Goal: Task Accomplishment & Management: Use online tool/utility

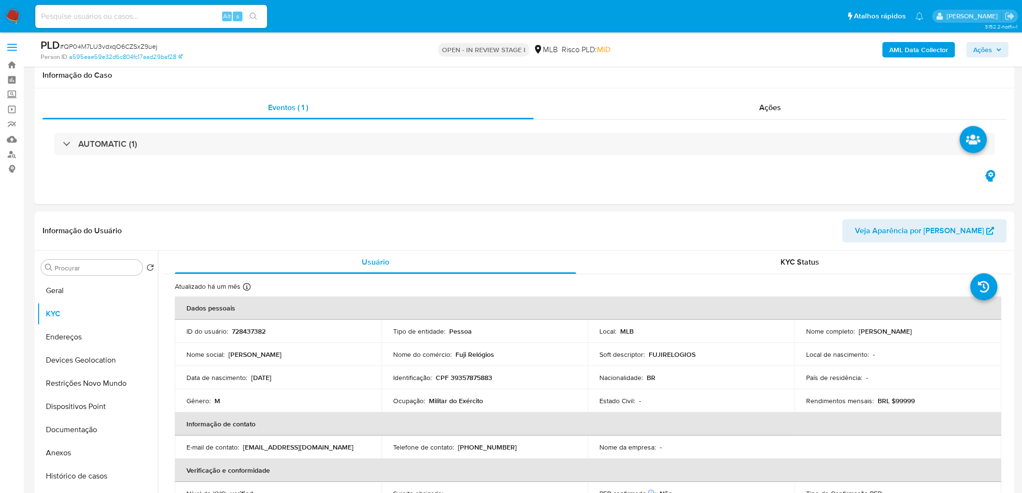
select select "10"
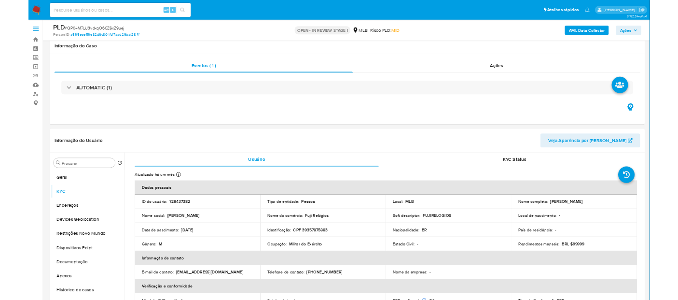
scroll to position [161, 0]
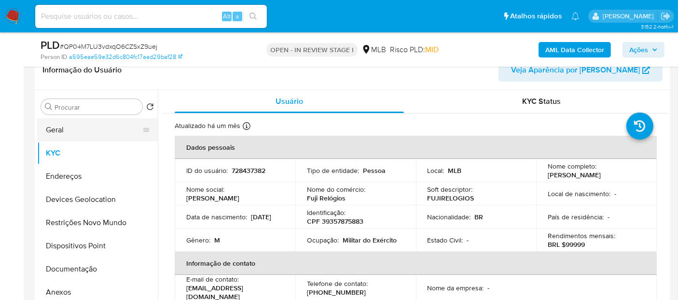
click at [77, 128] on button "Geral" at bounding box center [93, 129] width 113 height 23
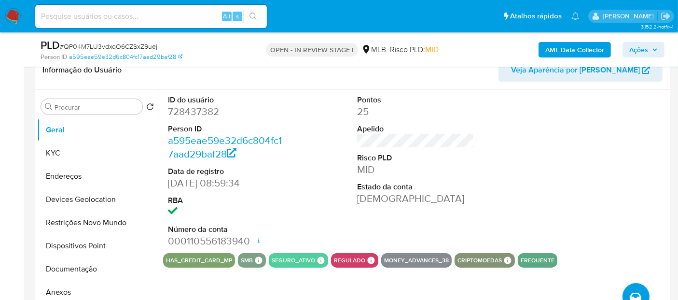
click at [528, 145] on div "ID do usuário 728437382 Person ID a595eae59e32d6c804fc17aad29baf28 Data de regi…" at bounding box center [415, 171] width 505 height 163
click at [58, 154] on button "KYC" at bounding box center [93, 152] width 113 height 23
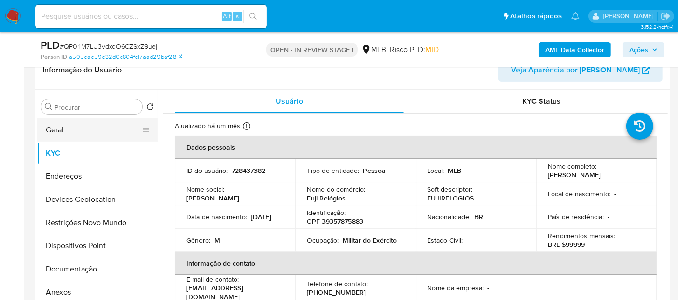
click at [65, 136] on button "Geral" at bounding box center [93, 129] width 113 height 23
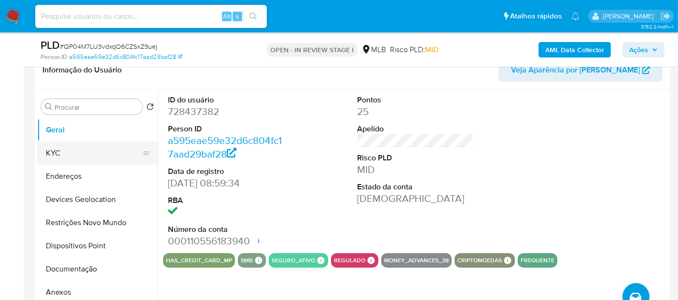
click at [79, 153] on button "KYC" at bounding box center [93, 152] width 113 height 23
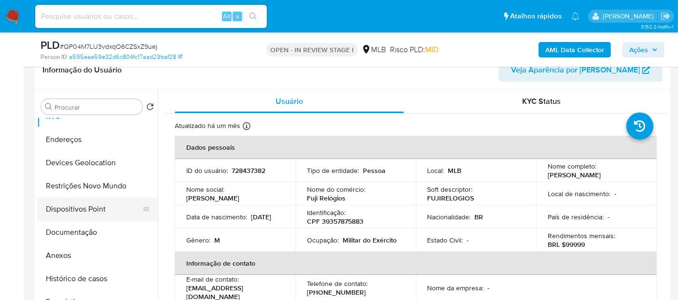
scroll to position [54, 0]
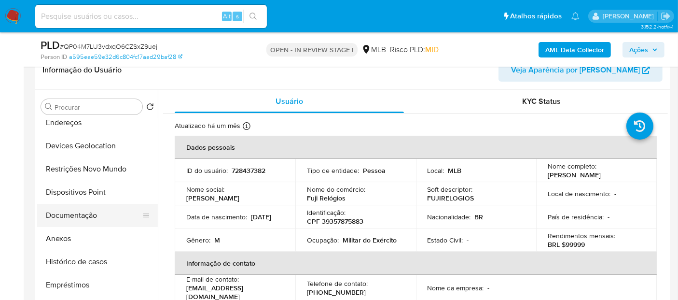
click at [82, 224] on button "Documentação" at bounding box center [93, 215] width 113 height 23
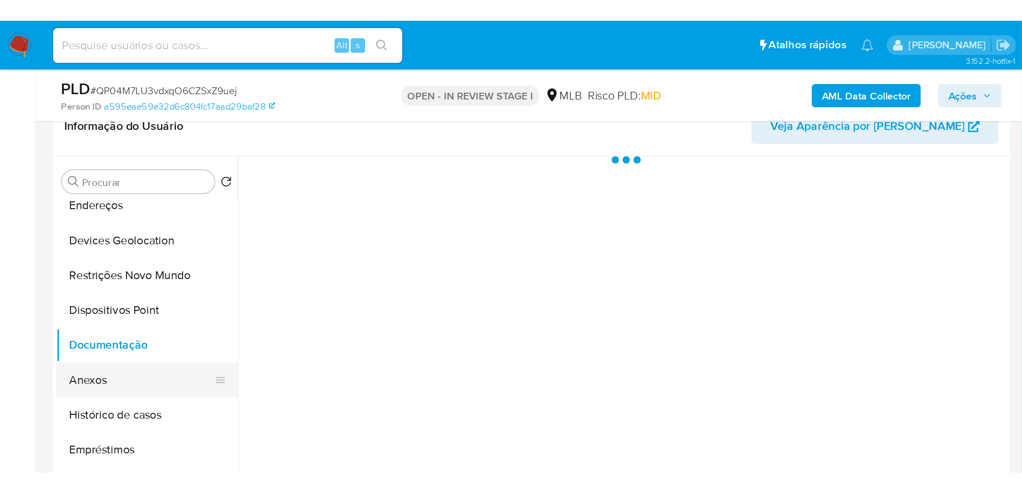
scroll to position [0, 0]
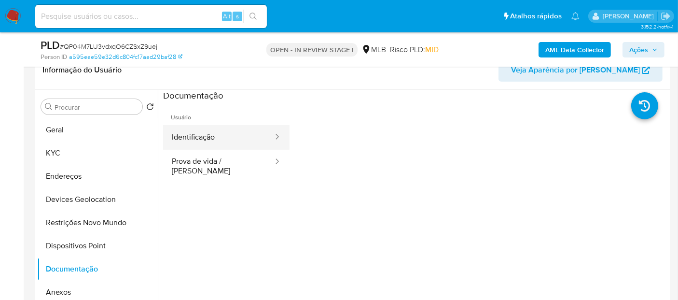
click at [229, 134] on button "Identificação" at bounding box center [218, 137] width 111 height 25
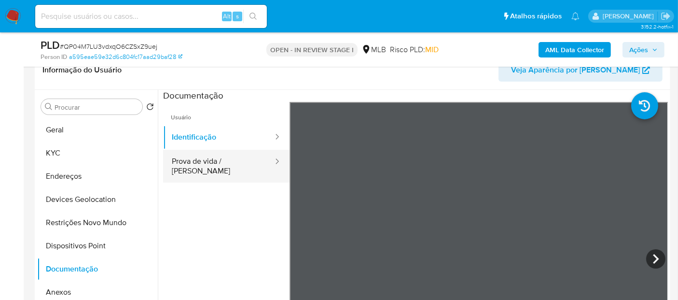
click at [198, 160] on button "Prova de vida / Selfie" at bounding box center [218, 166] width 111 height 33
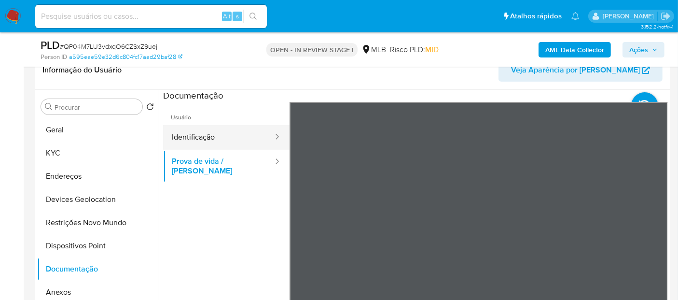
click at [227, 147] on button "Identificação" at bounding box center [218, 137] width 111 height 25
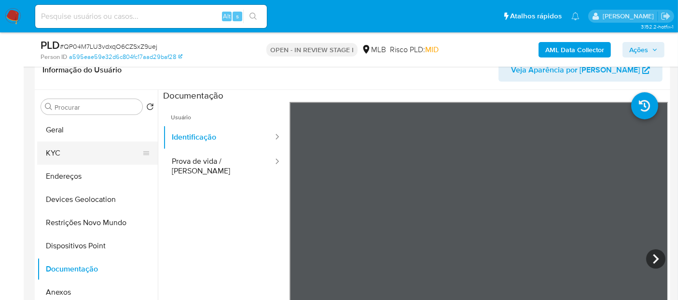
click at [78, 159] on button "KYC" at bounding box center [93, 152] width 113 height 23
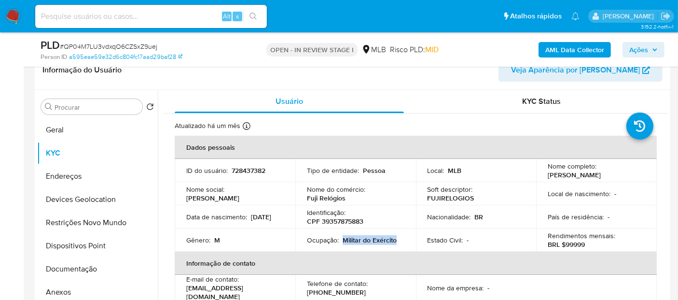
drag, startPoint x: 399, startPoint y: 243, endPoint x: 342, endPoint y: 239, distance: 57.1
click at [342, 239] on div "Ocupação : Militar do Exército" at bounding box center [356, 240] width 98 height 9
copy p "Militar do Exército"
click at [97, 131] on button "Geral" at bounding box center [93, 129] width 113 height 23
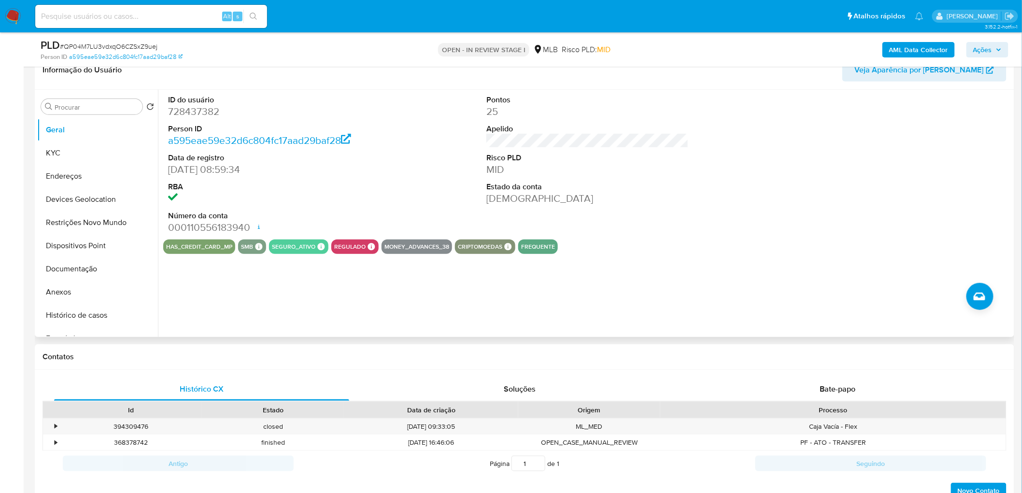
click at [616, 279] on div "ID do usuário 728437382 Person ID a595eae59e32d6c804fc17aad29baf28 Data de regi…" at bounding box center [585, 213] width 854 height 247
click at [57, 147] on button "KYC" at bounding box center [93, 152] width 113 height 23
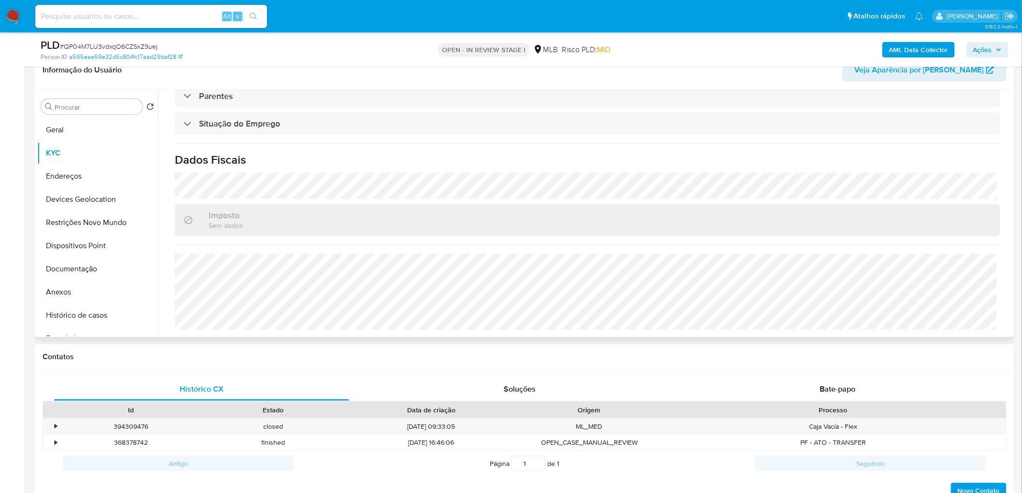
scroll to position [402, 0]
click at [91, 181] on button "Endereços" at bounding box center [93, 176] width 113 height 23
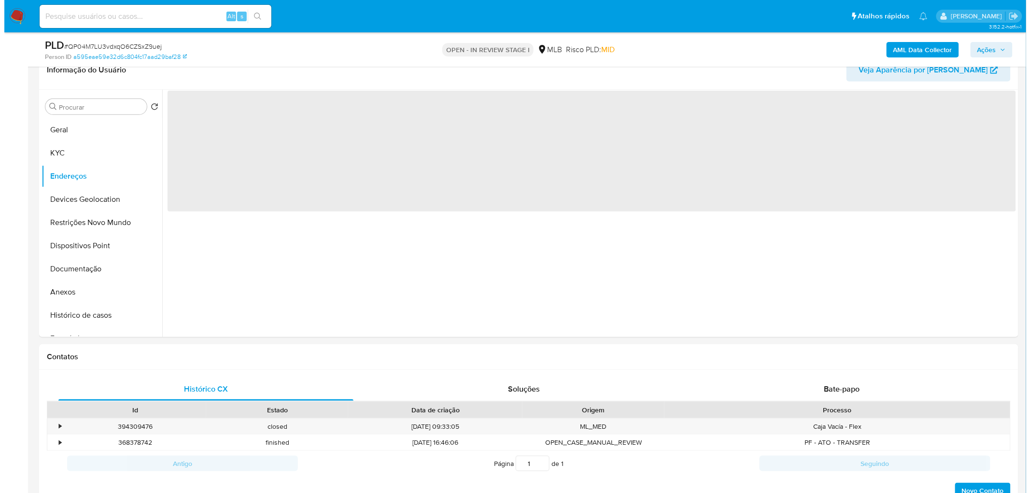
scroll to position [0, 0]
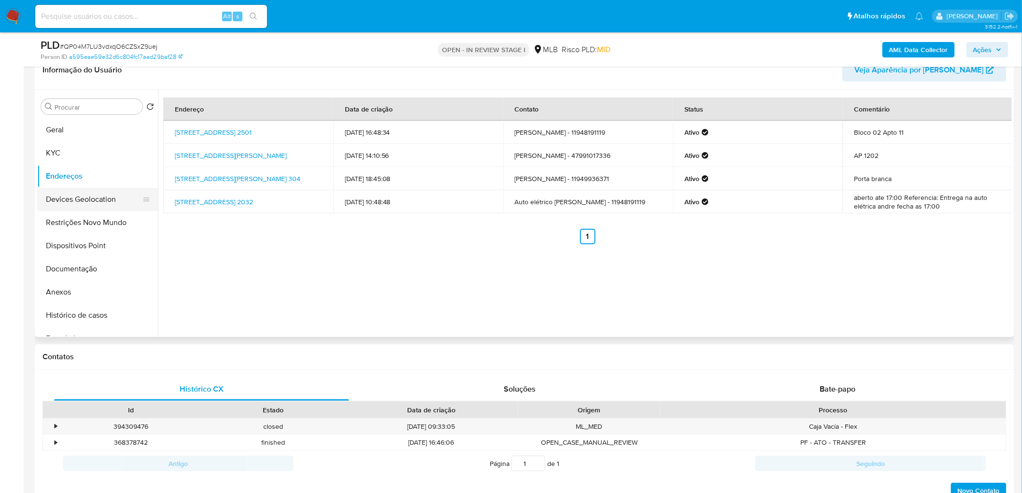
click at [112, 192] on button "Devices Geolocation" at bounding box center [93, 199] width 113 height 23
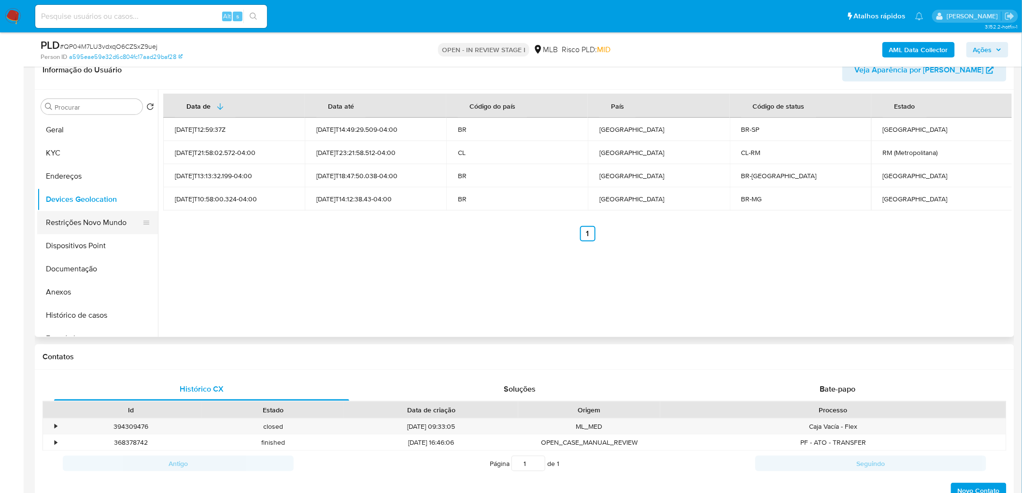
drag, startPoint x: 83, startPoint y: 223, endPoint x: 78, endPoint y: 224, distance: 4.9
click at [83, 223] on button "Restrições Novo Mundo" at bounding box center [93, 222] width 113 height 23
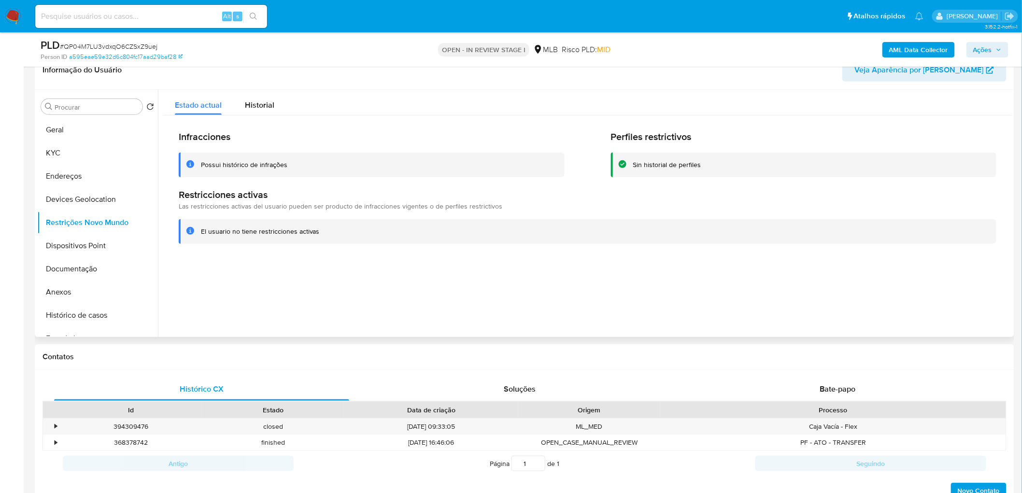
click at [387, 285] on div at bounding box center [585, 213] width 854 height 247
click at [107, 233] on button "Restrições Novo Mundo" at bounding box center [93, 222] width 113 height 23
click at [84, 245] on button "Dispositivos Point" at bounding box center [93, 245] width 113 height 23
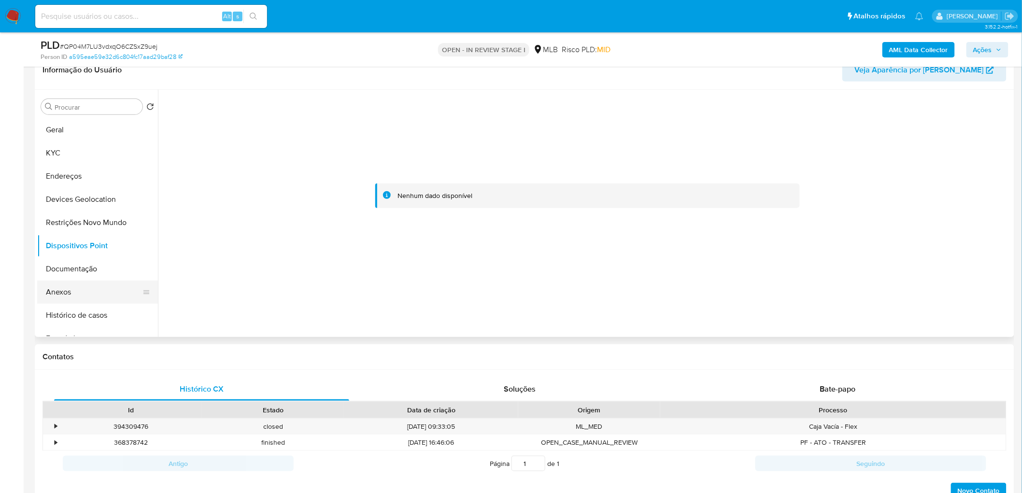
click at [102, 296] on button "Anexos" at bounding box center [93, 291] width 113 height 23
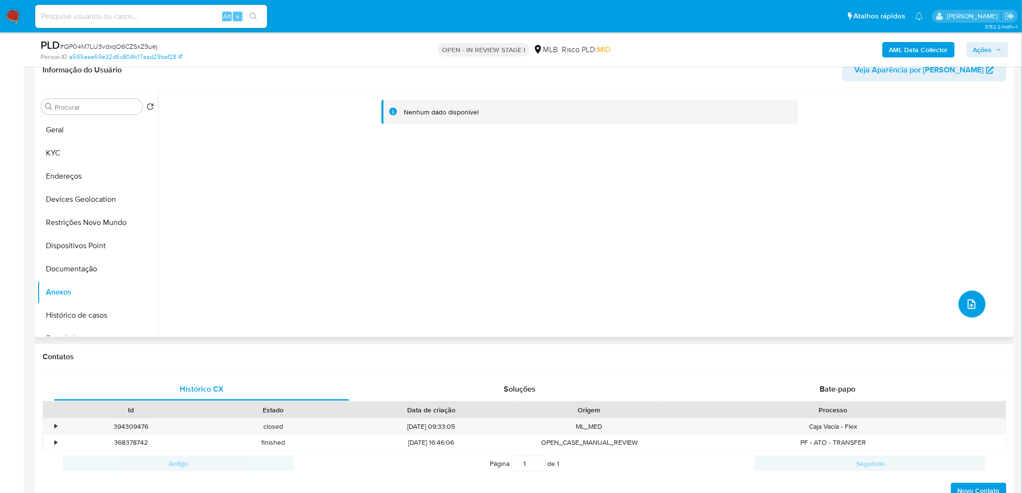
click at [966, 303] on icon "upload-file" at bounding box center [972, 304] width 12 height 12
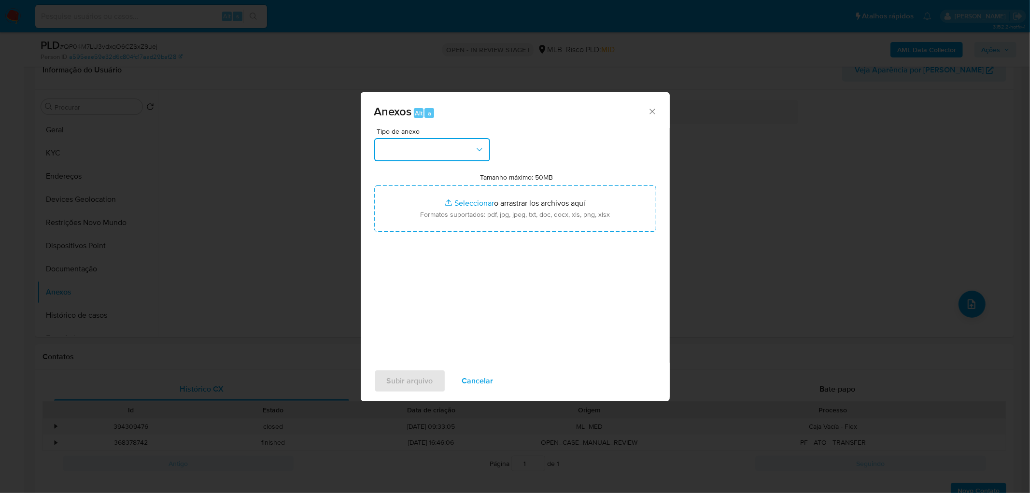
click at [410, 156] on button "button" at bounding box center [432, 149] width 116 height 23
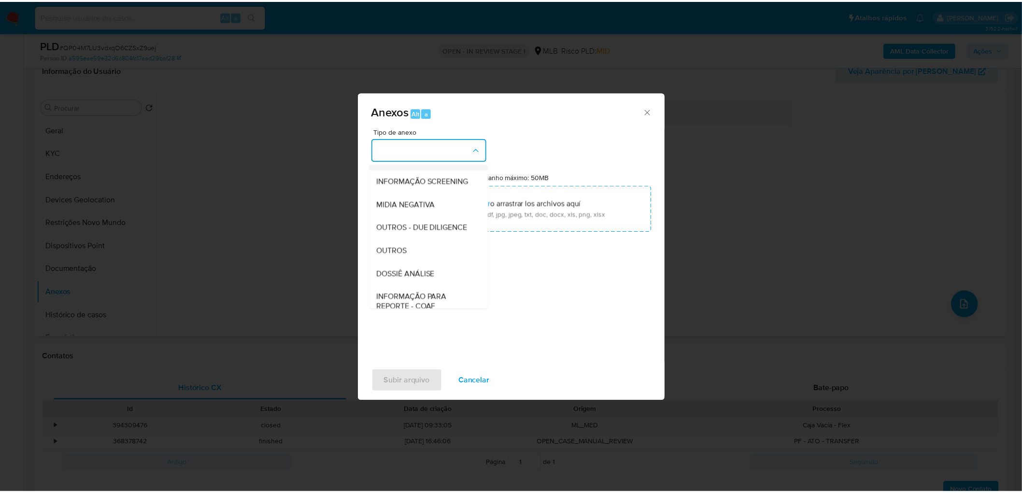
scroll to position [148, 0]
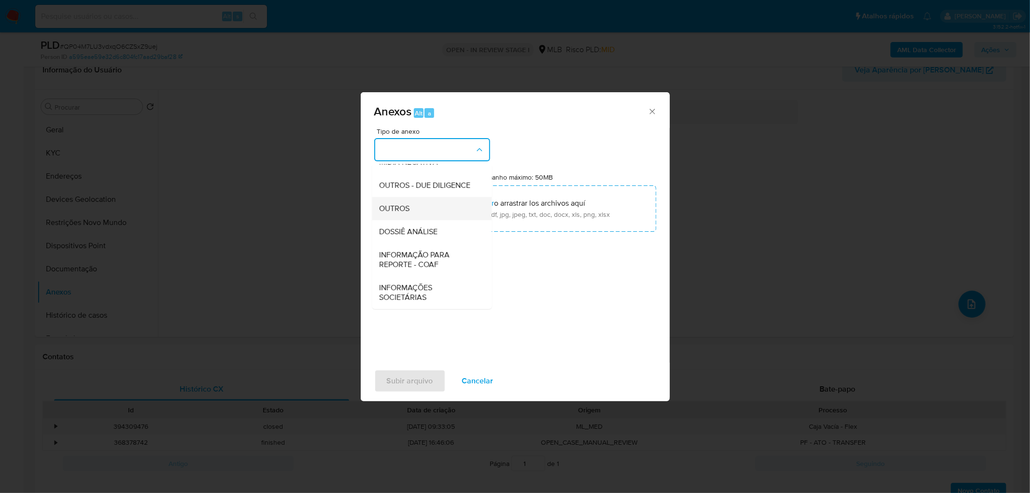
click at [421, 208] on div "OUTROS" at bounding box center [428, 208] width 98 height 23
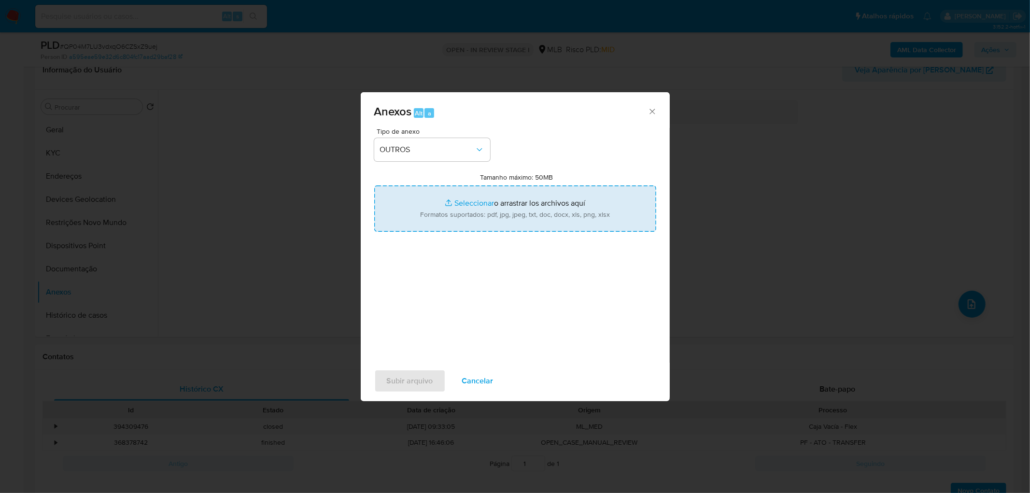
click at [485, 202] on input "Tamanho máximo: 50MB Seleccionar archivos" at bounding box center [515, 208] width 282 height 46
type input "C:\fakepath\Mulan 728437382_2025_08_13_14_12_56.xlsx"
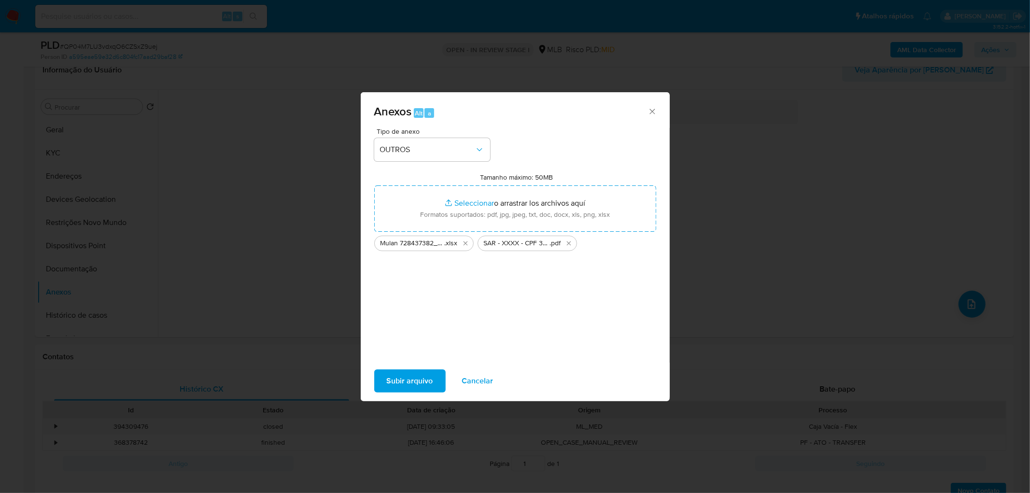
drag, startPoint x: 485, startPoint y: 202, endPoint x: 422, endPoint y: 378, distance: 187.1
click at [422, 378] on span "Subir arquivo" at bounding box center [410, 380] width 46 height 21
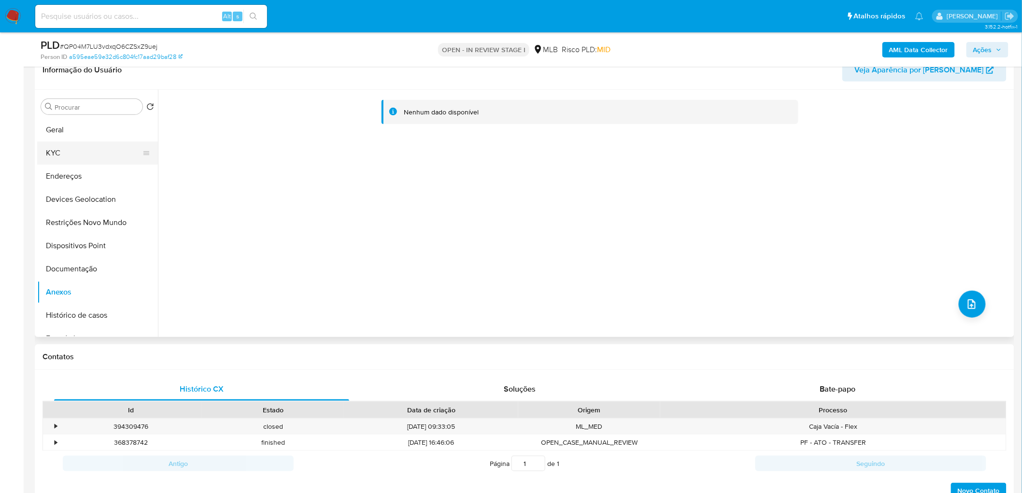
click at [87, 161] on button "KYC" at bounding box center [93, 152] width 113 height 23
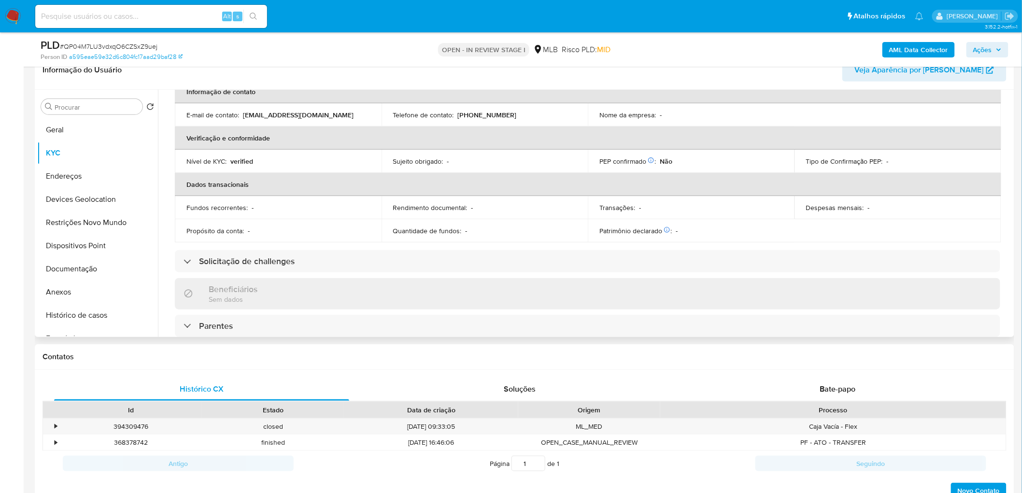
scroll to position [214, 0]
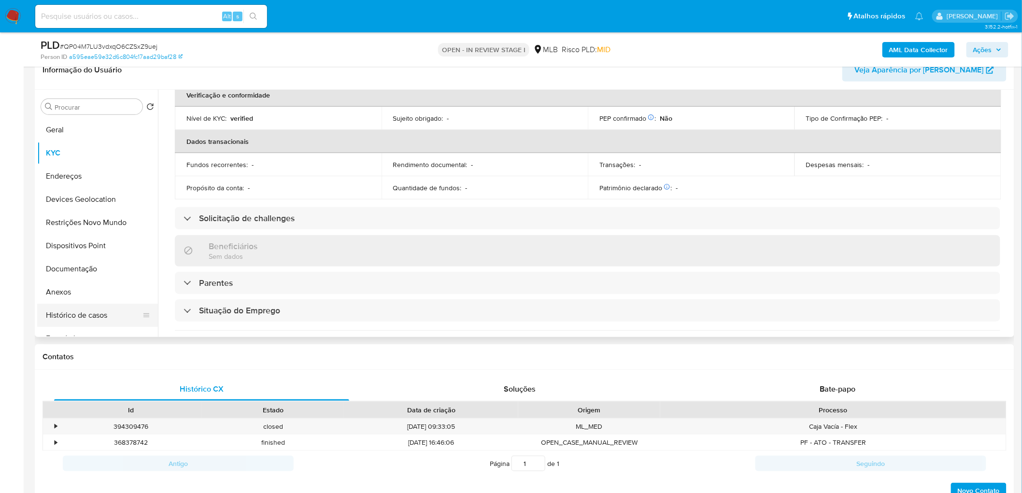
click at [73, 314] on button "Histórico de casos" at bounding box center [93, 315] width 113 height 23
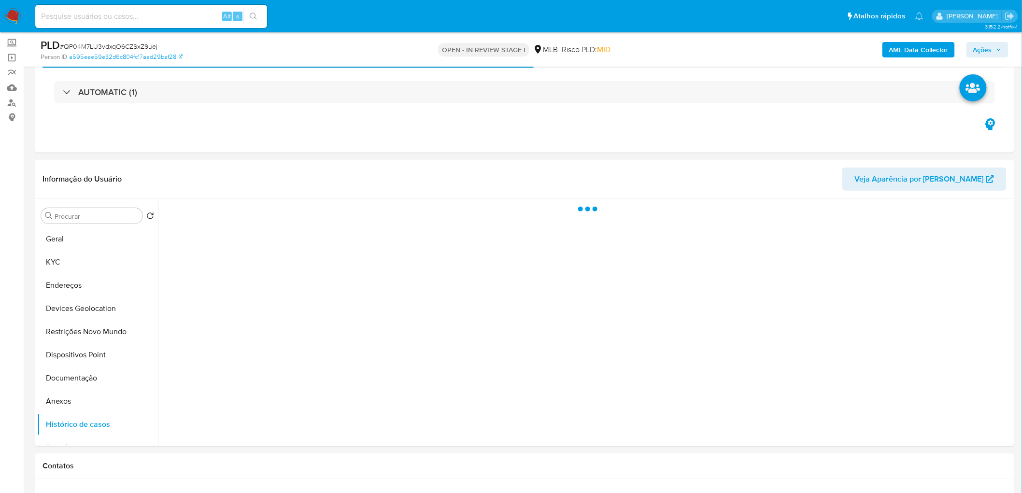
scroll to position [54, 0]
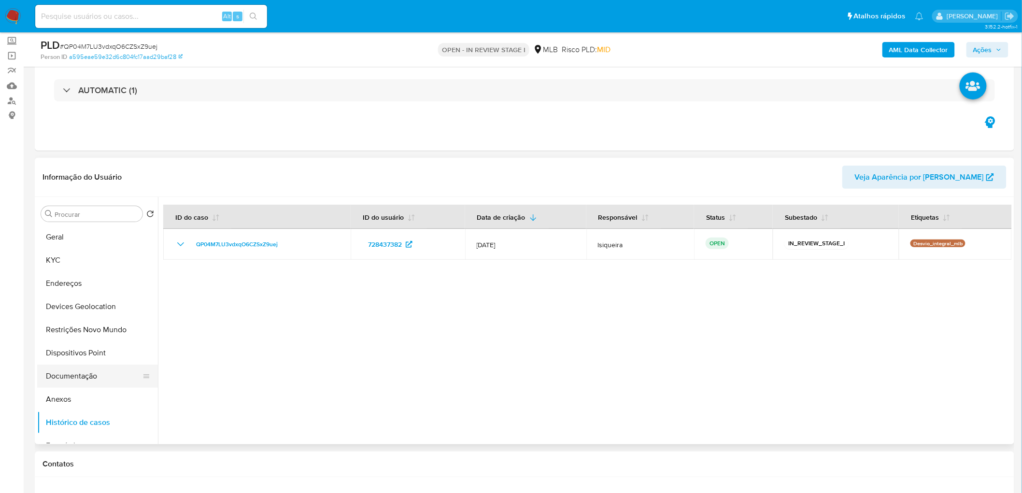
click at [86, 378] on button "Documentação" at bounding box center [93, 375] width 113 height 23
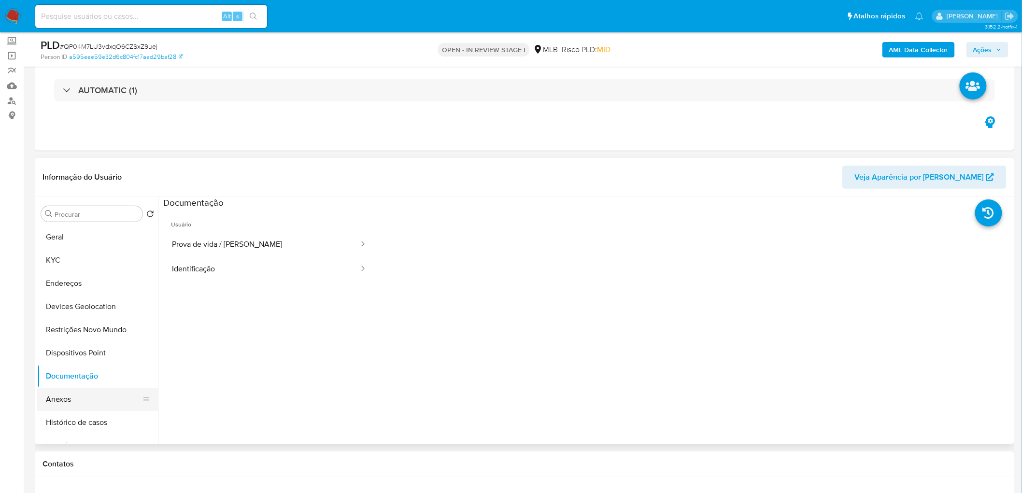
click at [58, 397] on button "Anexos" at bounding box center [93, 399] width 113 height 23
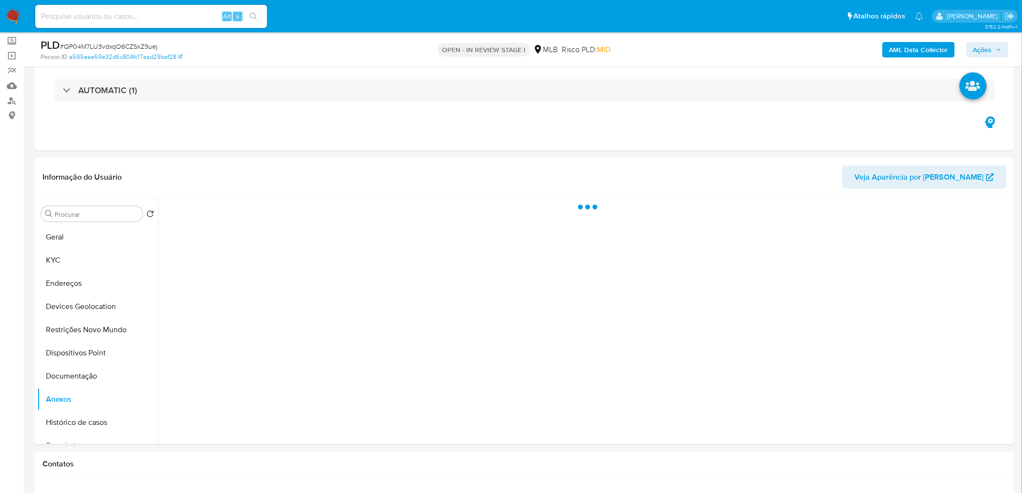
click at [977, 50] on span "Ações" at bounding box center [982, 49] width 19 height 15
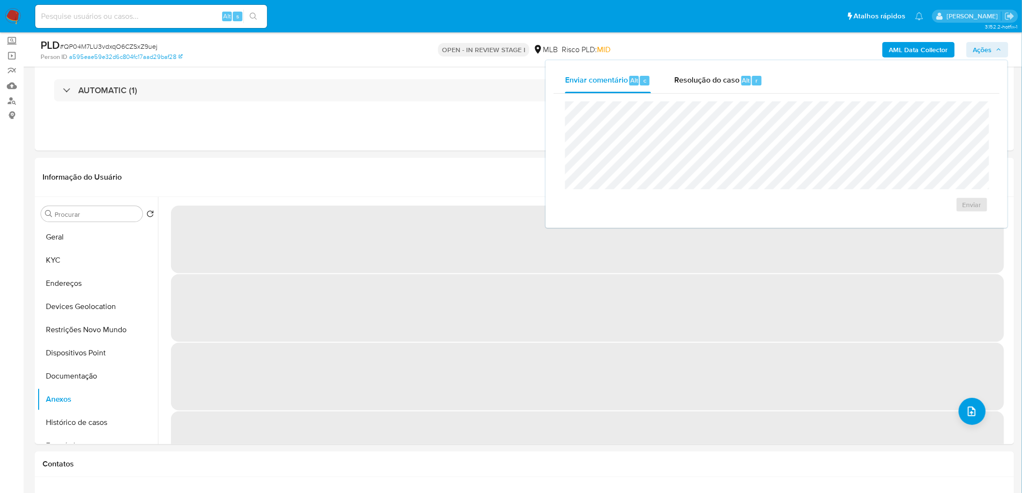
click at [715, 82] on span "Resolução do caso" at bounding box center [706, 79] width 65 height 11
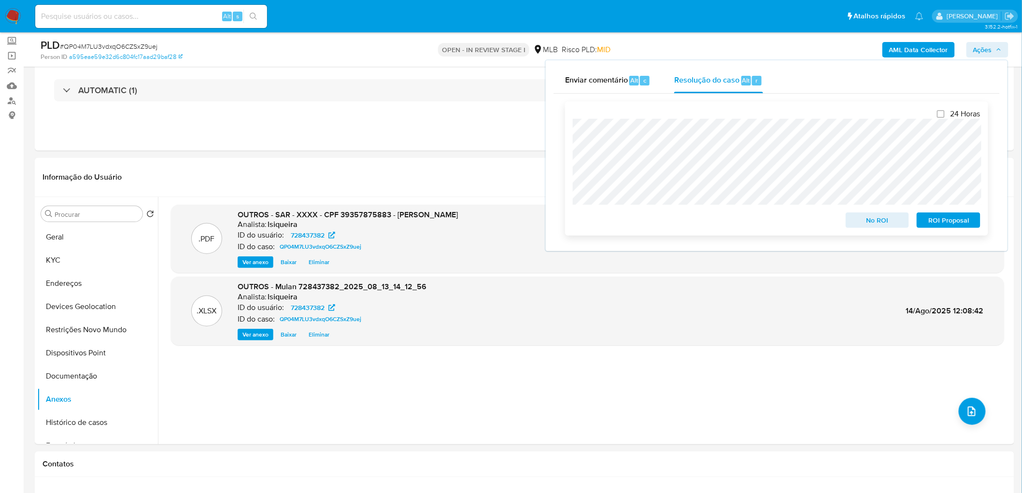
click at [937, 218] on span "ROI Proposal" at bounding box center [948, 220] width 50 height 14
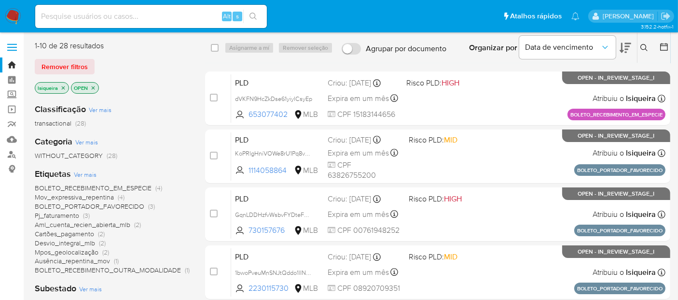
click at [100, 17] on input at bounding box center [151, 16] width 232 height 13
type input "1936709769"
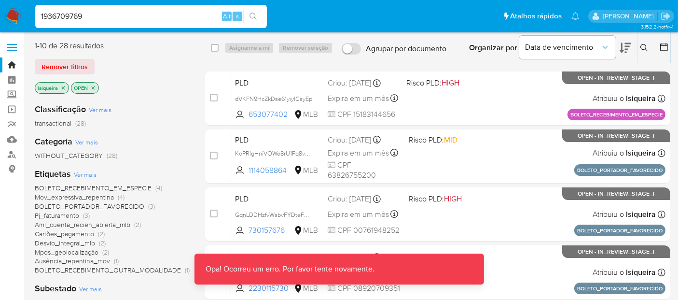
click at [103, 13] on input "1936709769" at bounding box center [151, 16] width 232 height 13
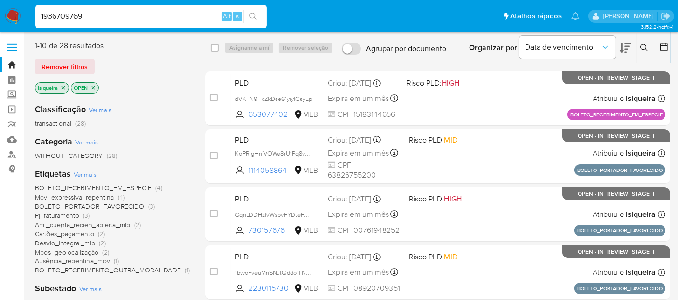
click at [115, 19] on input "1936709769" at bounding box center [151, 16] width 232 height 13
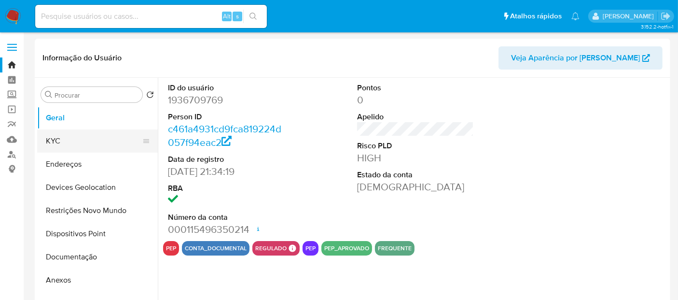
click at [89, 141] on button "KYC" at bounding box center [93, 140] width 113 height 23
select select "10"
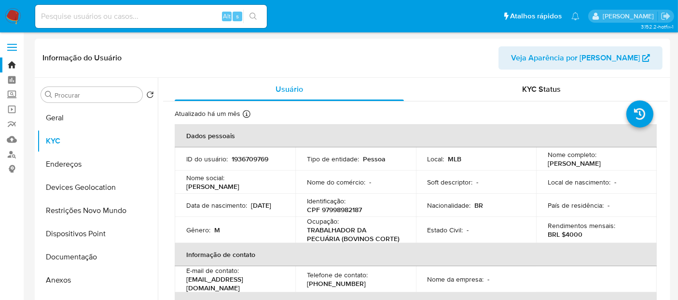
drag, startPoint x: 583, startPoint y: 169, endPoint x: 544, endPoint y: 160, distance: 40.6
click at [544, 160] on td "Nome completo : Cleiton Alcebiades Silva de Oliveira" at bounding box center [596, 158] width 121 height 23
copy p "[PERSON_NAME]"
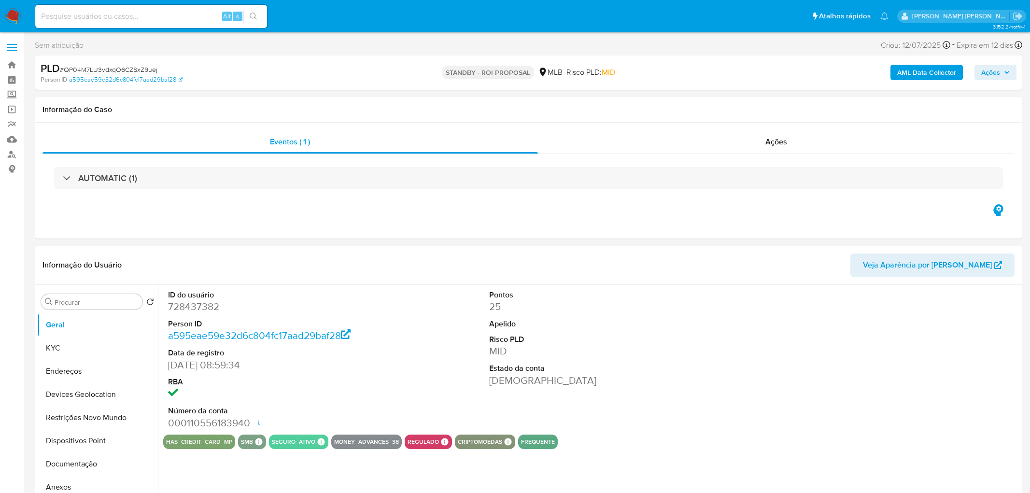
select select "10"
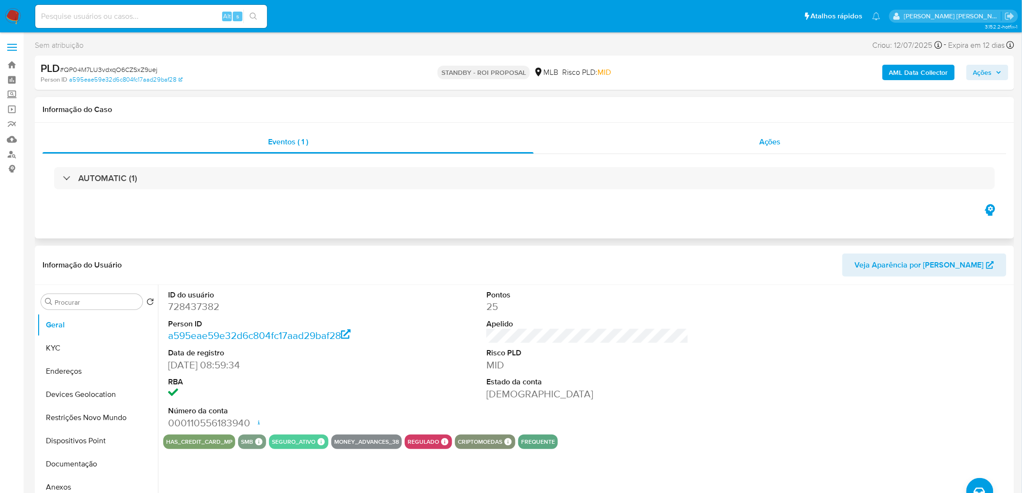
click at [741, 150] on div "Ações" at bounding box center [769, 141] width 473 height 23
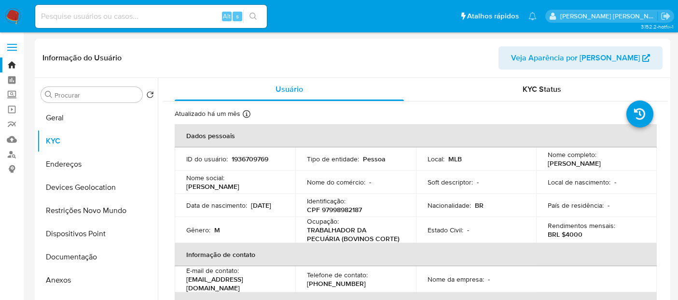
select select "10"
click at [187, 19] on input at bounding box center [151, 16] width 232 height 13
paste input "DCbWPKWeZ6sDeisVlUo8uMOS"
type input "DCbWPKWeZ6sDeisVlUo8uMOS"
click at [14, 17] on img at bounding box center [13, 16] width 16 height 16
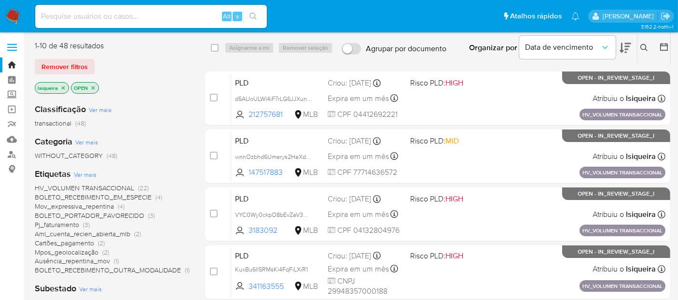
click at [64, 85] on icon "close-filter" at bounding box center [63, 88] width 6 height 6
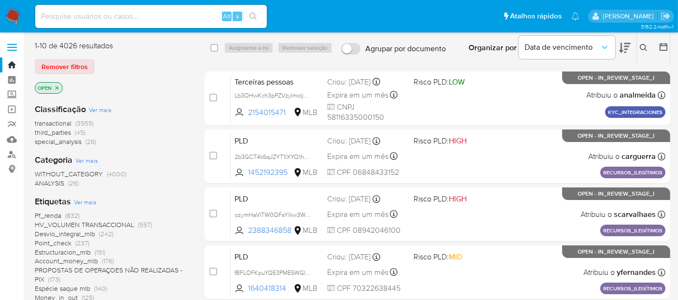
click at [645, 49] on icon at bounding box center [643, 47] width 7 height 7
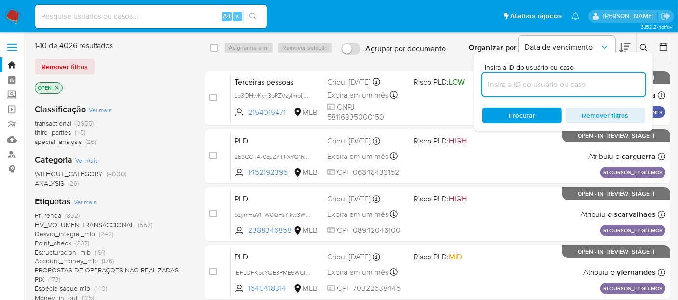
click at [529, 83] on input at bounding box center [563, 84] width 163 height 13
type input "DCbWPKWeZ6sDeisVlUo8uMOS"
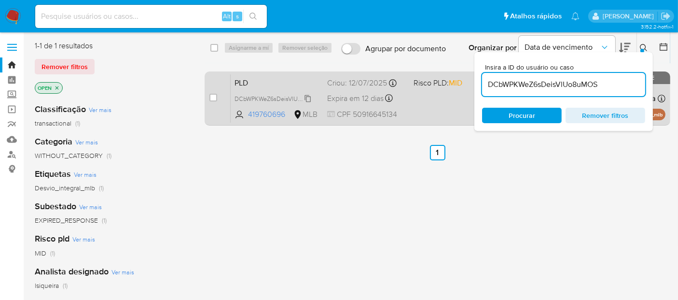
click at [281, 93] on div "DCbWPKWeZ6sDeisVlUo8uMOS" at bounding box center [273, 98] width 77 height 11
click at [292, 83] on span "PLD" at bounding box center [277, 82] width 85 height 13
click at [212, 98] on input "checkbox" at bounding box center [214, 98] width 8 height 8
checkbox input "true"
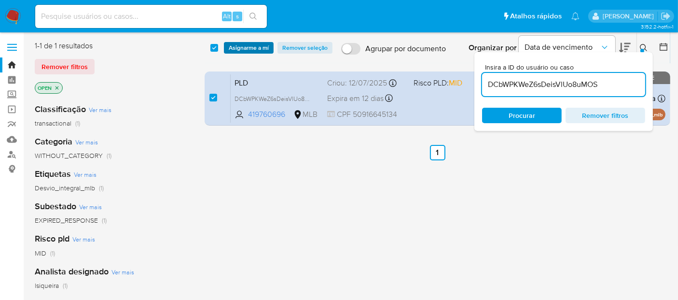
click at [245, 46] on span "Asignarme a mí" at bounding box center [249, 48] width 40 height 10
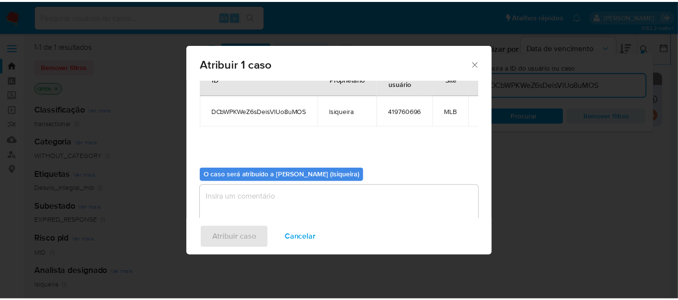
scroll to position [49, 0]
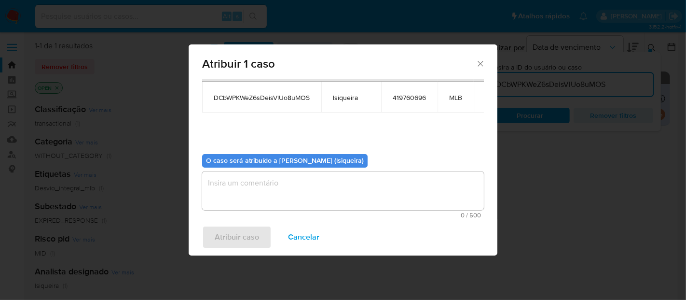
click at [280, 195] on textarea "assign-modal" at bounding box center [343, 190] width 282 height 39
click at [257, 237] on span "Atribuir caso" at bounding box center [237, 236] width 44 height 21
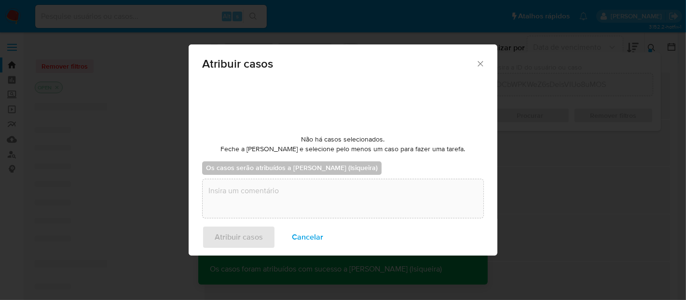
checkbox input "false"
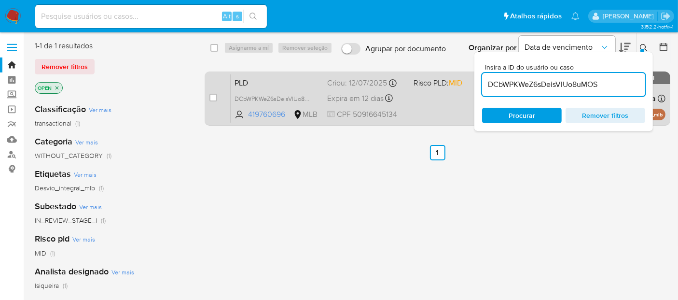
click at [438, 110] on div "PLD DCbWPKWeZ6sDeisVlUo8uMOS 419760696 MLB Risco PLD: MID Criou: 12/07/2025 Cri…" at bounding box center [448, 98] width 435 height 49
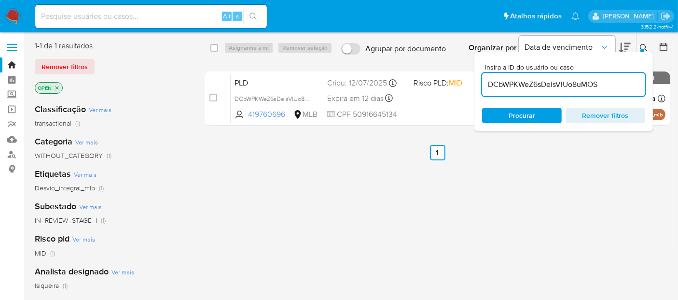
click at [643, 44] on icon at bounding box center [643, 47] width 7 height 7
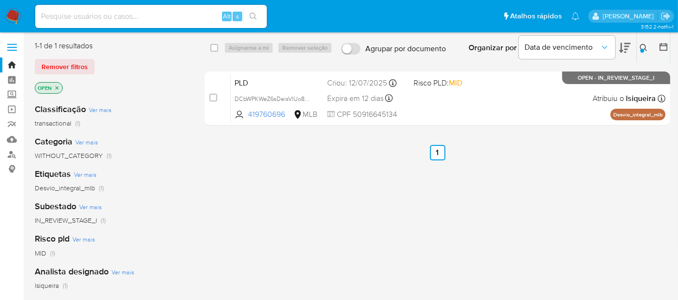
click at [13, 14] on img at bounding box center [13, 16] width 16 height 16
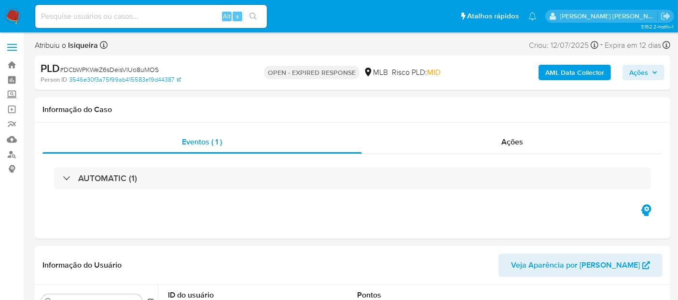
select select "10"
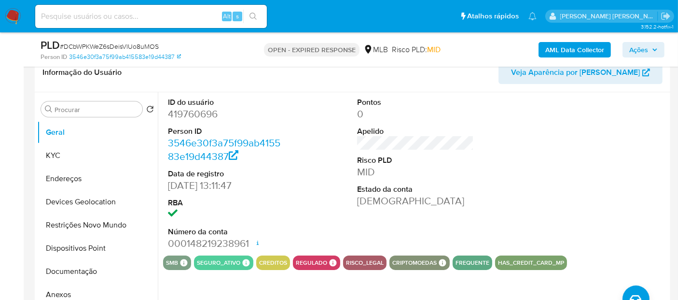
scroll to position [161, 0]
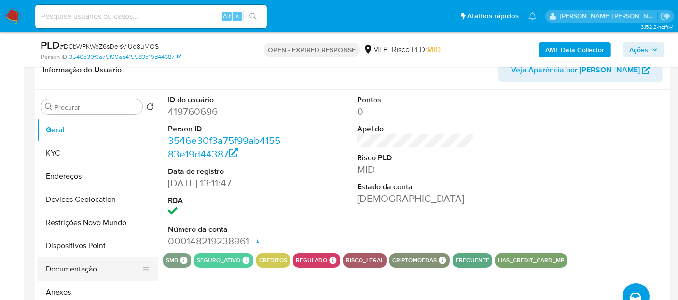
click at [57, 273] on button "Documentação" at bounding box center [93, 268] width 113 height 23
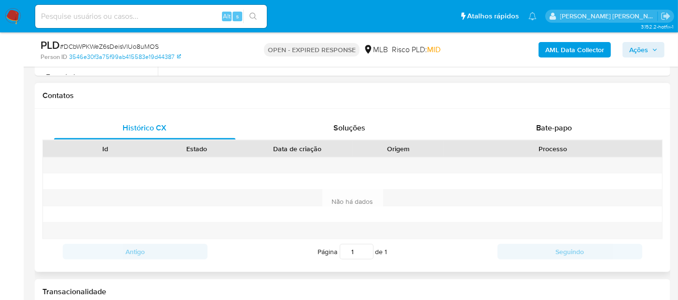
scroll to position [429, 0]
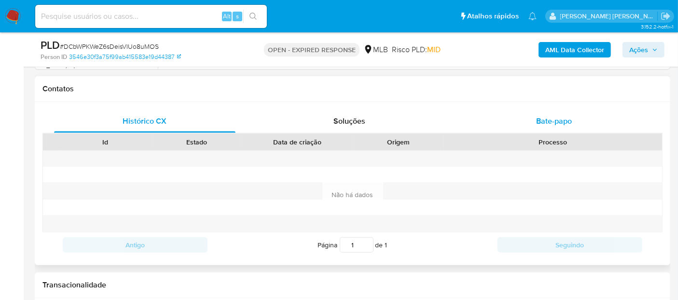
click at [545, 121] on span "Bate-papo" at bounding box center [554, 120] width 36 height 11
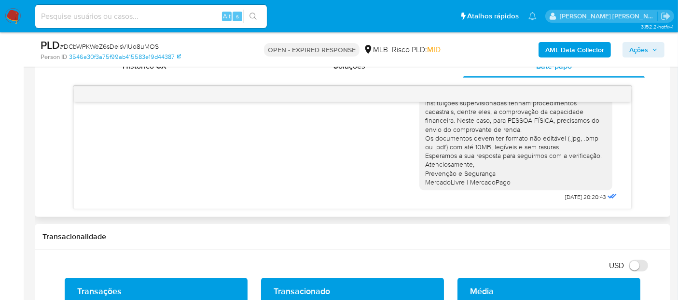
scroll to position [536, 0]
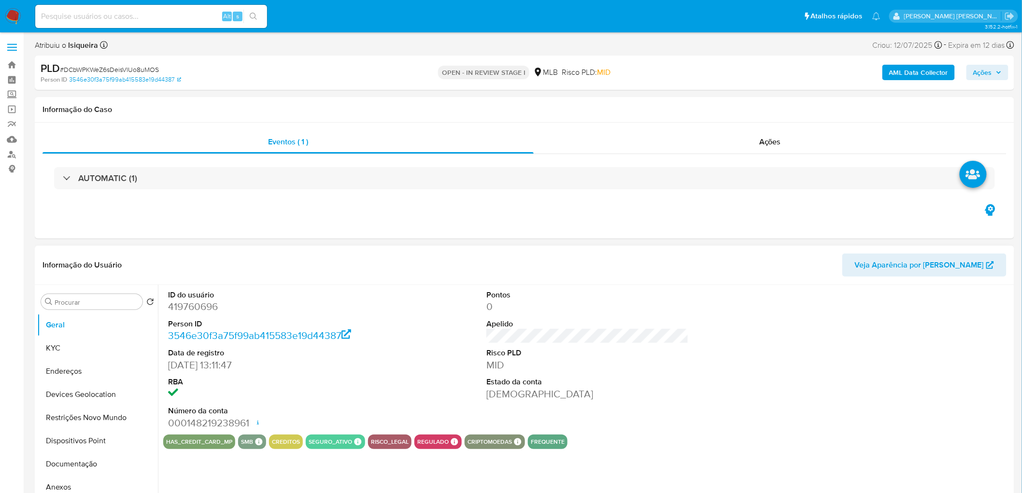
select select "10"
click at [68, 349] on button "KYC" at bounding box center [93, 347] width 113 height 23
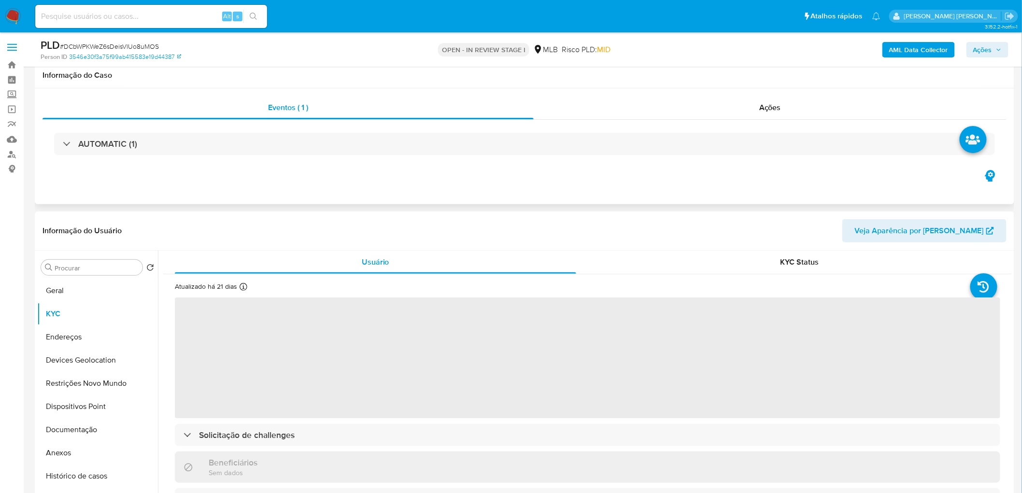
scroll to position [107, 0]
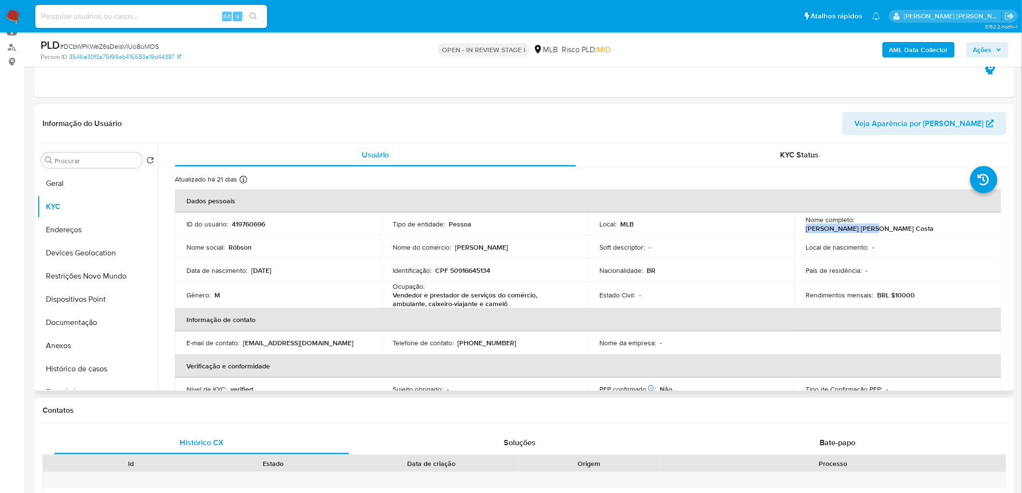
drag, startPoint x: 928, startPoint y: 224, endPoint x: 855, endPoint y: 226, distance: 72.9
click at [855, 226] on div "Nome completo : [PERSON_NAME] [PERSON_NAME] Costa" at bounding box center [897, 223] width 183 height 17
copy p "[PERSON_NAME] [PERSON_NAME] Costa"
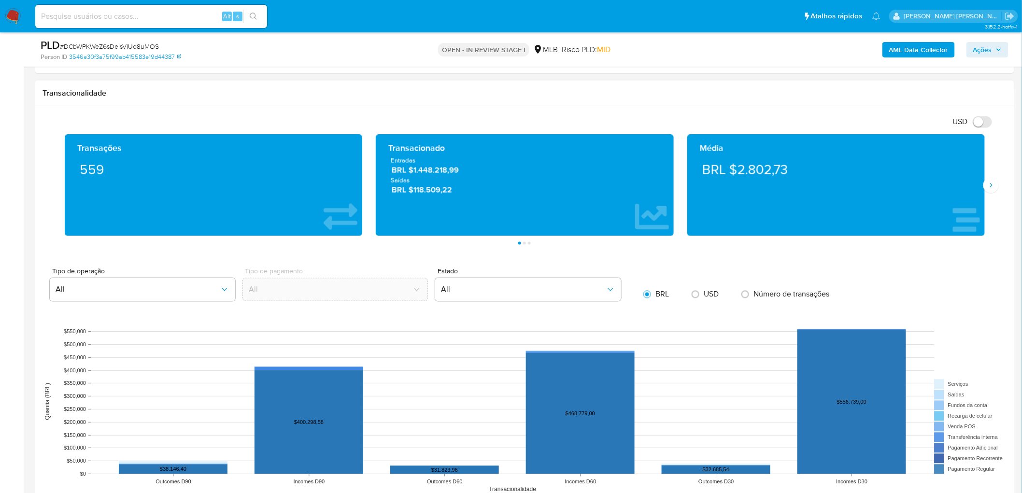
scroll to position [911, 0]
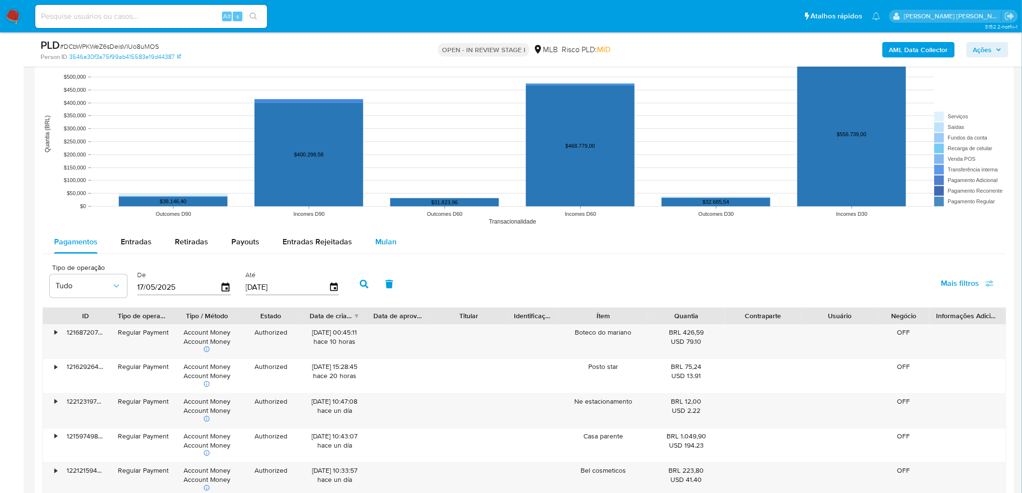
click at [384, 240] on span "Mulan" at bounding box center [385, 241] width 21 height 11
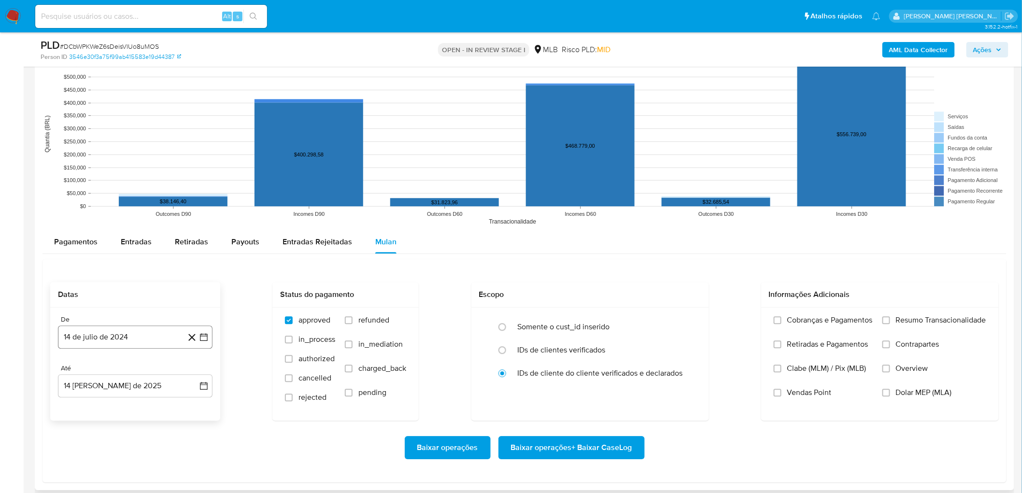
click at [103, 341] on button "14 de julio de 2024" at bounding box center [135, 336] width 154 height 23
click at [126, 193] on span "julio 2024" at bounding box center [130, 190] width 36 height 10
click at [191, 175] on icon "Año siguiente" at bounding box center [193, 179] width 12 height 12
click at [172, 245] on button "jun" at bounding box center [175, 240] width 27 height 15
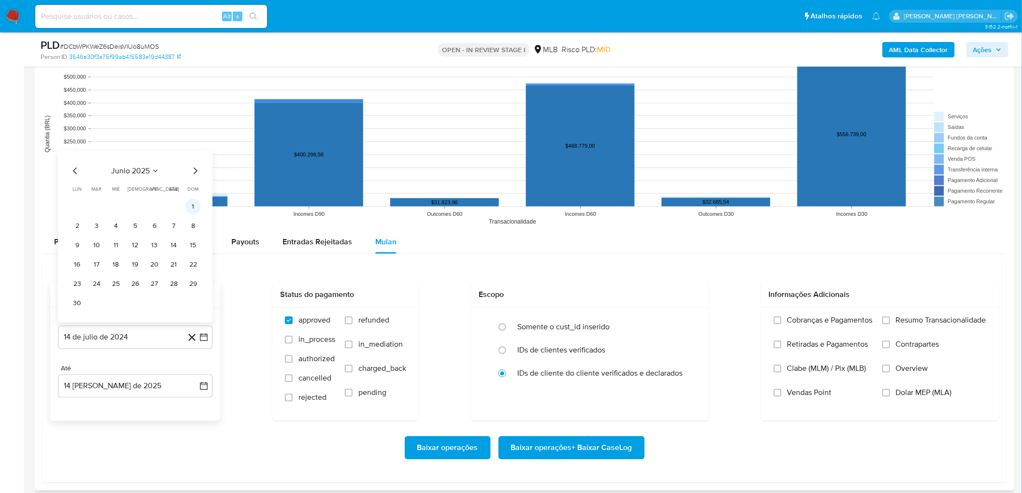
click at [192, 210] on button "1" at bounding box center [192, 205] width 15 height 15
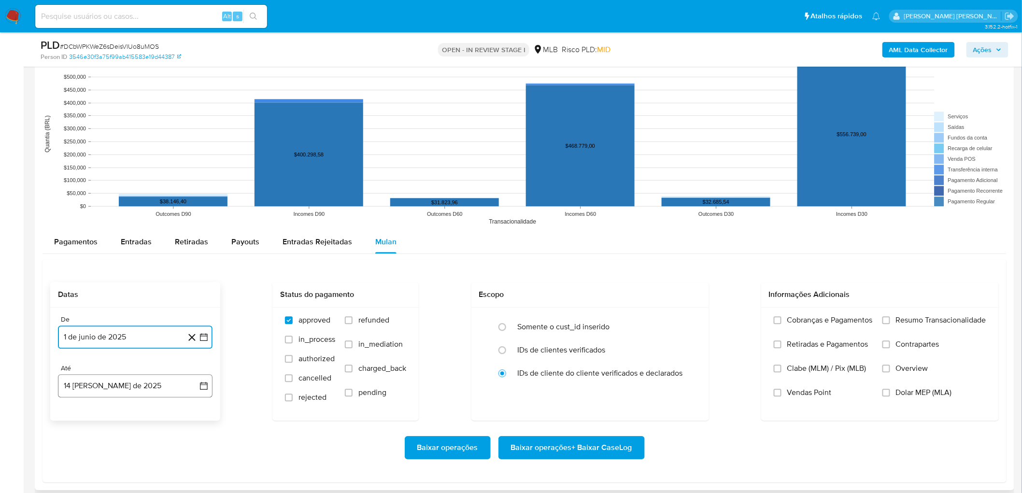
click at [89, 383] on button "14 [PERSON_NAME] de 2025" at bounding box center [135, 385] width 154 height 23
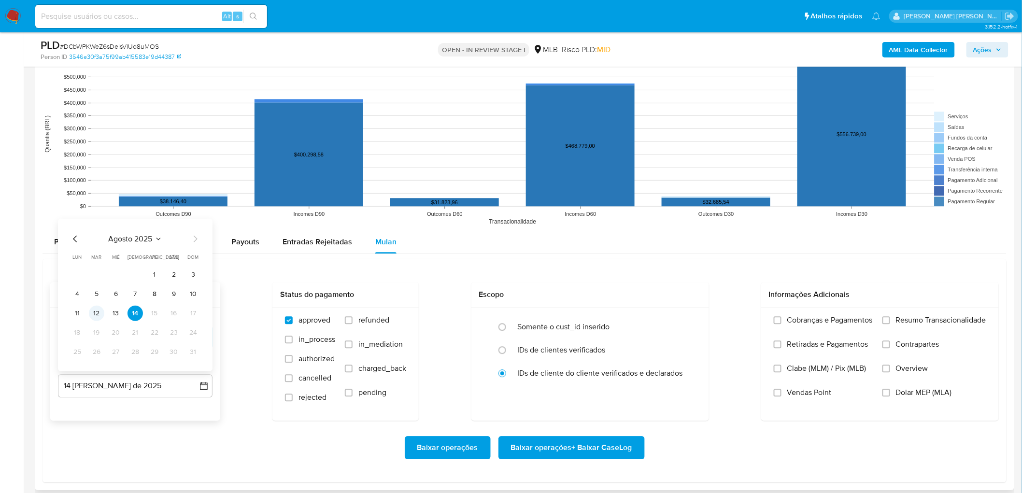
click at [99, 312] on button "12" at bounding box center [96, 312] width 15 height 15
click at [924, 319] on span "Resumo Transacionalidade" at bounding box center [941, 320] width 90 height 10
click at [890, 319] on input "Resumo Transacionalidade" at bounding box center [886, 320] width 8 height 8
click at [788, 396] on span "Vendas Point" at bounding box center [809, 393] width 44 height 10
click at [781, 396] on input "Vendas Point" at bounding box center [777, 393] width 8 height 8
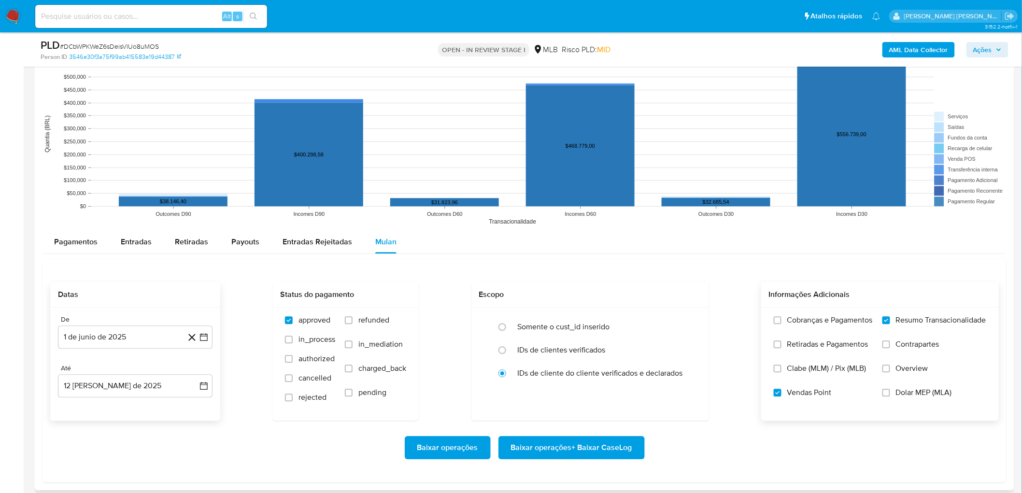
click at [616, 445] on span "Baixar operações + Baixar CaseLog" at bounding box center [571, 447] width 121 height 21
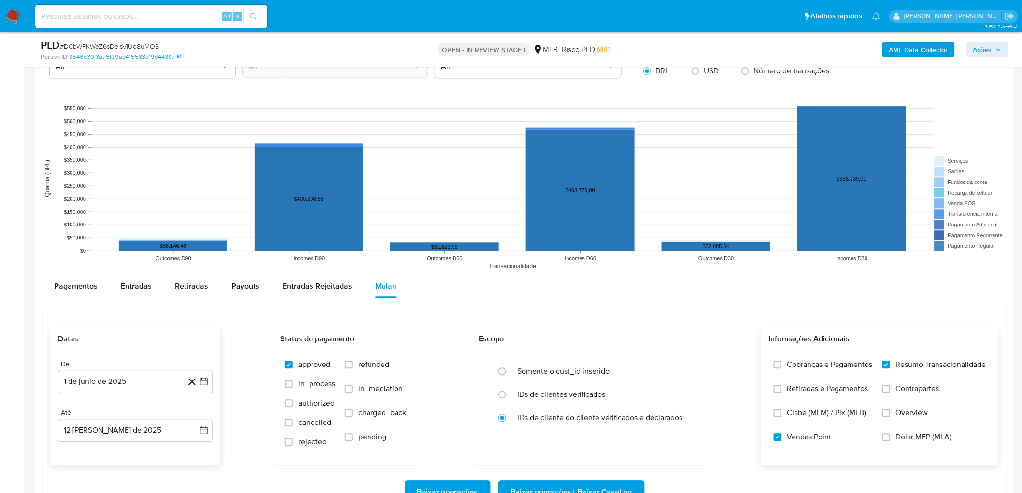
scroll to position [697, 0]
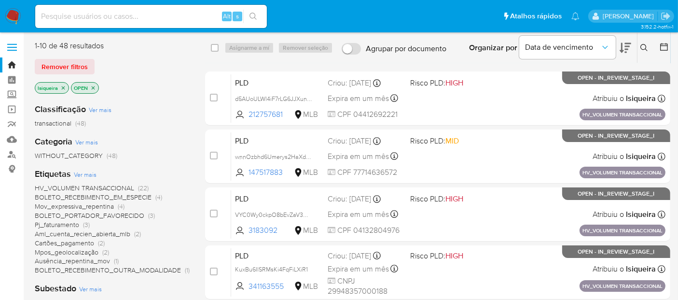
click at [623, 47] on icon at bounding box center [626, 48] width 12 height 12
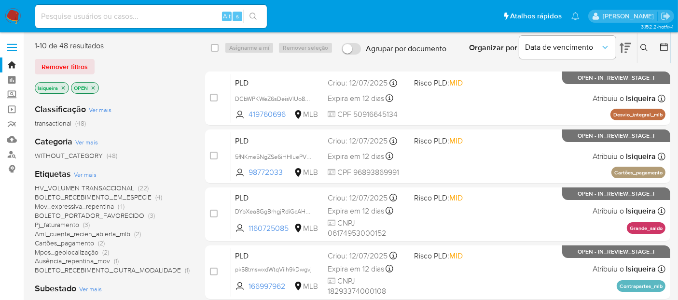
click at [667, 46] on icon at bounding box center [664, 47] width 10 height 10
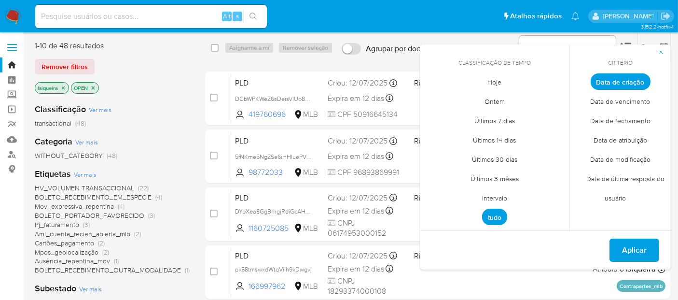
click at [498, 198] on span "Intervalo" at bounding box center [494, 198] width 45 height 20
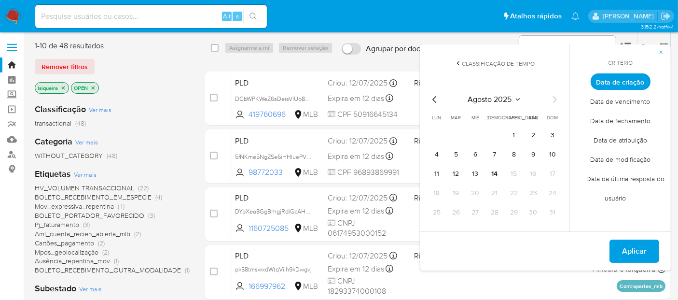
click at [430, 97] on icon "Mes anterior" at bounding box center [435, 100] width 12 height 12
click at [459, 134] on button "1" at bounding box center [455, 134] width 15 height 15
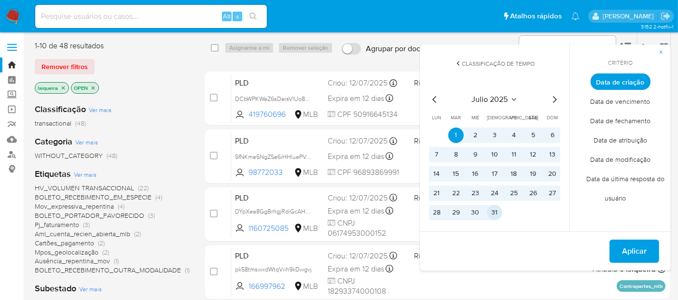
click at [497, 211] on button "31" at bounding box center [494, 212] width 15 height 15
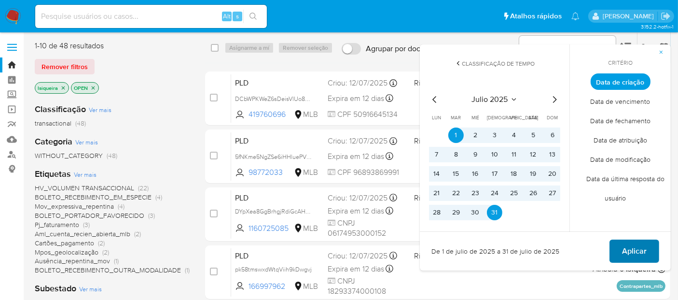
click at [642, 249] on span "Aplicar" at bounding box center [634, 250] width 25 height 21
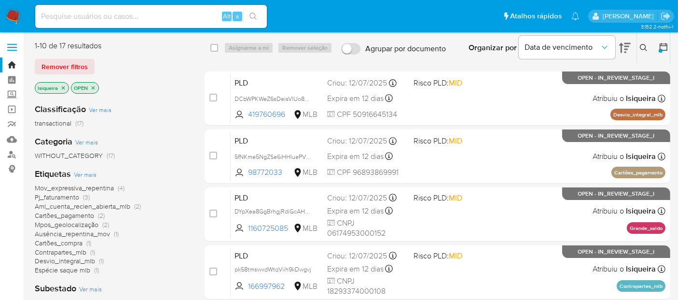
click at [665, 46] on icon at bounding box center [664, 47] width 10 height 10
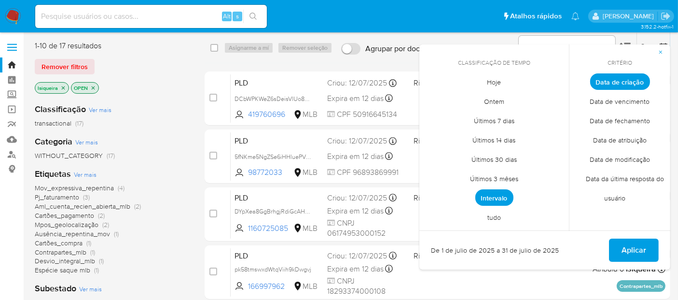
click at [498, 202] on span "Intervalo" at bounding box center [495, 197] width 38 height 16
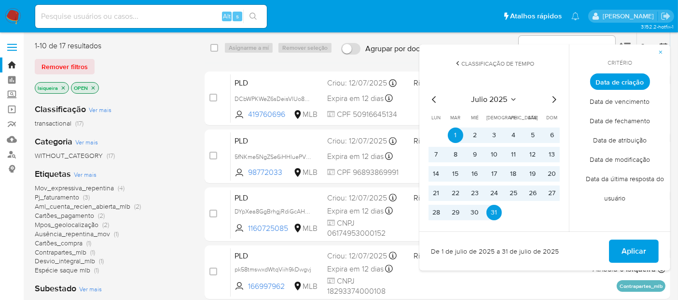
click at [551, 101] on icon "Mes siguiente" at bounding box center [554, 100] width 12 height 12
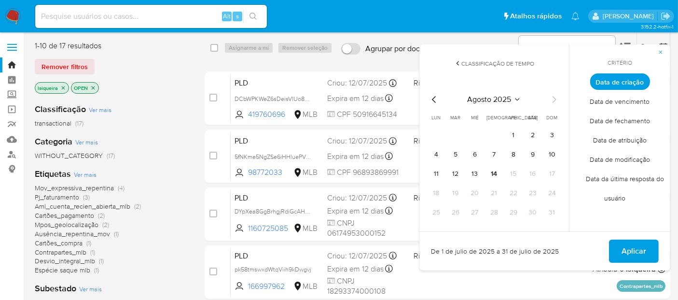
click at [439, 104] on icon "Mes anterior" at bounding box center [435, 100] width 12 height 12
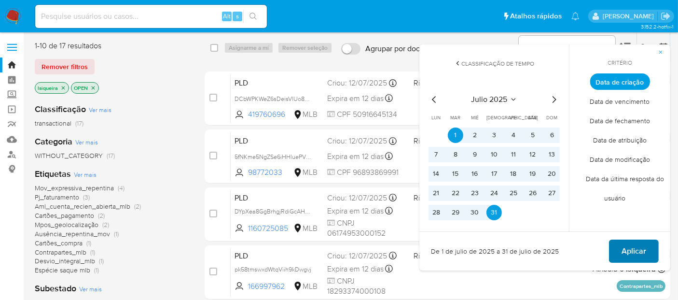
click at [618, 246] on button "Aplicar" at bounding box center [634, 250] width 50 height 23
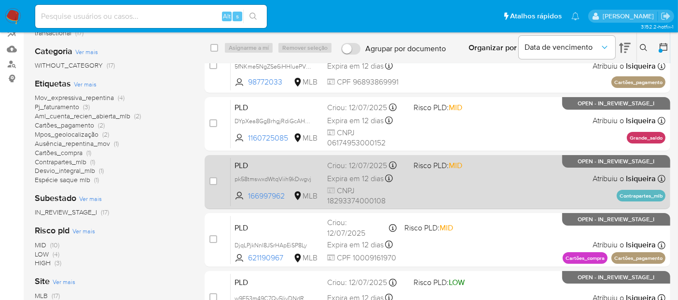
scroll to position [107, 0]
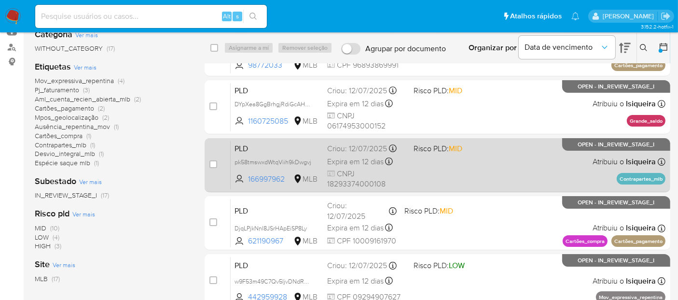
click at [511, 171] on div "PLD pk58tmswxdWtqViih9kDwgvj 166997962 MLB Risco PLD: MID Criou: 12/07/2025 Cri…" at bounding box center [448, 164] width 435 height 49
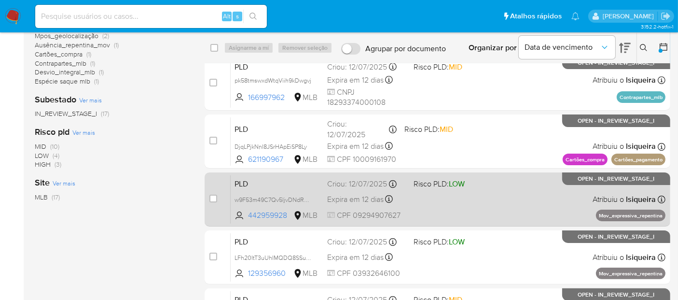
scroll to position [214, 0]
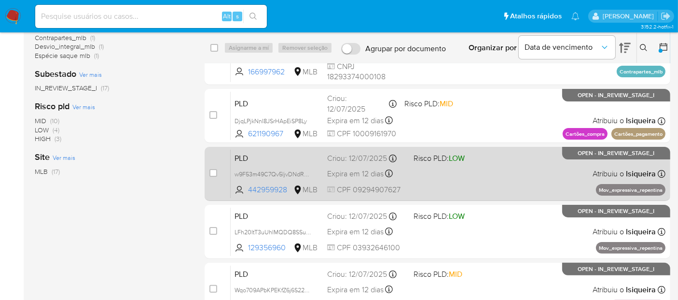
click at [522, 184] on div "PLD w9F53m49C7Qv5ljvDNdR5ghN 442959928 MLB Risco PLD: LOW Criou: 12/07/2025 Cri…" at bounding box center [448, 173] width 435 height 49
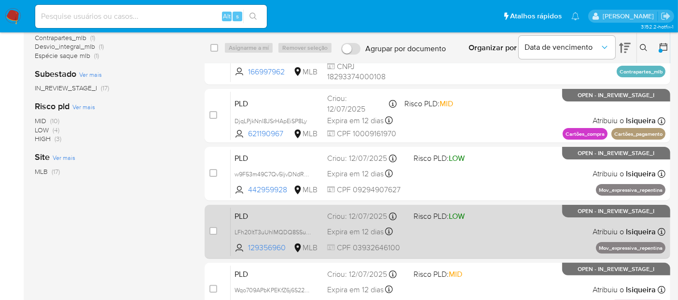
click at [521, 238] on div "PLD LFh20ItT3uUhIMQDQ8SSu9cd 129356960 MLB Risco PLD: LOW Criou: 12/07/2025 Cri…" at bounding box center [448, 231] width 435 height 49
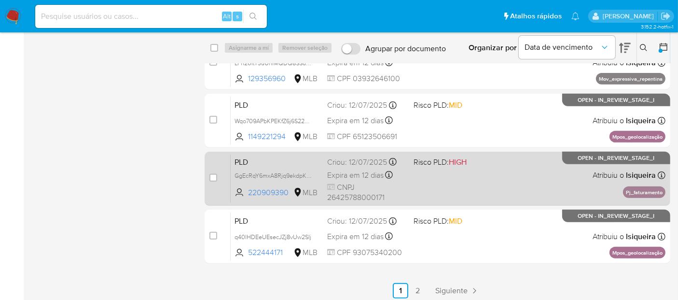
scroll to position [387, 0]
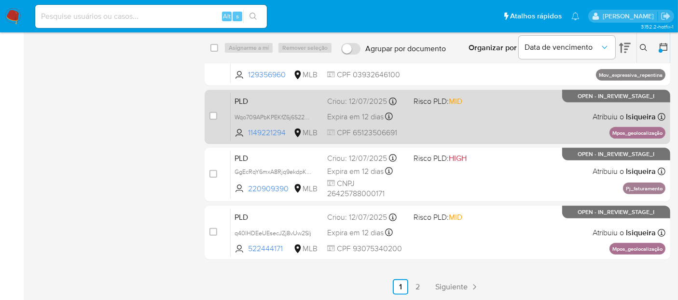
click at [486, 121] on div "PLD Wqo709APbKPEKfZ6j6S22AlU 1149221294 MLB Risco PLD: MID Criou: 12/07/2025 Cr…" at bounding box center [448, 116] width 435 height 49
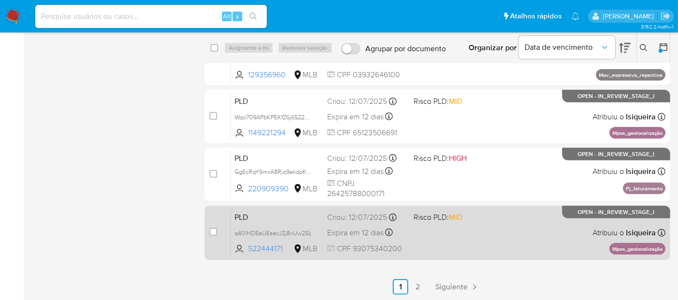
click at [501, 240] on div "PLD q40lHDEeUEsecJZj8vUw2SIj 522444171 MLB Risco PLD: MID Criou: 12/07/2025 Cri…" at bounding box center [448, 232] width 435 height 49
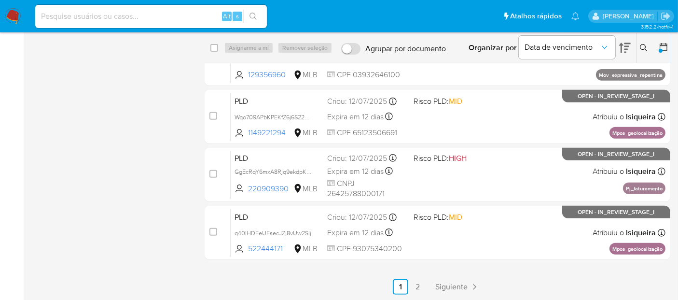
click at [418, 289] on link "2" at bounding box center [417, 286] width 15 height 15
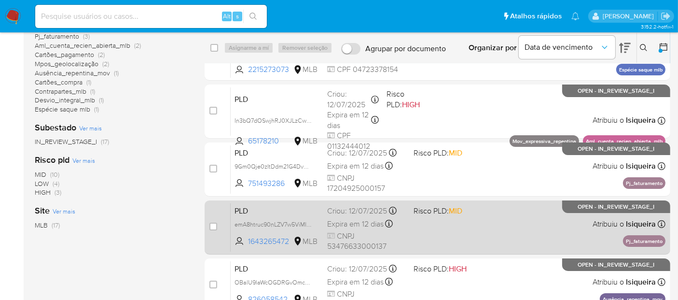
scroll to position [213, 0]
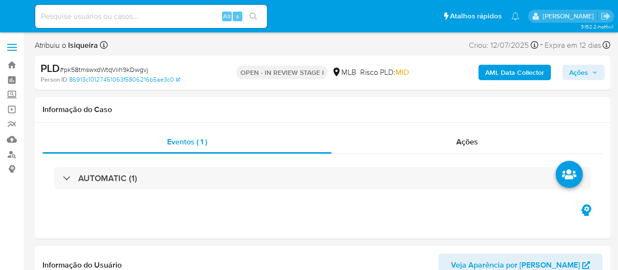
select select "10"
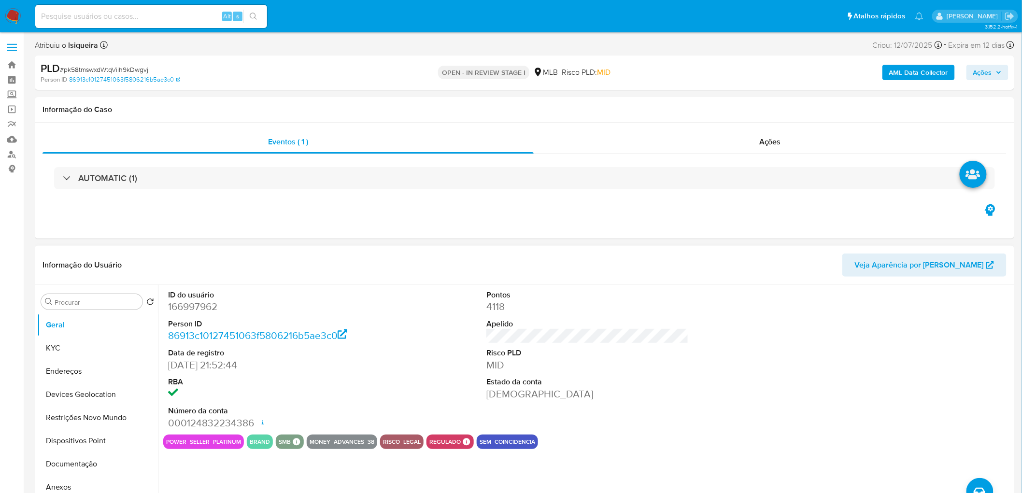
scroll to position [107, 0]
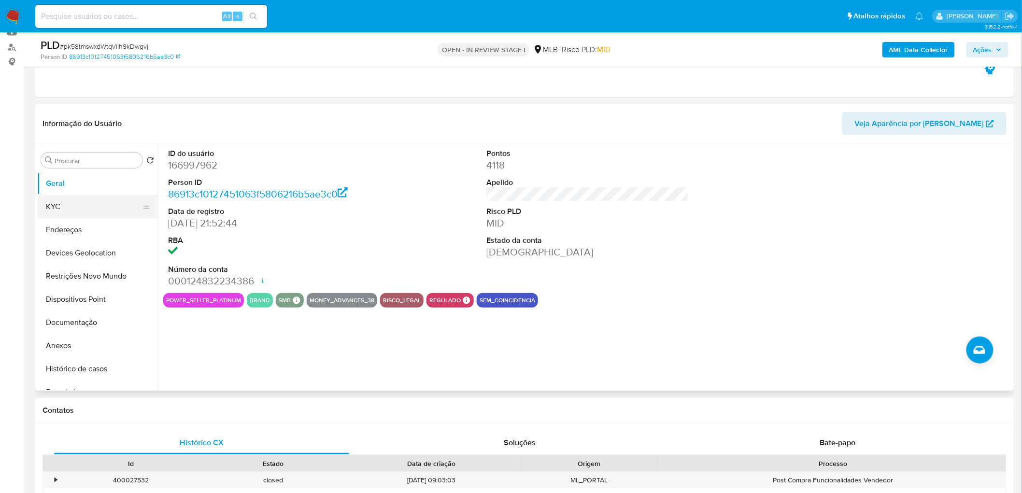
click at [75, 208] on button "KYC" at bounding box center [93, 206] width 113 height 23
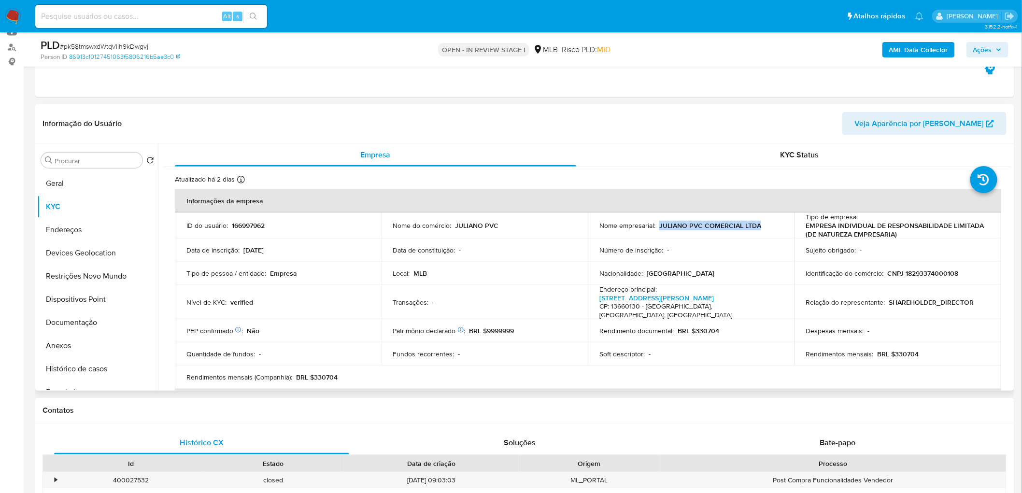
drag, startPoint x: 765, startPoint y: 227, endPoint x: 658, endPoint y: 224, distance: 107.2
click at [617, 224] on div "Nome empresarial : JULIANO PVC COMERCIAL LTDA" at bounding box center [690, 225] width 183 height 9
copy p "JULIANO PVC COMERCIAL LTDA"
click at [385, 269] on h1 "Contatos" at bounding box center [524, 411] width 964 height 10
click at [617, 269] on th "Detalhes de contato" at bounding box center [588, 400] width 826 height 23
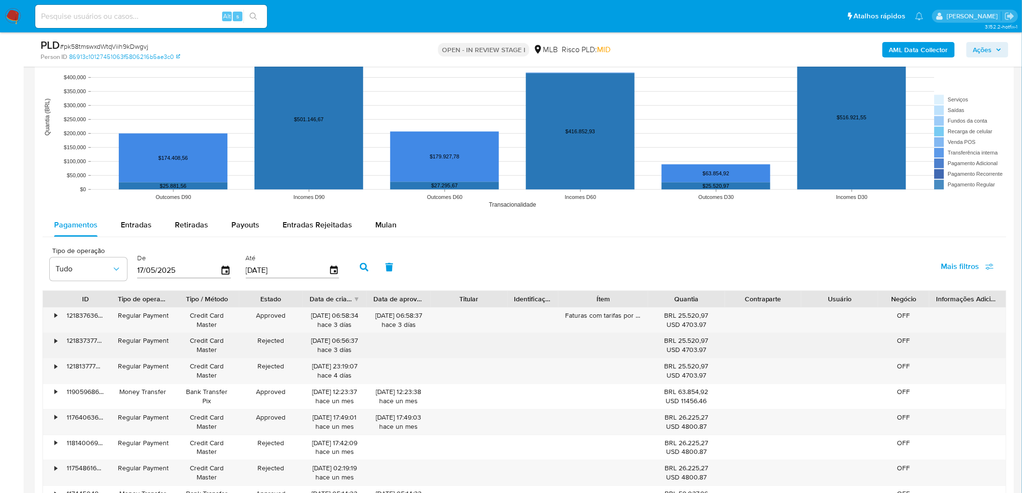
scroll to position [966, 0]
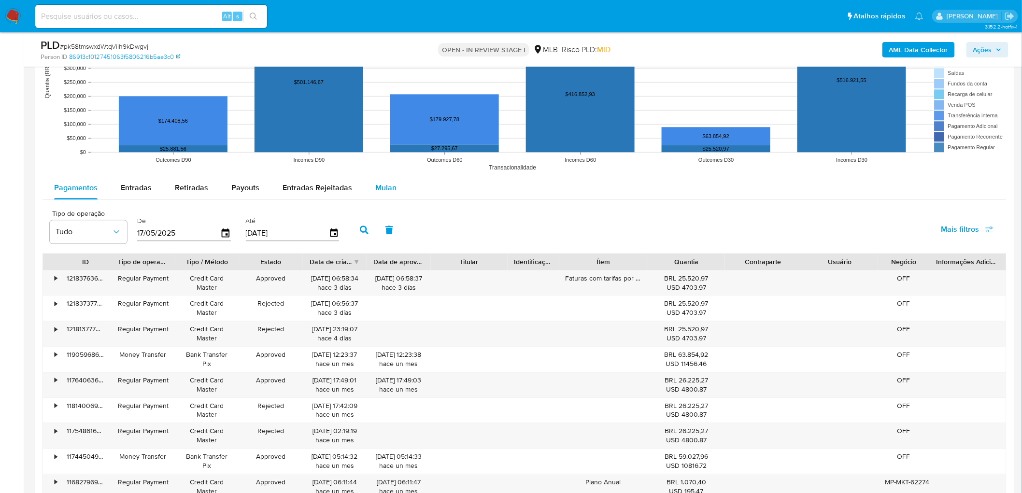
click at [380, 192] on span "Mulan" at bounding box center [385, 187] width 21 height 11
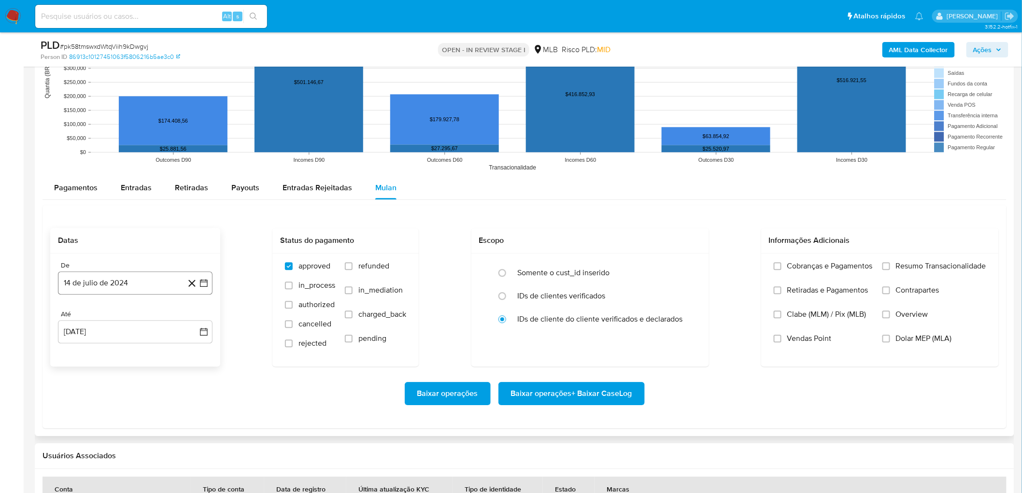
click at [134, 269] on button "14 de julio de 2024" at bounding box center [135, 282] width 154 height 23
click at [142, 269] on span "julio 2024" at bounding box center [130, 318] width 36 height 10
click at [193, 269] on icon "Año siguiente" at bounding box center [193, 318] width 12 height 12
click at [176, 269] on button "jun" at bounding box center [175, 379] width 27 height 15
click at [193, 269] on button "1" at bounding box center [192, 353] width 15 height 15
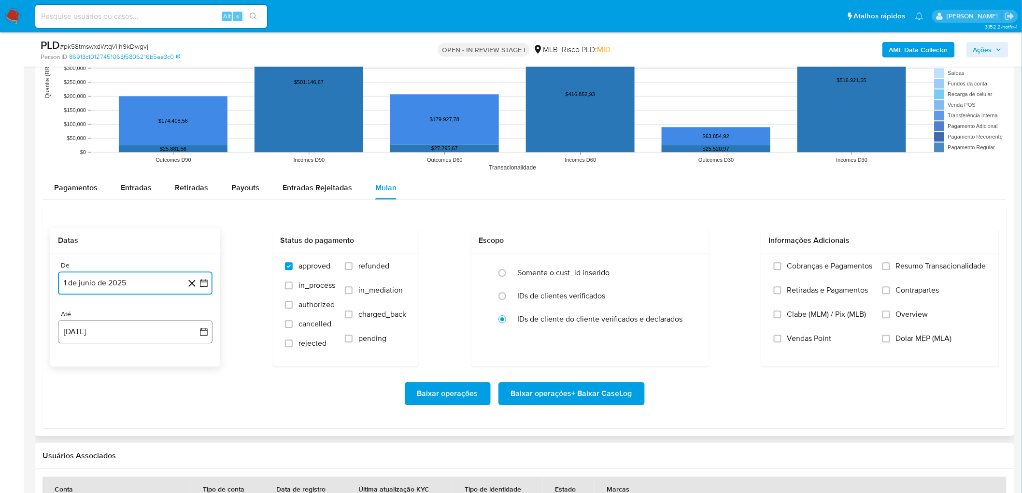
click at [136, 269] on button "[DATE]" at bounding box center [135, 331] width 154 height 23
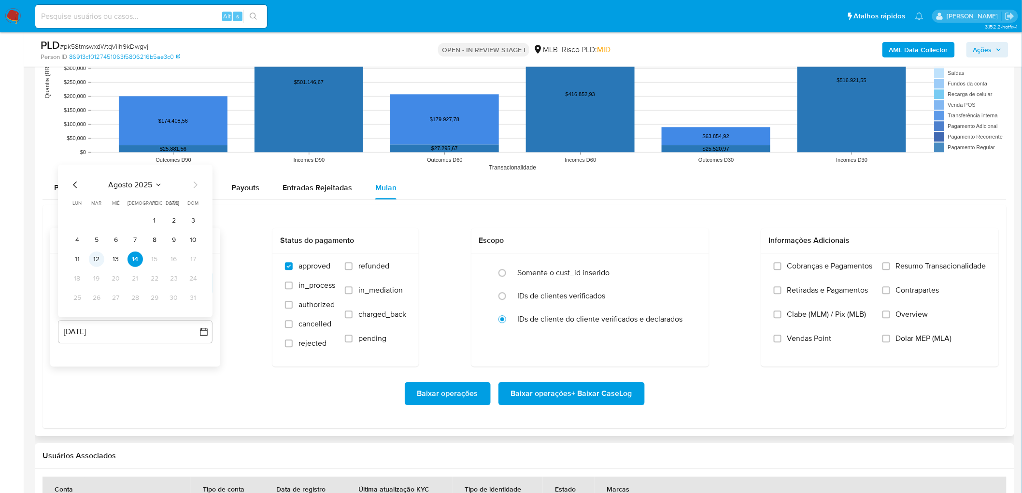
click at [98, 262] on button "12" at bounding box center [96, 258] width 15 height 15
click at [617, 269] on span "Resumo Transacionalidade" at bounding box center [941, 266] width 90 height 10
click at [617, 269] on input "Resumo Transacionalidade" at bounding box center [886, 266] width 8 height 8
click at [617, 269] on span "Vendas Point" at bounding box center [809, 339] width 44 height 10
click at [617, 269] on input "Vendas Point" at bounding box center [777, 339] width 8 height 8
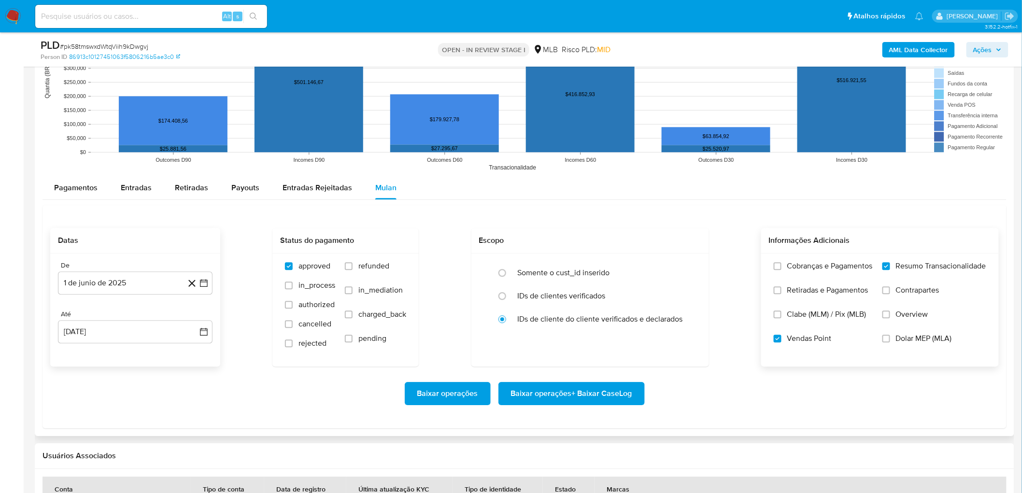
click at [578, 269] on span "Baixar operações + Baixar CaseLog" at bounding box center [571, 393] width 121 height 21
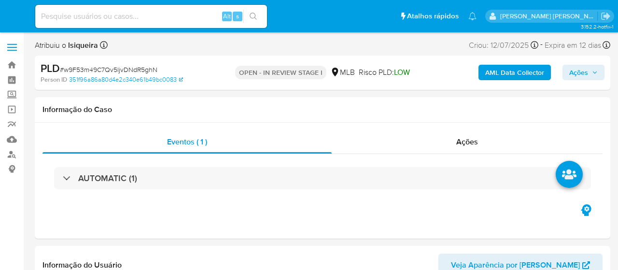
select select "10"
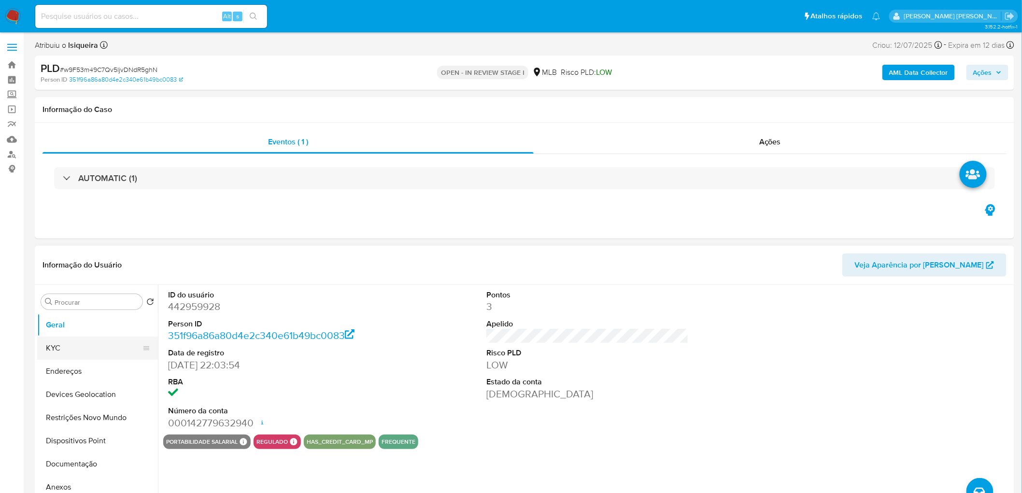
click at [70, 269] on button "KYC" at bounding box center [93, 347] width 113 height 23
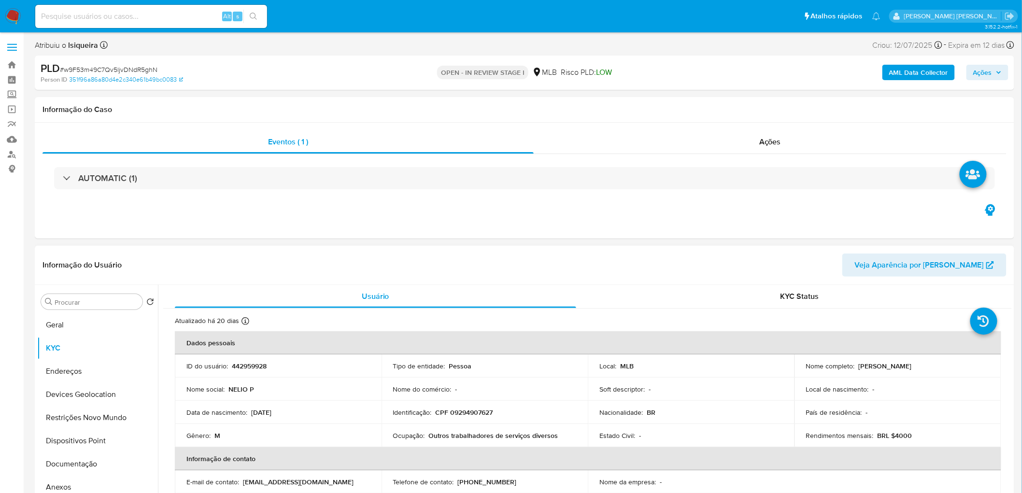
drag, startPoint x: 930, startPoint y: 366, endPoint x: 855, endPoint y: 369, distance: 74.9
click at [617, 269] on div "Nome completo : Nelio Pereira da Rocha" at bounding box center [897, 366] width 183 height 9
copy p "Nelio Pereira da Rocha"
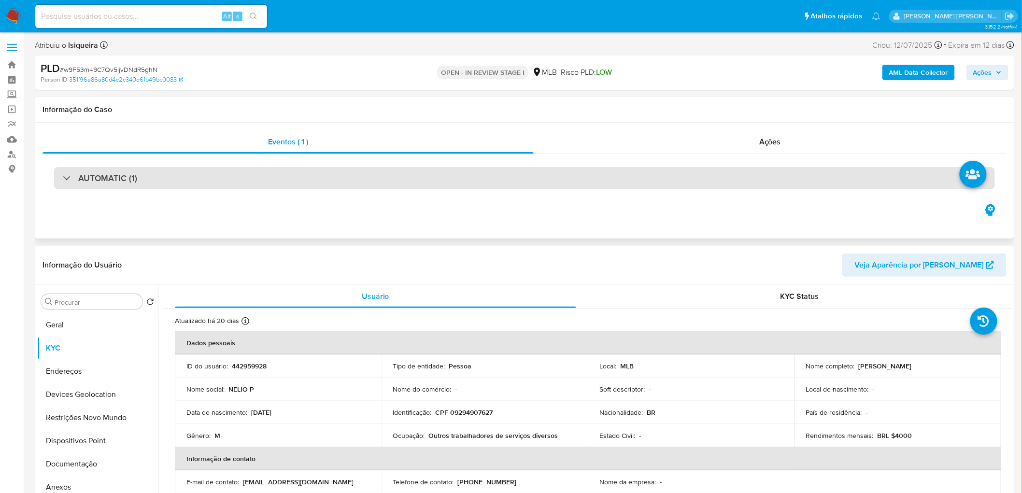
click at [215, 180] on div "AUTOMATIC (1)" at bounding box center [524, 178] width 940 height 22
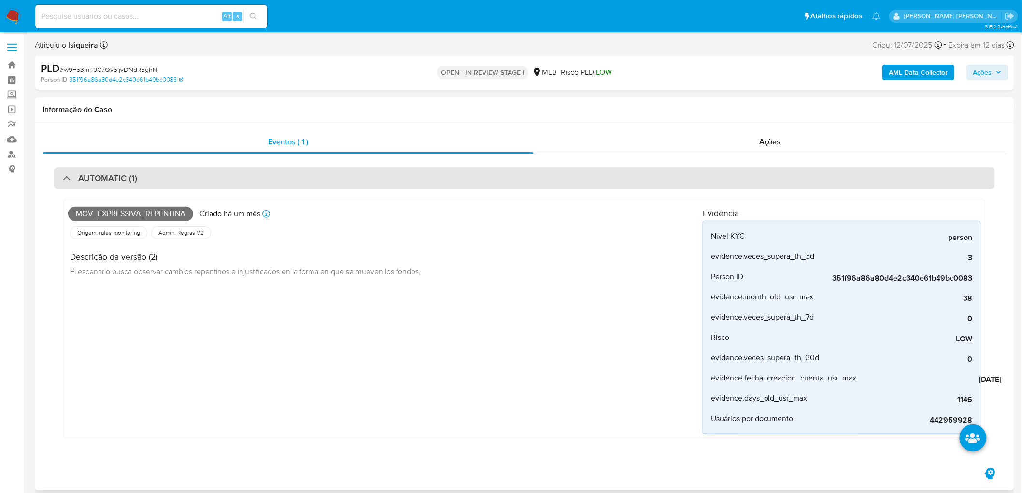
click at [215, 180] on div "AUTOMATIC (1)" at bounding box center [524, 178] width 940 height 22
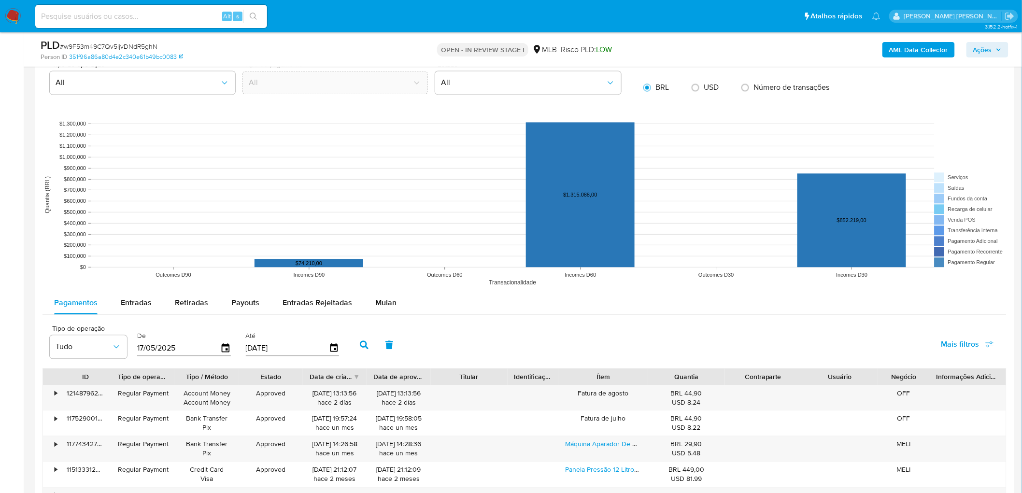
scroll to position [1019, 0]
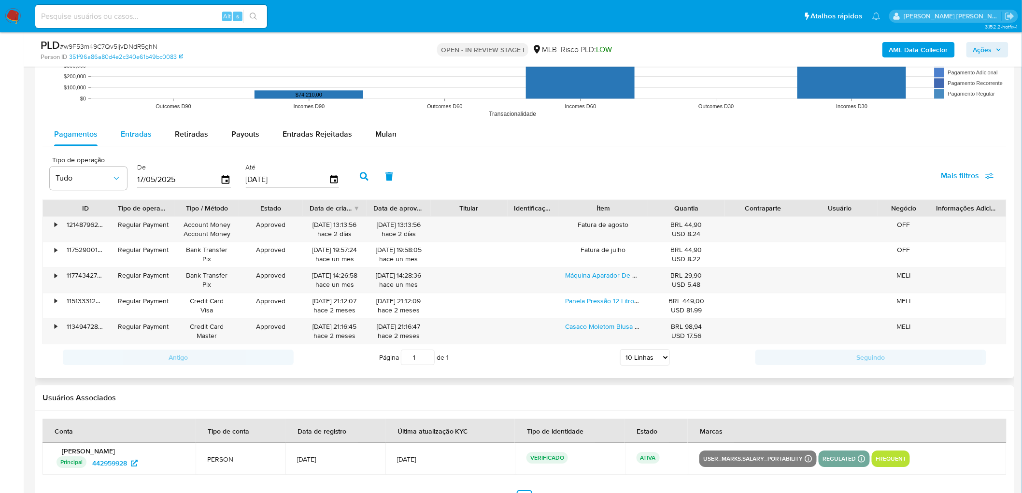
click at [143, 136] on span "Entradas" at bounding box center [136, 133] width 31 height 11
select select "10"
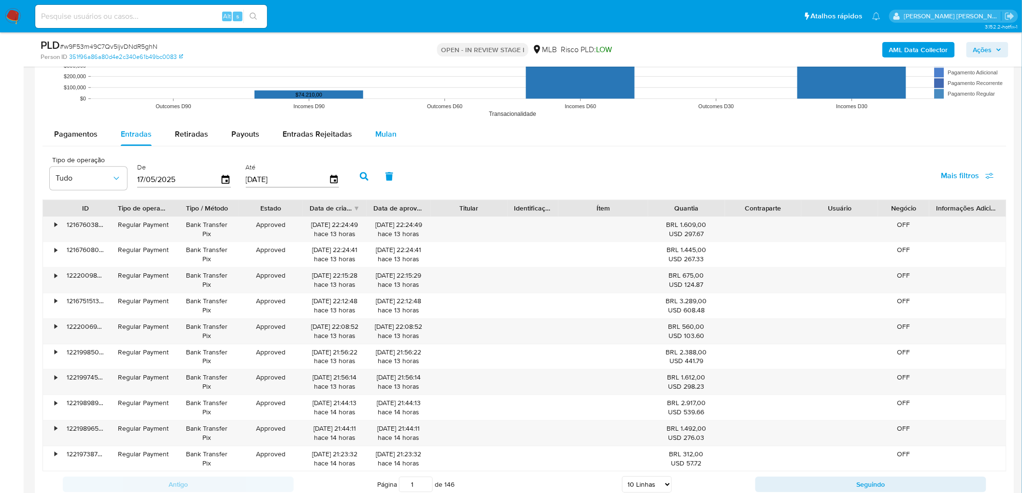
click at [392, 131] on span "Mulan" at bounding box center [385, 133] width 21 height 11
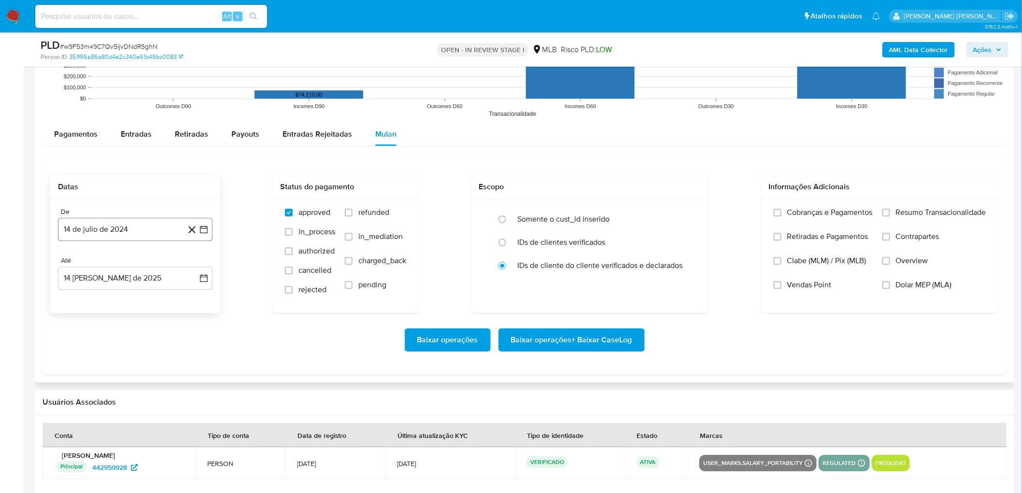
click at [143, 230] on button "14 de julio de 2024" at bounding box center [135, 229] width 154 height 23
click at [72, 267] on icon "Mes anterior" at bounding box center [76, 264] width 12 height 12
click at [177, 269] on button "1" at bounding box center [173, 299] width 15 height 15
click at [133, 269] on button "[DATE]" at bounding box center [135, 277] width 154 height 23
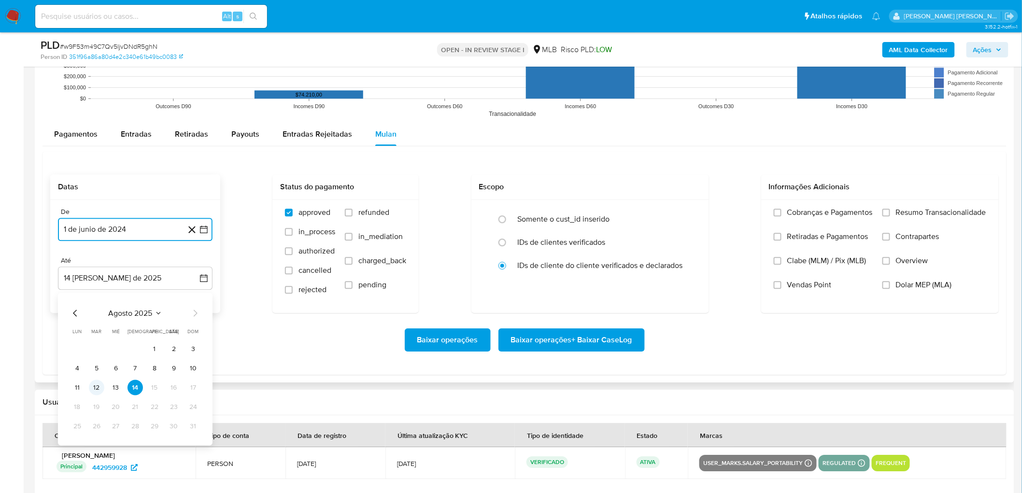
click at [95, 269] on button "12" at bounding box center [96, 386] width 15 height 15
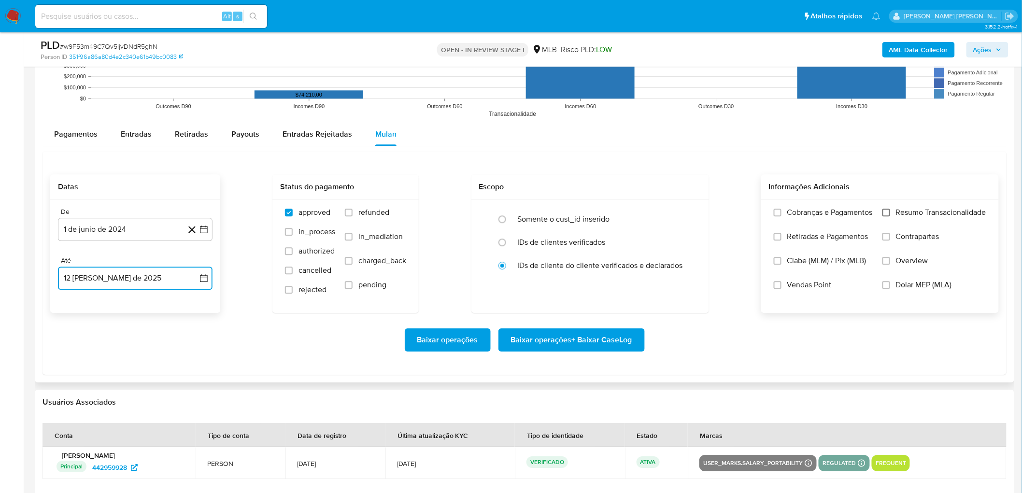
click at [617, 210] on input "Resumo Transacionalidade" at bounding box center [886, 213] width 8 height 8
click at [617, 269] on span "Vendas Point" at bounding box center [809, 285] width 44 height 10
click at [617, 269] on input "Vendas Point" at bounding box center [777, 285] width 8 height 8
click at [589, 269] on span "Baixar operações + Baixar CaseLog" at bounding box center [571, 339] width 121 height 21
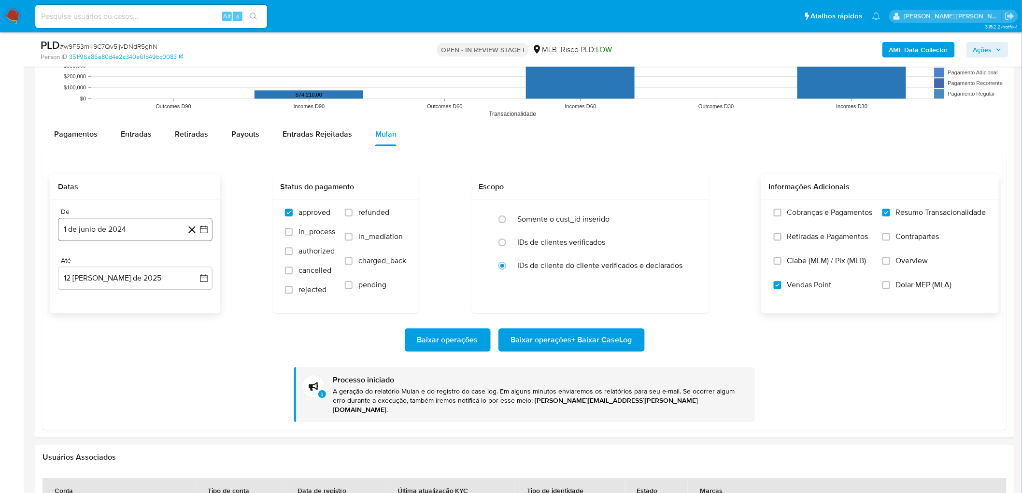
click at [98, 227] on button "1 de junio de 2024" at bounding box center [135, 229] width 154 height 23
click at [77, 264] on icon "Mes anterior" at bounding box center [76, 264] width 12 height 12
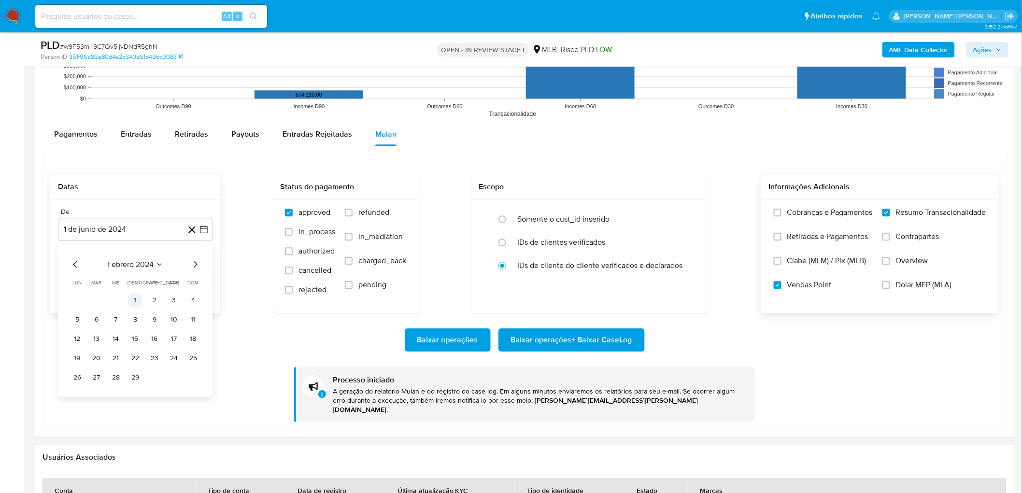
click at [139, 269] on button "1" at bounding box center [134, 299] width 15 height 15
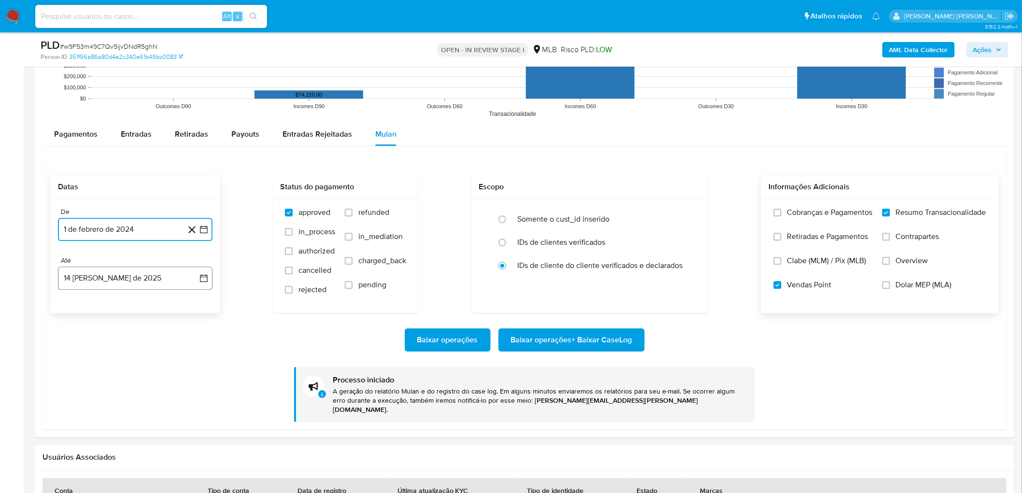
click at [76, 269] on button "14 [PERSON_NAME] de 2025" at bounding box center [135, 277] width 154 height 23
click at [99, 269] on button "12" at bounding box center [96, 386] width 15 height 15
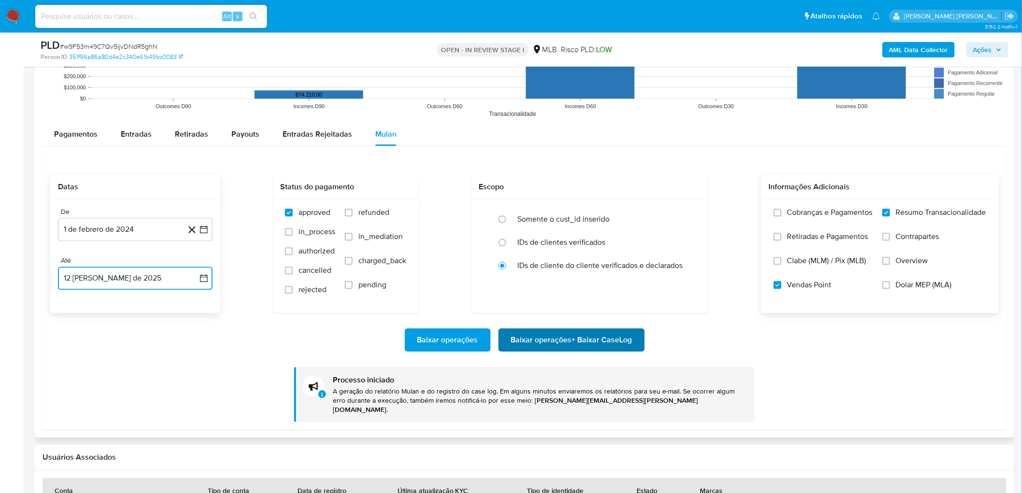
click at [563, 269] on span "Baixar operações + Baixar CaseLog" at bounding box center [571, 339] width 121 height 21
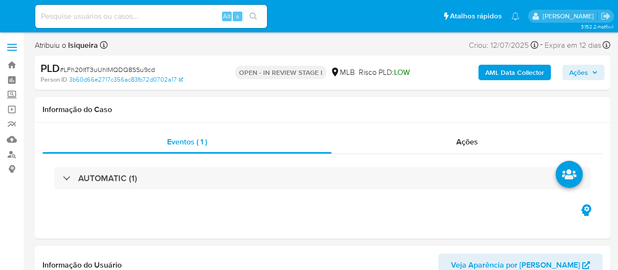
select select "10"
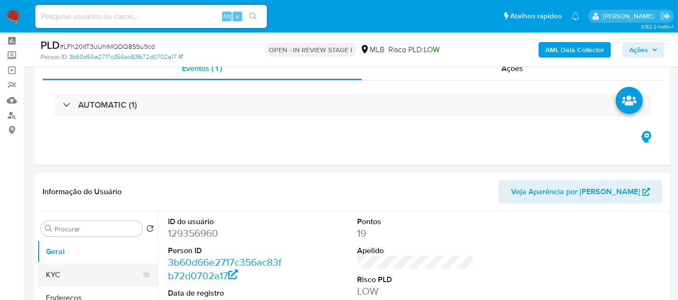
scroll to position [54, 0]
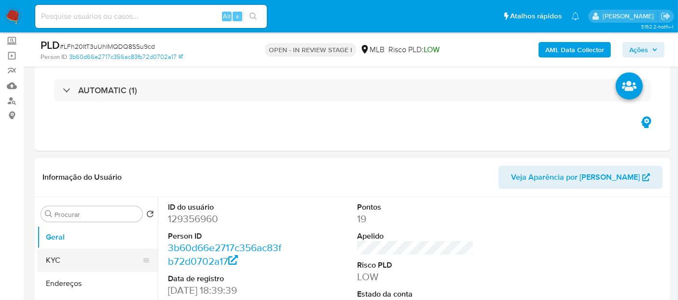
drag, startPoint x: 61, startPoint y: 257, endPoint x: 69, endPoint y: 257, distance: 7.2
click at [61, 257] on button "KYC" at bounding box center [93, 260] width 113 height 23
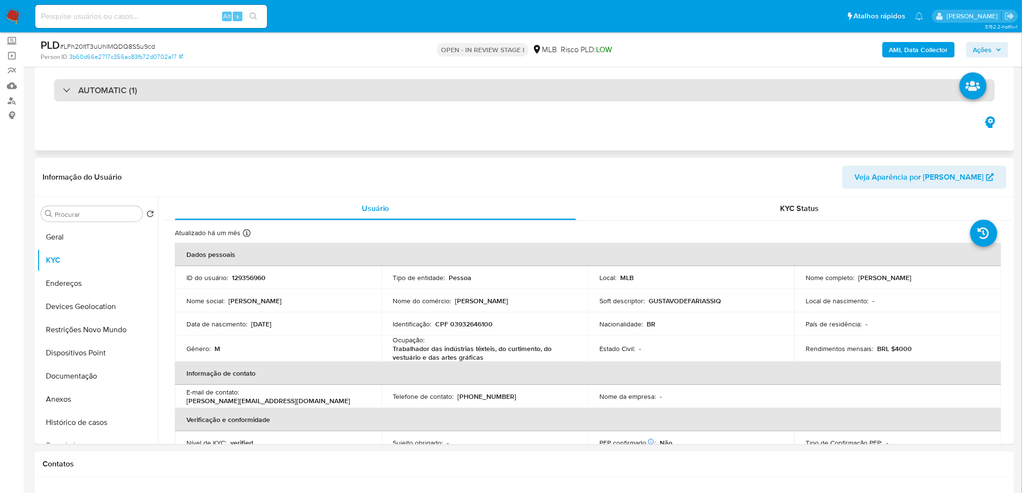
click at [182, 99] on div "AUTOMATIC (1)" at bounding box center [524, 90] width 940 height 22
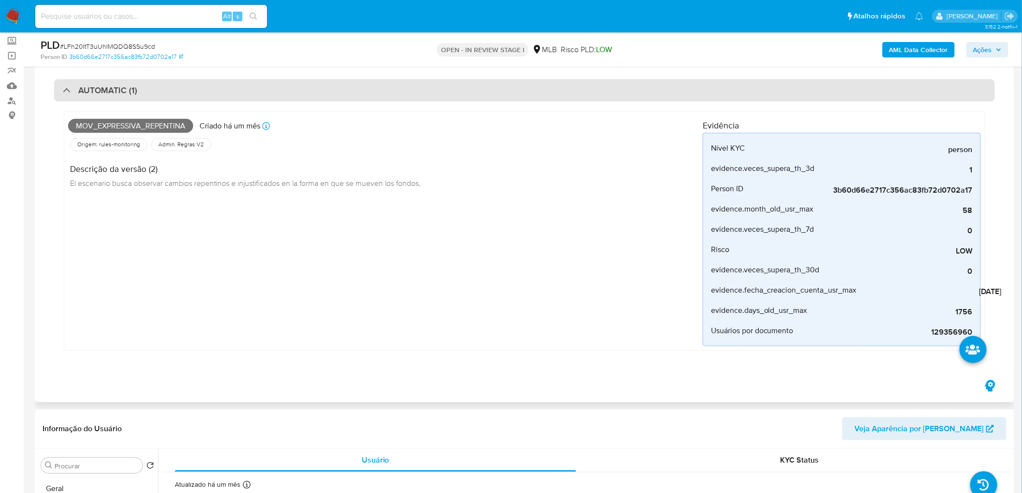
click at [182, 99] on div "AUTOMATIC (1)" at bounding box center [524, 90] width 940 height 22
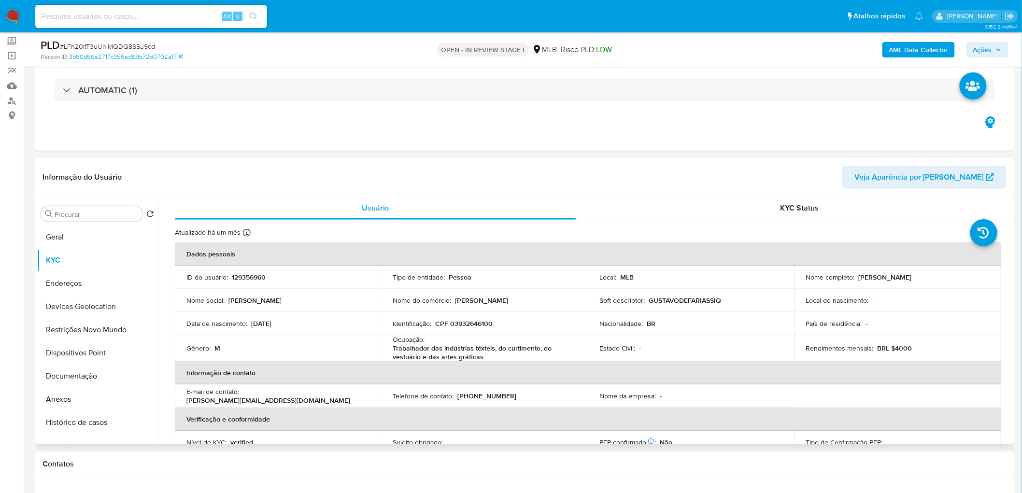
scroll to position [0, 0]
drag, startPoint x: 894, startPoint y: 279, endPoint x: 855, endPoint y: 278, distance: 38.2
click at [617, 269] on div "Nome completo : [PERSON_NAME]" at bounding box center [897, 277] width 183 height 9
copy p "[PERSON_NAME]"
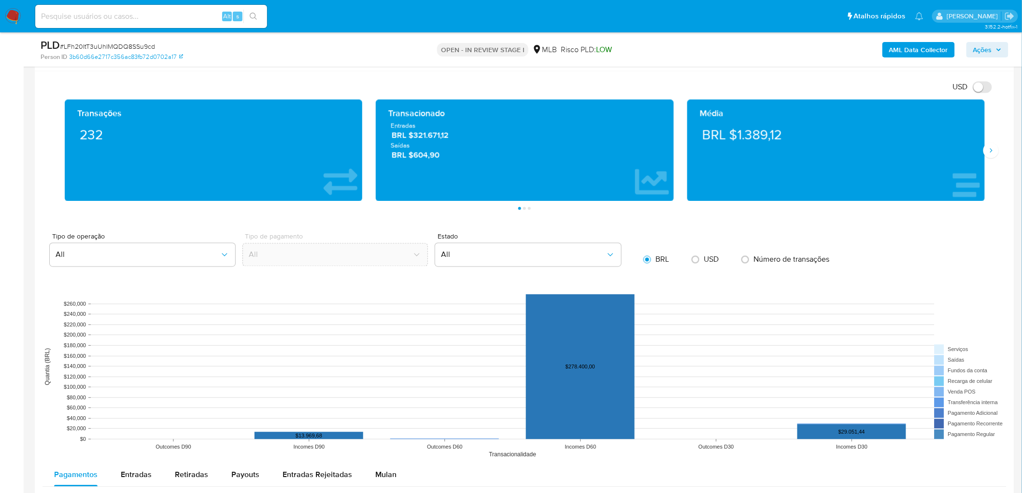
scroll to position [751, 0]
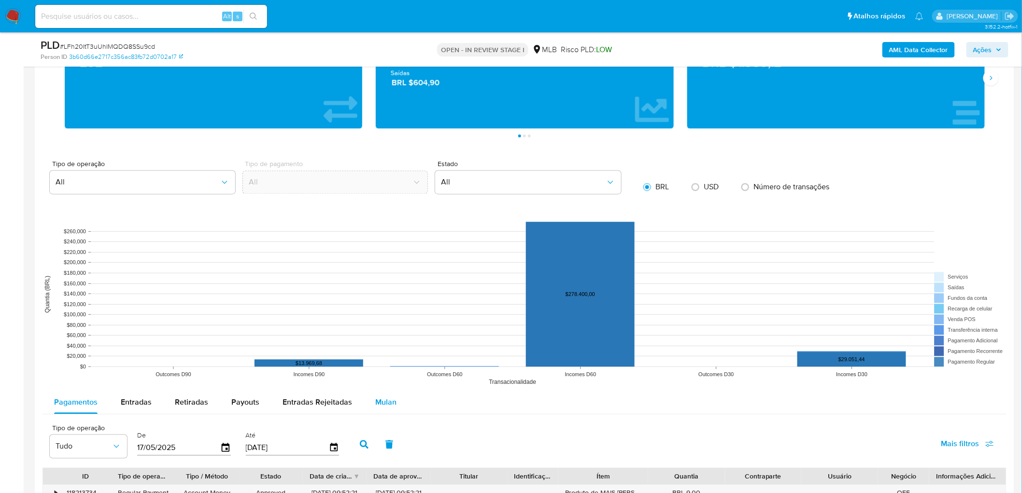
click at [385, 269] on span "Mulan" at bounding box center [385, 402] width 21 height 11
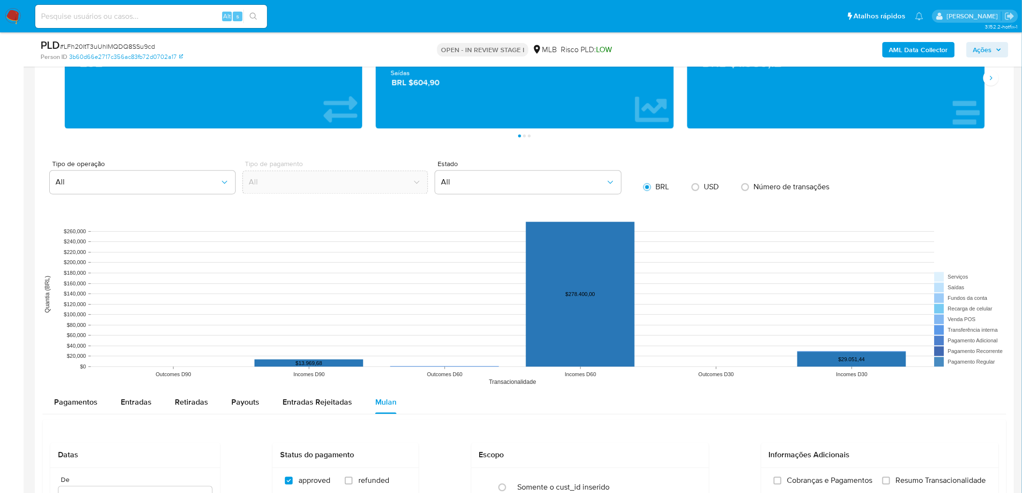
scroll to position [858, 0]
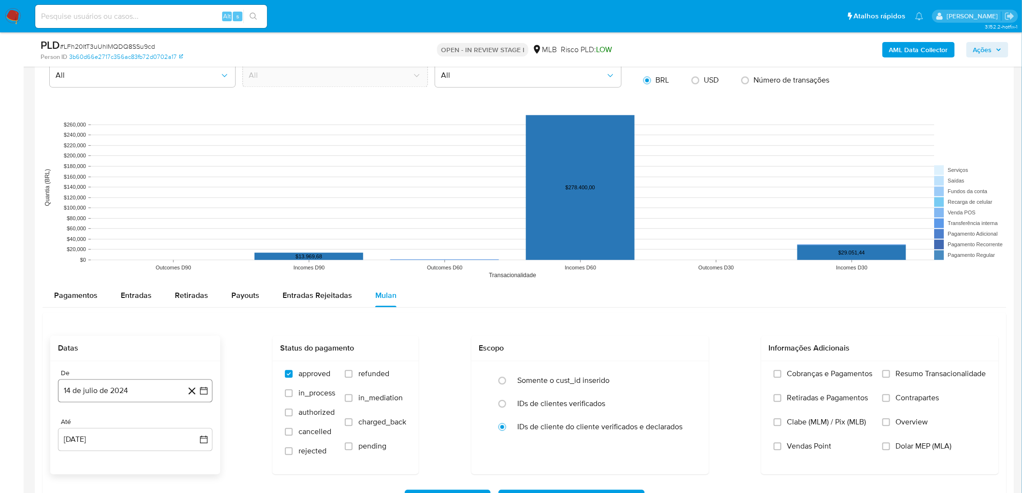
click at [107, 269] on button "14 de julio de 2024" at bounding box center [135, 390] width 154 height 23
click at [80, 241] on icon "Mes anterior" at bounding box center [76, 244] width 12 height 12
click at [141, 246] on span "junio 2024" at bounding box center [130, 243] width 39 height 10
click at [188, 233] on icon "Año siguiente" at bounding box center [193, 232] width 12 height 12
click at [138, 269] on button "feb" at bounding box center [134, 267] width 27 height 15
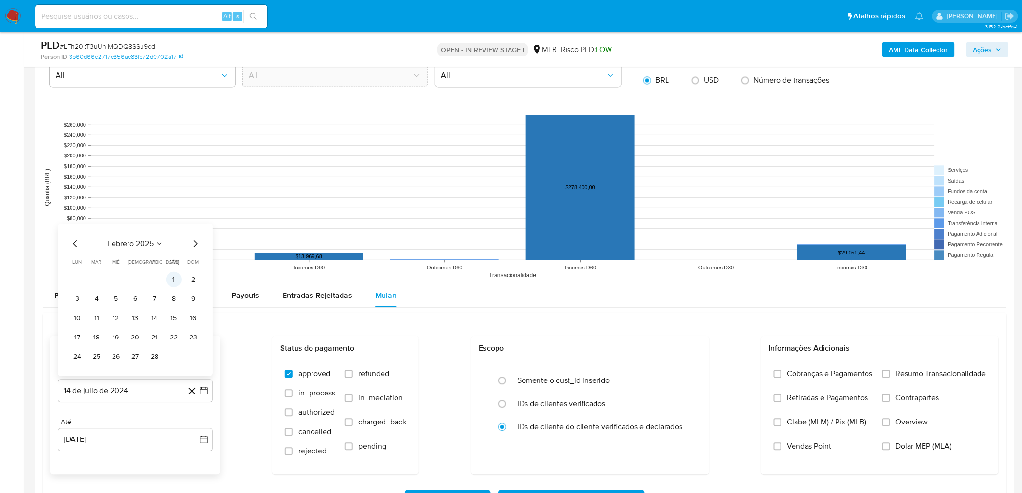
click at [173, 269] on button "1" at bounding box center [173, 278] width 15 height 15
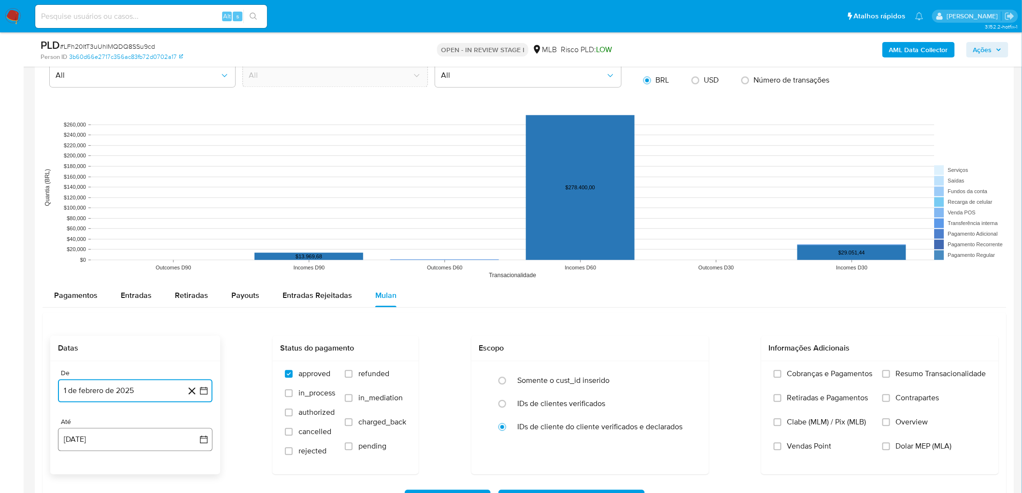
click at [90, 269] on button "[DATE]" at bounding box center [135, 439] width 154 height 23
click at [92, 269] on button "12" at bounding box center [96, 366] width 15 height 15
drag, startPoint x: 921, startPoint y: 380, endPoint x: 880, endPoint y: 410, distance: 50.4
click at [617, 269] on label "Resumo Transacionalidade" at bounding box center [934, 381] width 104 height 24
click at [617, 269] on span "Resumo Transacionalidade" at bounding box center [941, 374] width 90 height 10
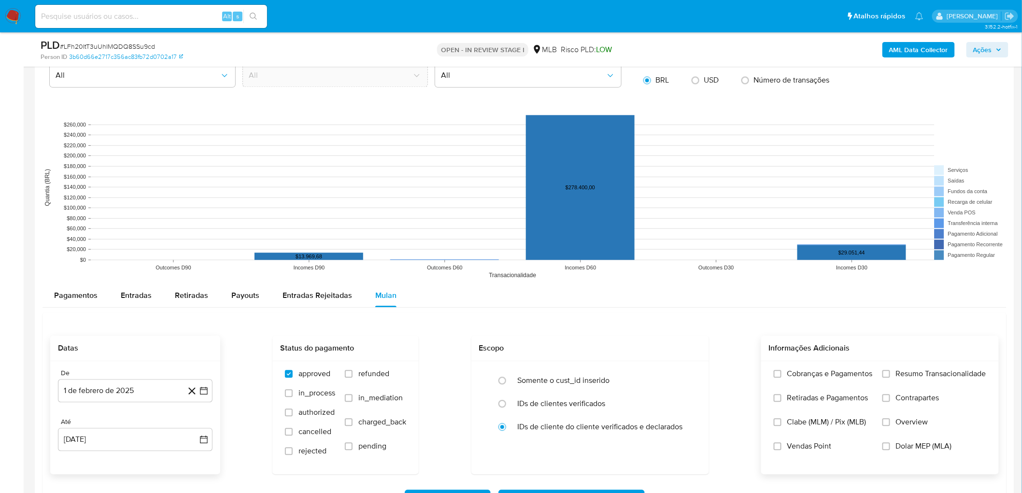
click at [617, 269] on input "Resumo Transacionalidade" at bounding box center [886, 374] width 8 height 8
click at [617, 269] on span "Vendas Point" at bounding box center [809, 446] width 44 height 10
click at [617, 269] on input "Vendas Point" at bounding box center [777, 446] width 8 height 8
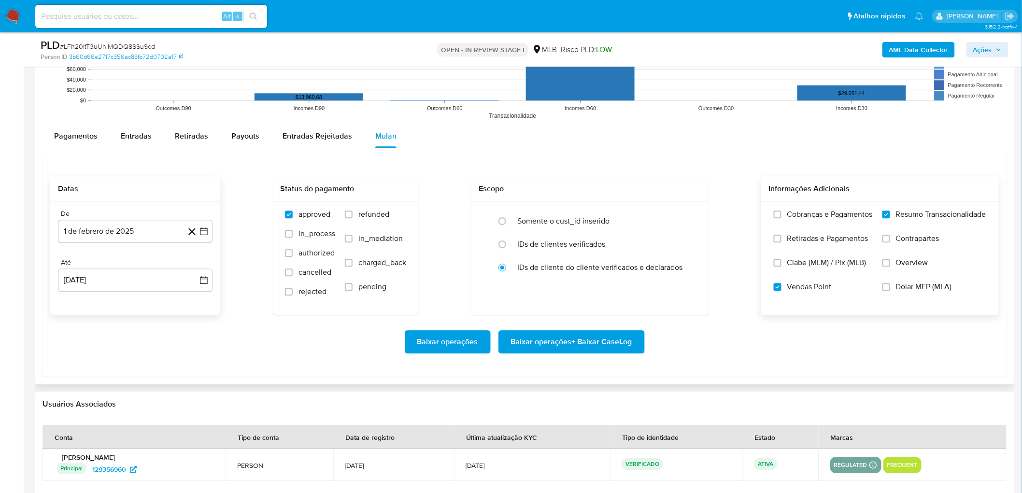
scroll to position [1019, 0]
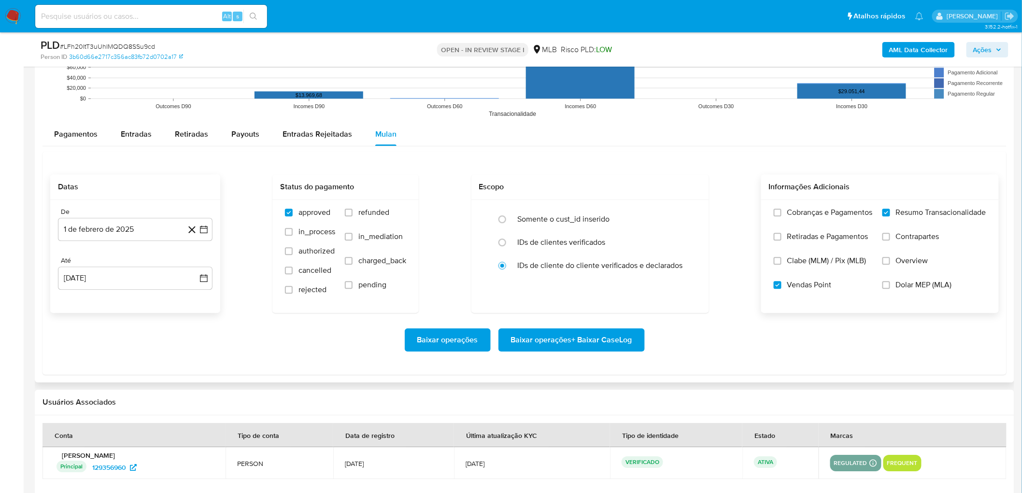
click at [552, 269] on span "Baixar operações + Baixar CaseLog" at bounding box center [571, 339] width 121 height 21
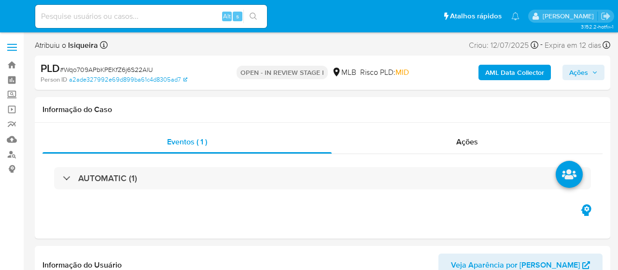
select select "10"
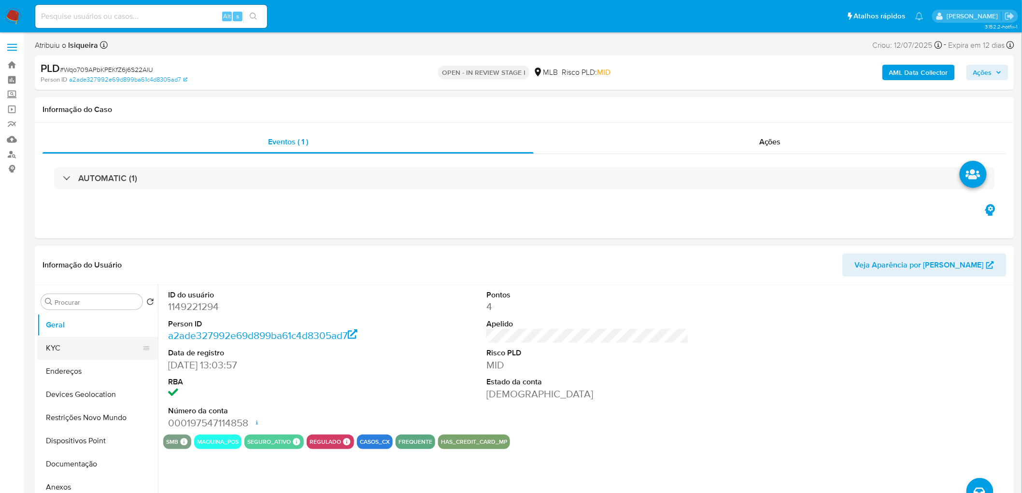
click at [46, 269] on button "KYC" at bounding box center [93, 347] width 113 height 23
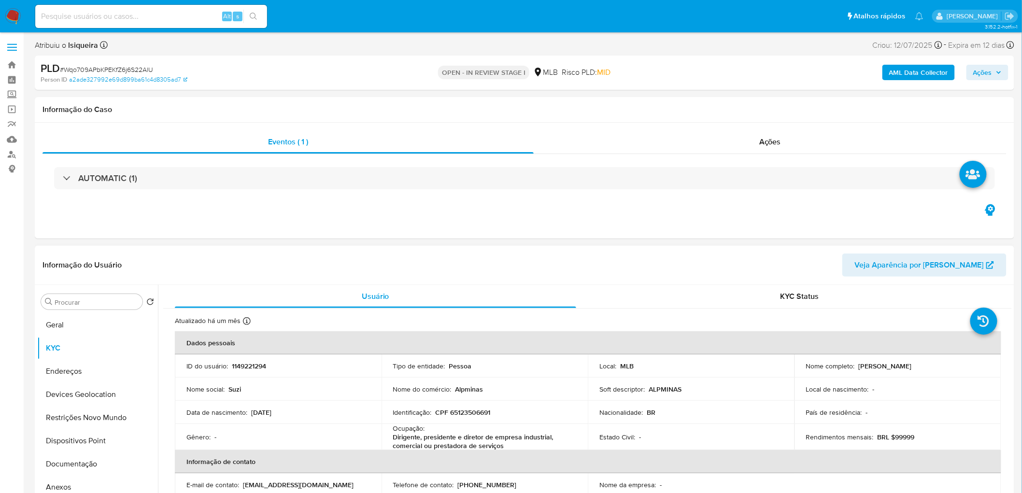
click at [617, 269] on p "[PERSON_NAME]" at bounding box center [884, 366] width 53 height 9
click at [617, 269] on div "Nome completo : [PERSON_NAME]" at bounding box center [897, 366] width 183 height 9
drag, startPoint x: 896, startPoint y: 368, endPoint x: 855, endPoint y: 368, distance: 41.0
click at [617, 269] on div "Nome completo : [PERSON_NAME]" at bounding box center [897, 366] width 183 height 9
copy p "[PERSON_NAME]"
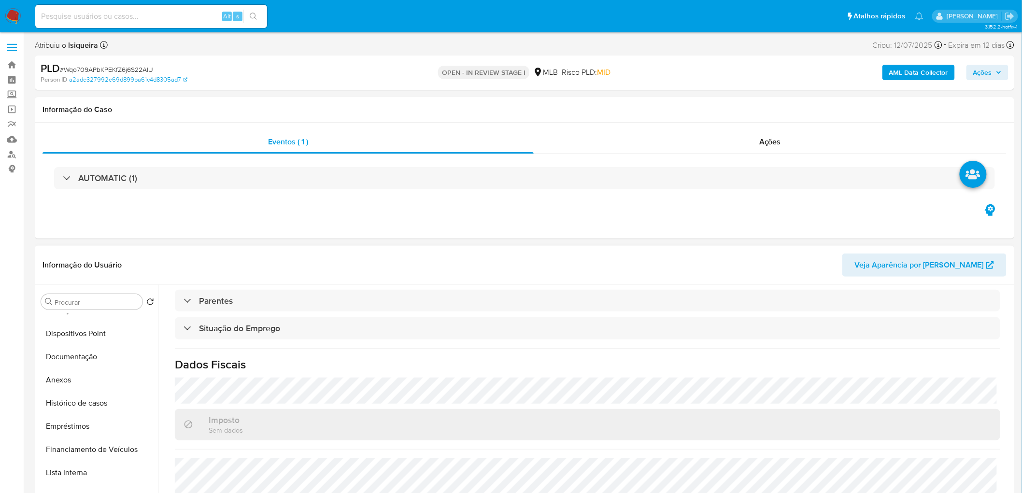
scroll to position [405, 0]
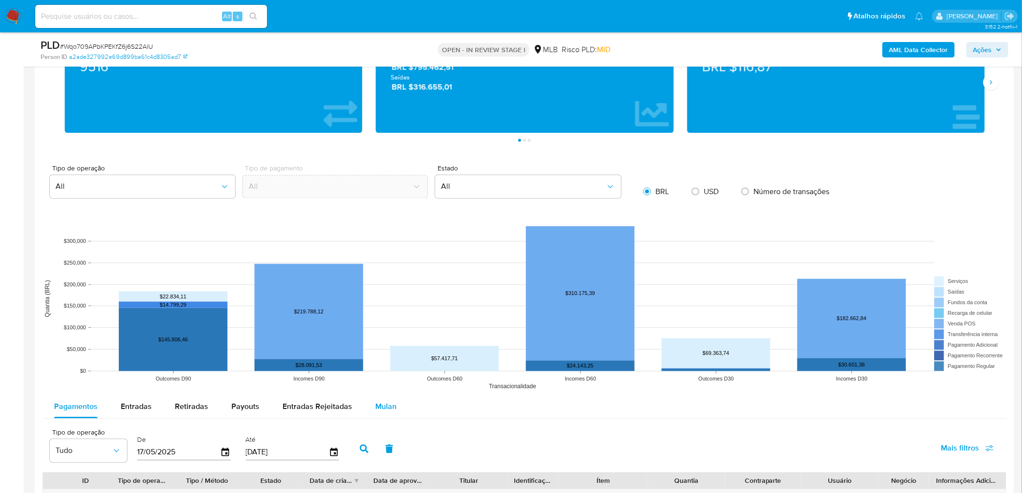
click at [392, 269] on span "Mulan" at bounding box center [385, 406] width 21 height 11
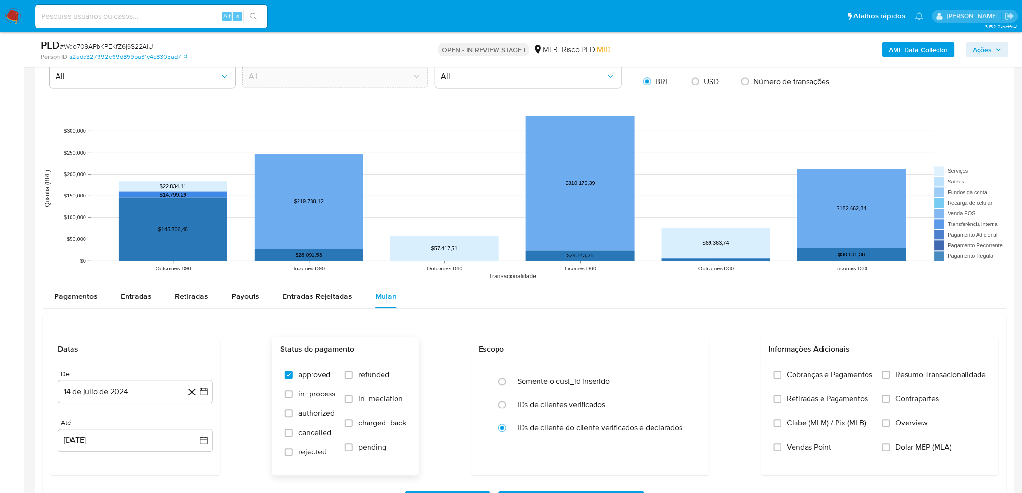
scroll to position [911, 0]
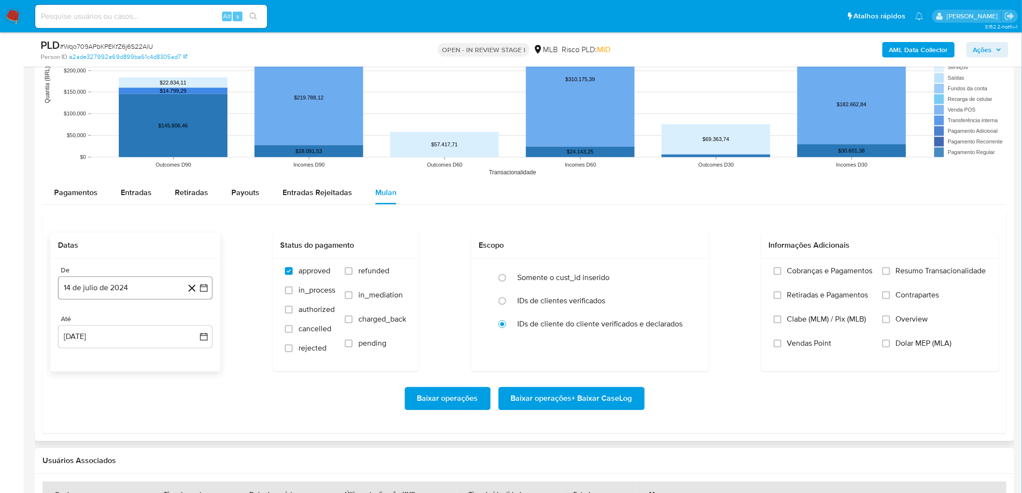
click at [144, 269] on button "14 de julio de 2024" at bounding box center [135, 287] width 154 height 23
click at [141, 269] on span "julio 2024" at bounding box center [130, 323] width 36 height 10
click at [190, 269] on icon "Año siguiente" at bounding box center [193, 323] width 12 height 12
click at [171, 269] on span "jun" at bounding box center [175, 385] width 11 height 8
click at [193, 269] on button "1" at bounding box center [192, 357] width 15 height 15
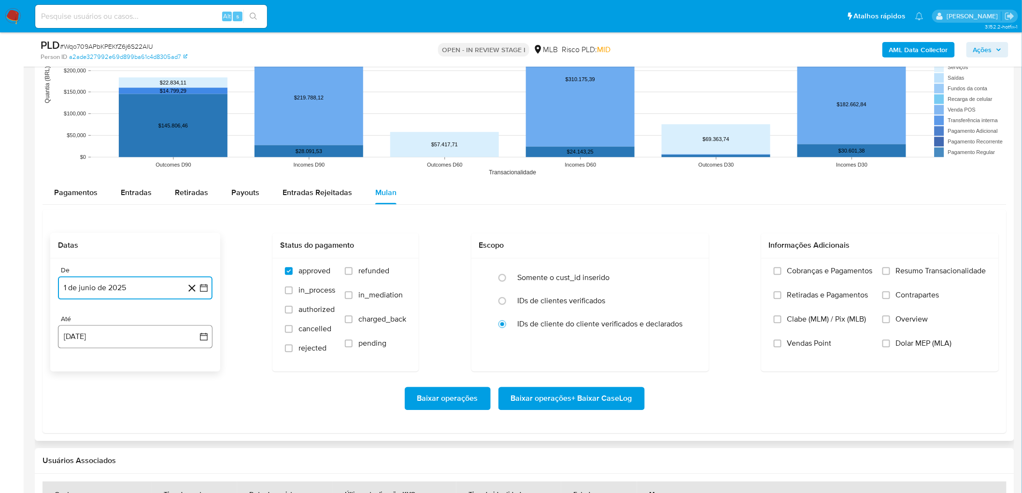
click at [112, 269] on button "14 de agosto de 2025" at bounding box center [135, 336] width 154 height 23
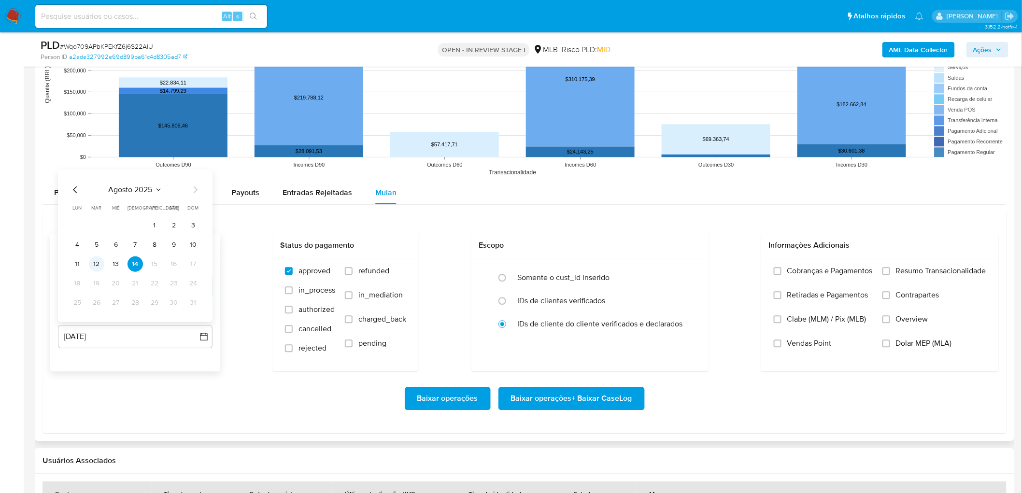
click at [98, 265] on button "12" at bounding box center [96, 263] width 15 height 15
click at [617, 266] on span "Resumo Transacionalidade" at bounding box center [941, 271] width 90 height 10
click at [617, 267] on input "Resumo Transacionalidade" at bounding box center [886, 271] width 8 height 8
click at [543, 269] on span "Baixar operações + Baixar CaseLog" at bounding box center [571, 398] width 121 height 21
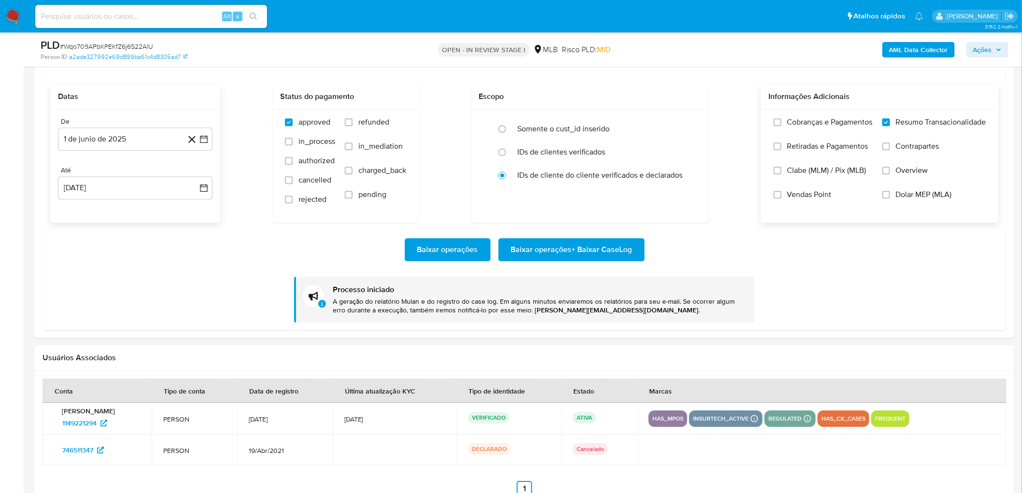
scroll to position [1073, 0]
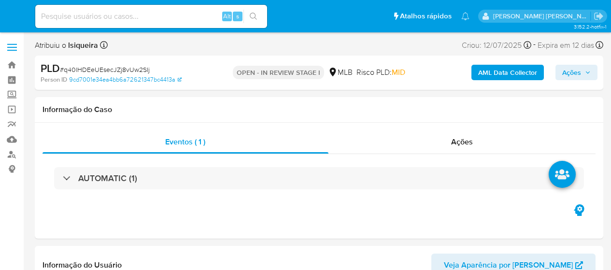
select select "10"
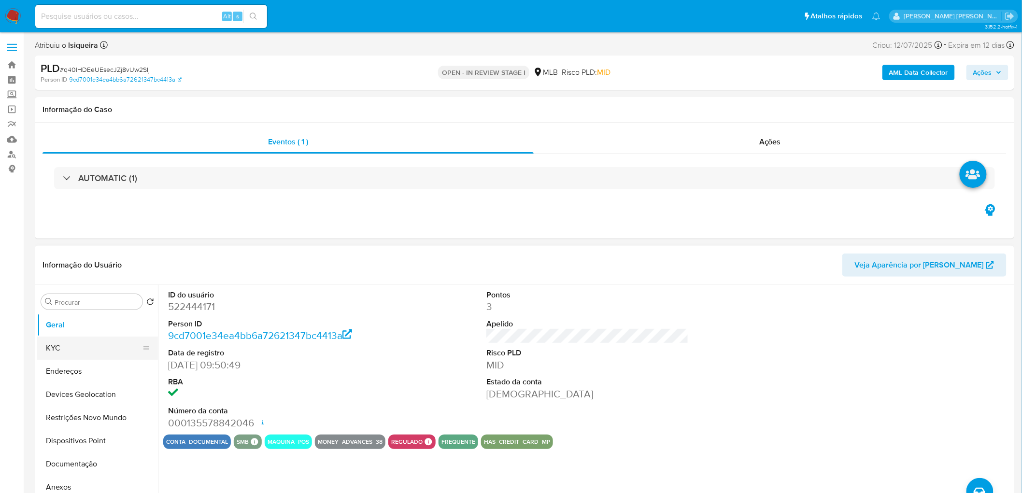
click at [61, 269] on button "KYC" at bounding box center [93, 347] width 113 height 23
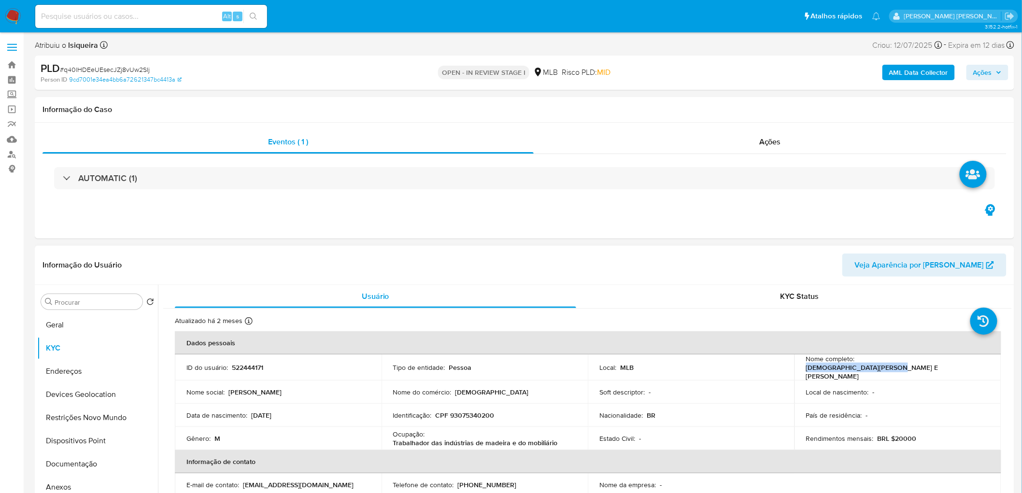
drag, startPoint x: 933, startPoint y: 365, endPoint x: 855, endPoint y: 368, distance: 77.8
click at [610, 269] on div "Nome completo : Evangelista Silva E Silva" at bounding box center [897, 367] width 183 height 26
copy p "Evangelista Silva E Silva"
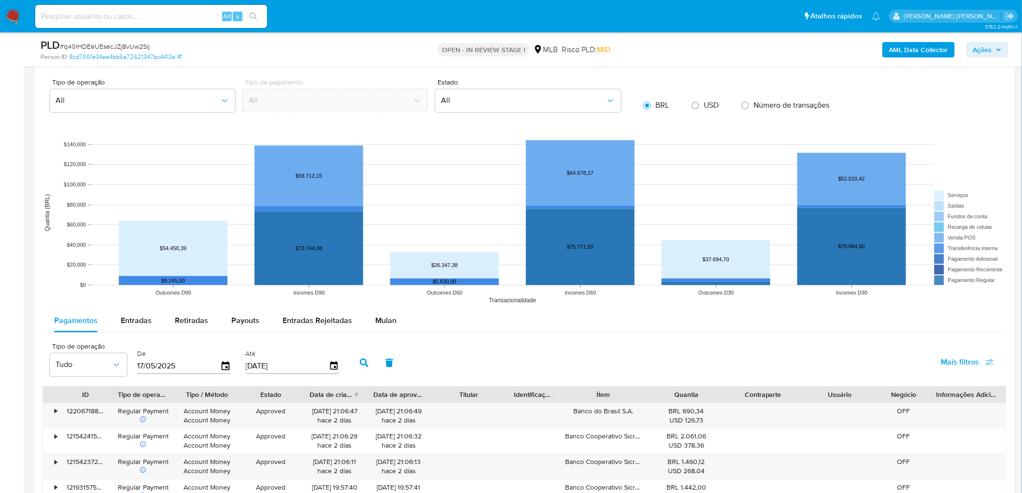
scroll to position [934, 0]
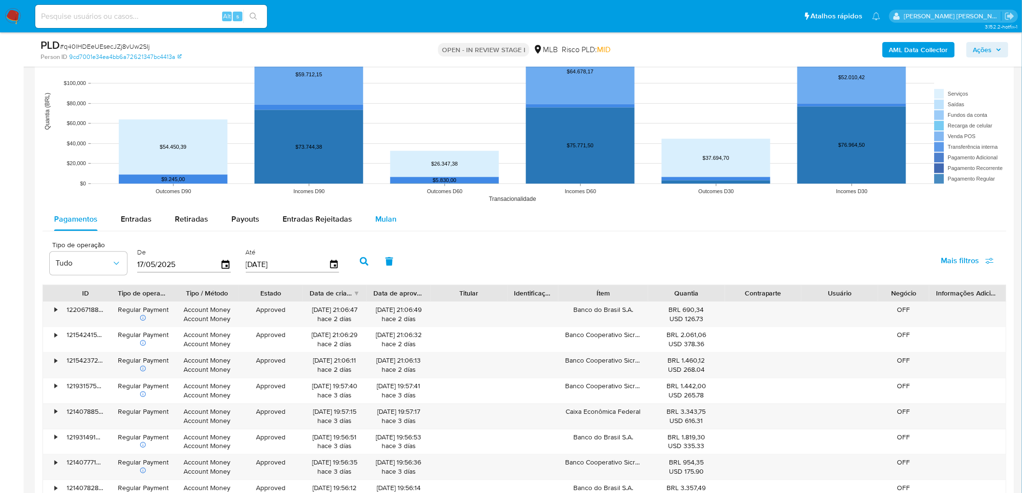
click at [384, 224] on span "Mulan" at bounding box center [385, 218] width 21 height 11
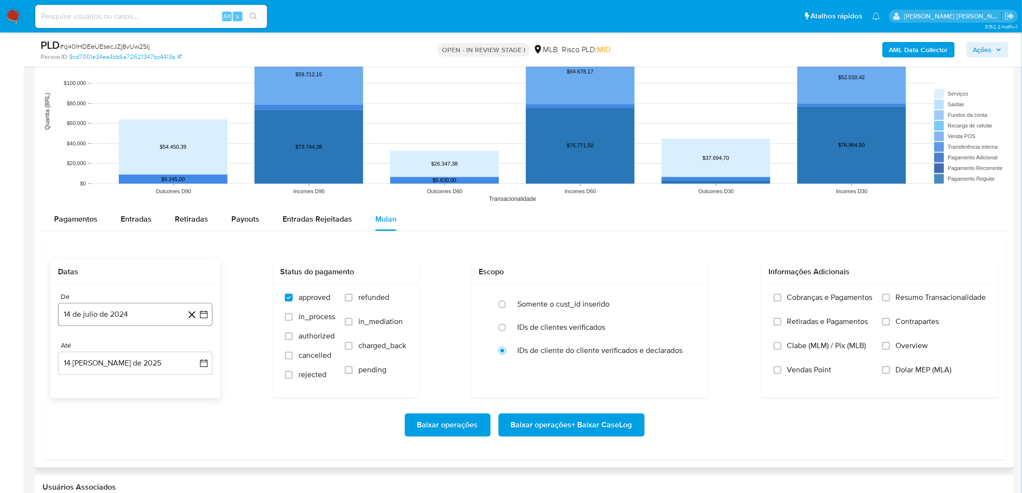
click at [91, 269] on button "14 de julio de 2024" at bounding box center [135, 314] width 154 height 23
click at [142, 269] on span "julio 2024" at bounding box center [130, 349] width 36 height 10
click at [189, 269] on icon "Año siguiente" at bounding box center [193, 349] width 12 height 12
click at [174, 269] on span "jun" at bounding box center [175, 411] width 11 height 8
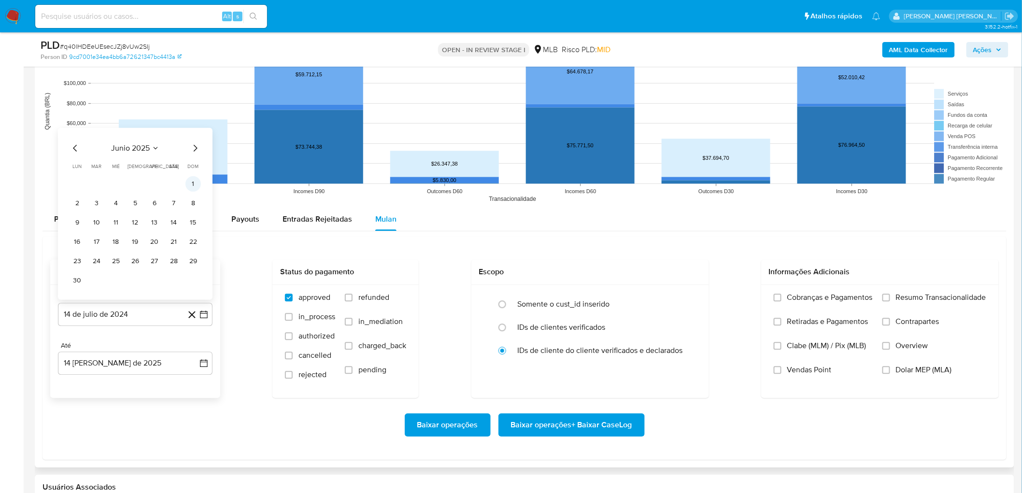
click at [187, 183] on button "1" at bounding box center [192, 183] width 15 height 15
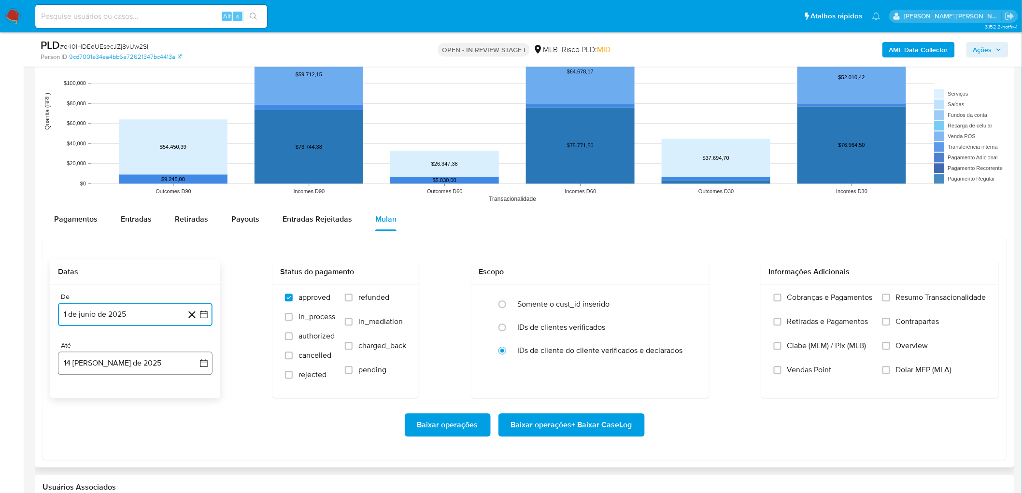
click at [146, 269] on button "14 de agosto de 2025" at bounding box center [135, 362] width 154 height 23
click at [97, 269] on button "12" at bounding box center [96, 289] width 15 height 15
click at [610, 269] on span "Resumo Transacionalidade" at bounding box center [941, 298] width 90 height 10
click at [610, 269] on input "Resumo Transacionalidade" at bounding box center [886, 298] width 8 height 8
click at [610, 269] on span "Vendas Point" at bounding box center [809, 370] width 44 height 10
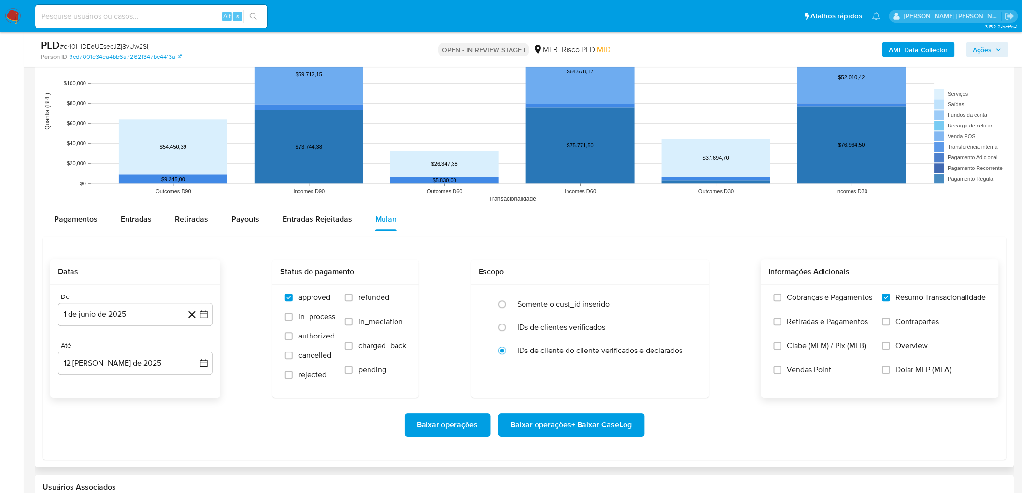
click at [610, 269] on input "Vendas Point" at bounding box center [777, 370] width 8 height 8
click at [559, 269] on span "Baixar operações + Baixar CaseLog" at bounding box center [571, 424] width 121 height 21
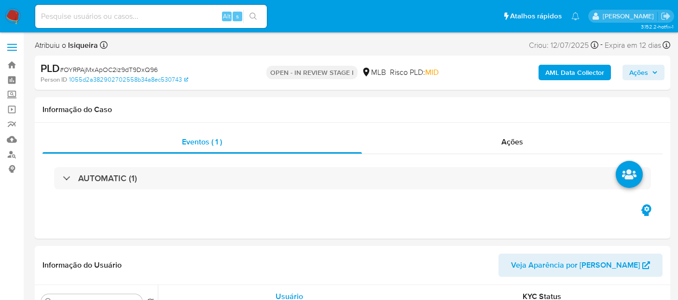
select select "10"
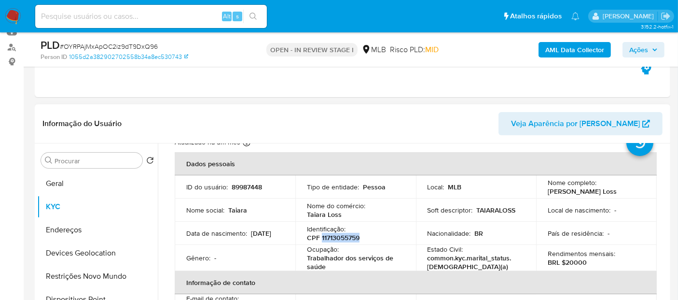
scroll to position [54, 0]
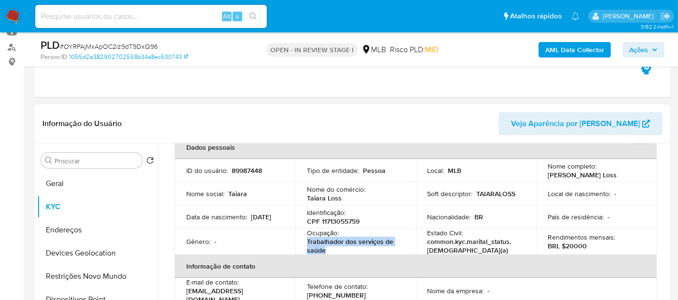
drag, startPoint x: 337, startPoint y: 252, endPoint x: 305, endPoint y: 242, distance: 33.6
click at [305, 242] on td "Ocupação : Trabalhador dos serviços de saúde" at bounding box center [355, 241] width 121 height 26
copy p "Trabalhador dos serviços de saúde"
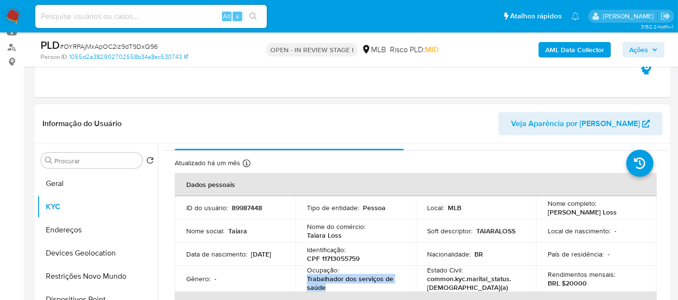
scroll to position [0, 0]
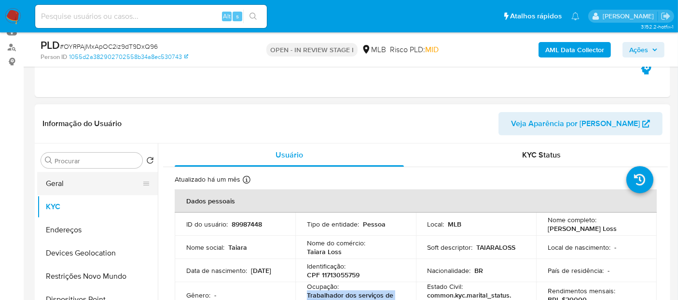
click at [89, 188] on button "Geral" at bounding box center [93, 183] width 113 height 23
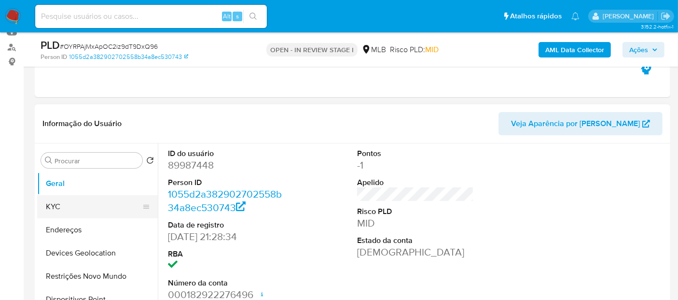
click at [70, 206] on button "KYC" at bounding box center [93, 206] width 113 height 23
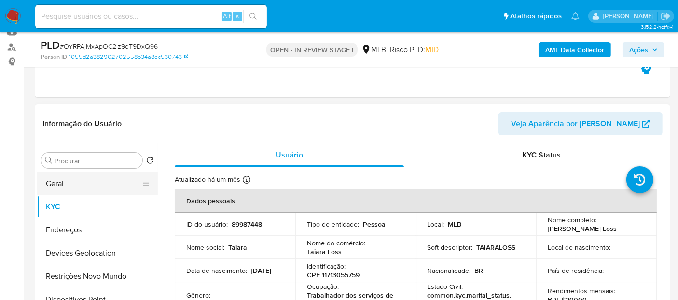
click at [75, 187] on button "Geral" at bounding box center [93, 183] width 113 height 23
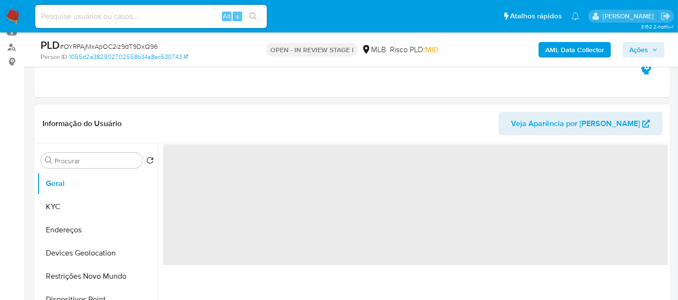
scroll to position [214, 0]
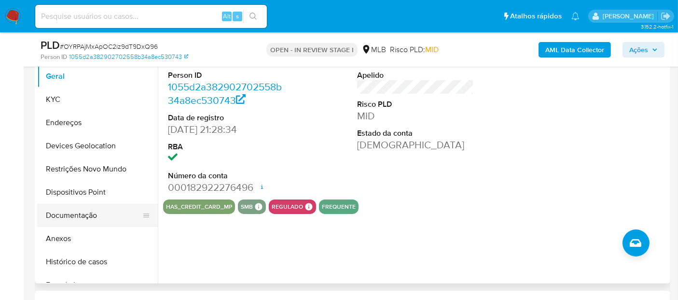
click at [84, 213] on button "Documentação" at bounding box center [93, 215] width 113 height 23
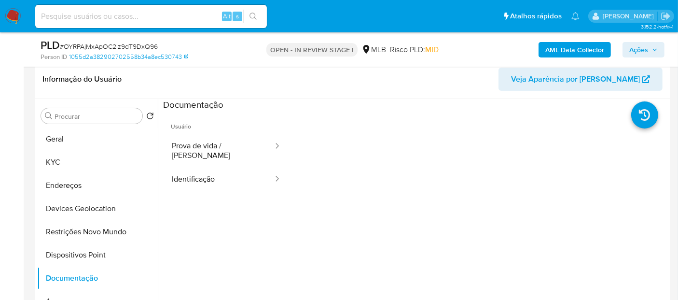
scroll to position [107, 0]
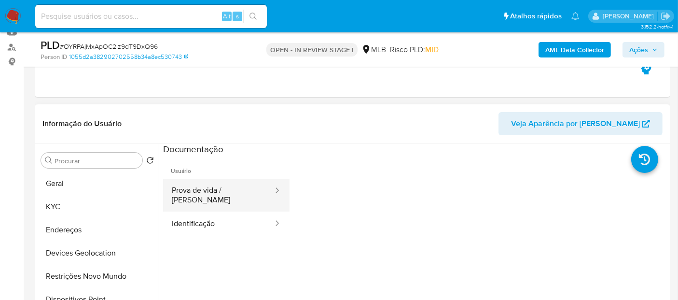
drag, startPoint x: 202, startPoint y: 191, endPoint x: 207, endPoint y: 196, distance: 7.2
click at [202, 192] on button "Prova de vida / [PERSON_NAME]" at bounding box center [218, 195] width 111 height 33
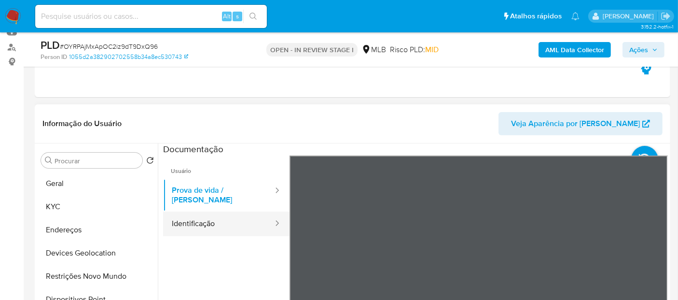
click at [219, 211] on button "Identificação" at bounding box center [218, 223] width 111 height 25
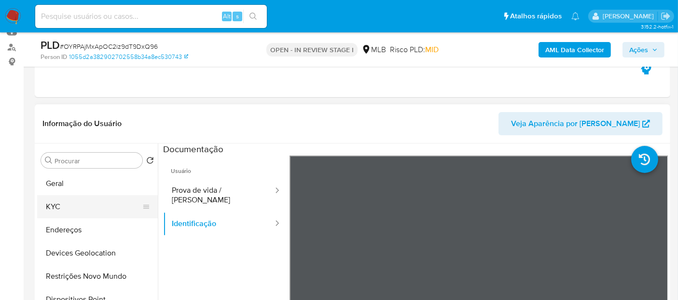
click at [89, 205] on button "KYC" at bounding box center [93, 206] width 113 height 23
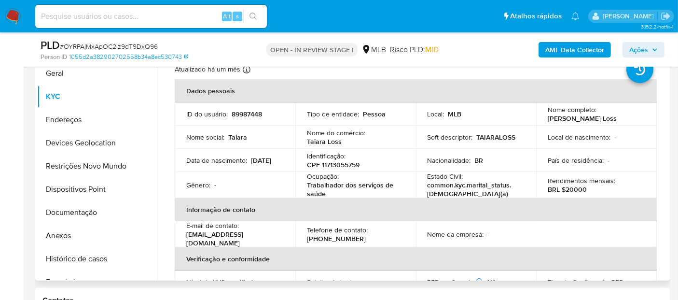
scroll to position [268, 0]
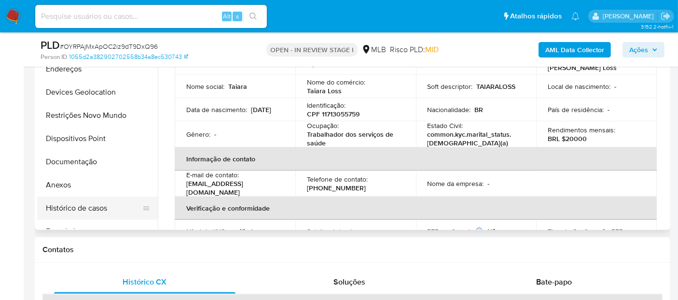
click at [82, 210] on button "Histórico de casos" at bounding box center [93, 207] width 113 height 23
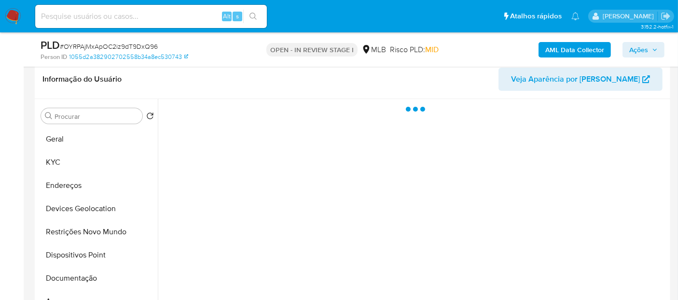
scroll to position [107, 0]
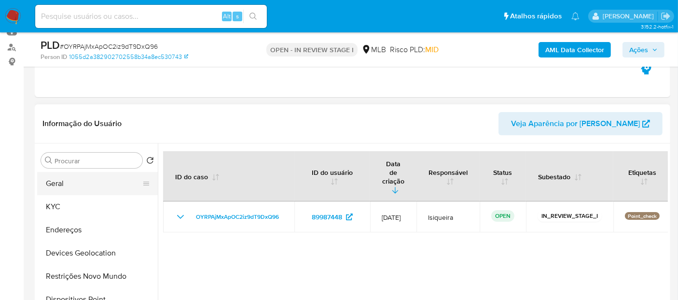
click at [84, 188] on button "Geral" at bounding box center [93, 183] width 113 height 23
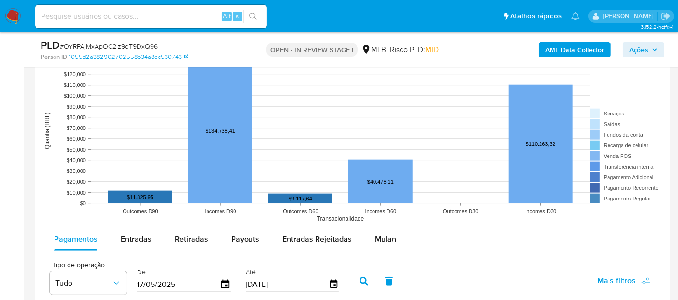
scroll to position [1019, 0]
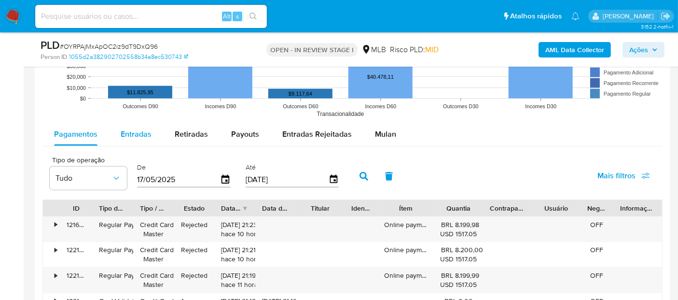
click at [140, 128] on span "Entradas" at bounding box center [136, 133] width 31 height 11
select select "10"
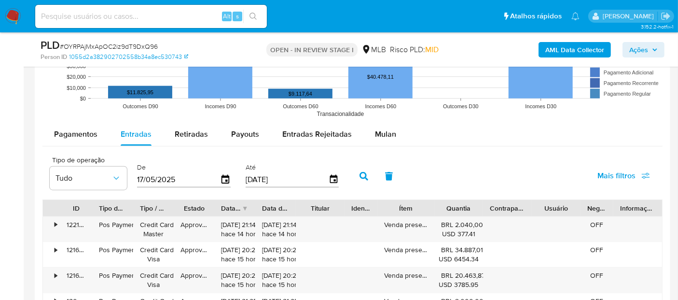
scroll to position [1126, 0]
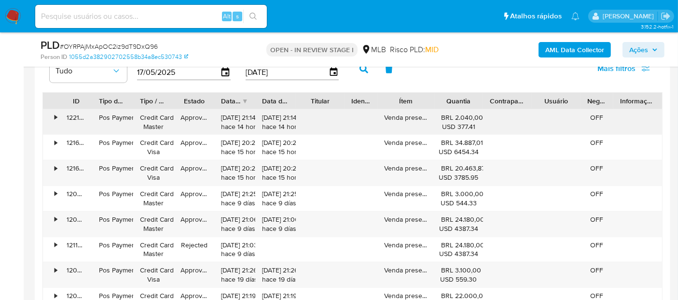
click at [56, 113] on div "•" at bounding box center [56, 117] width 2 height 9
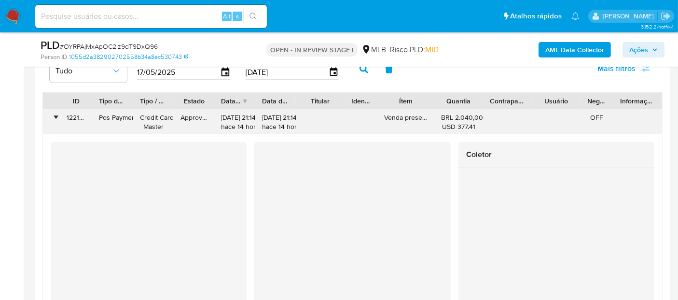
click at [56, 113] on div "•" at bounding box center [56, 117] width 2 height 9
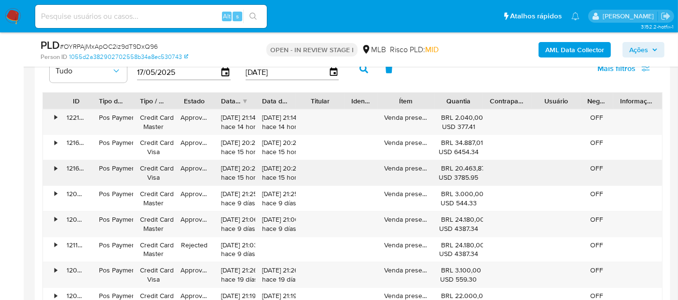
click at [52, 165] on div "•" at bounding box center [51, 172] width 17 height 25
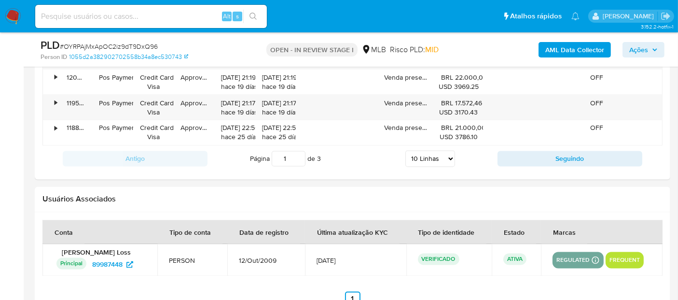
scroll to position [1716, 0]
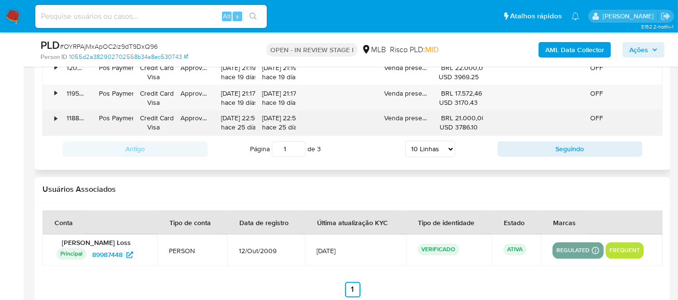
click at [55, 119] on div "•" at bounding box center [56, 118] width 2 height 9
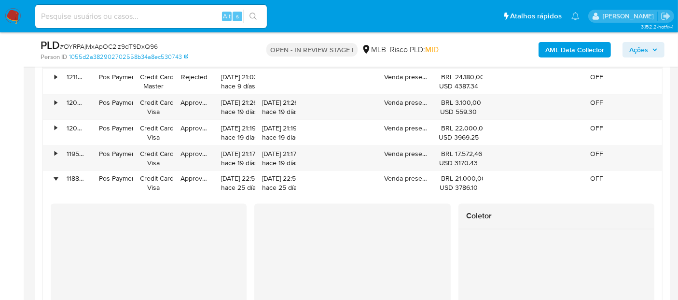
scroll to position [1609, 0]
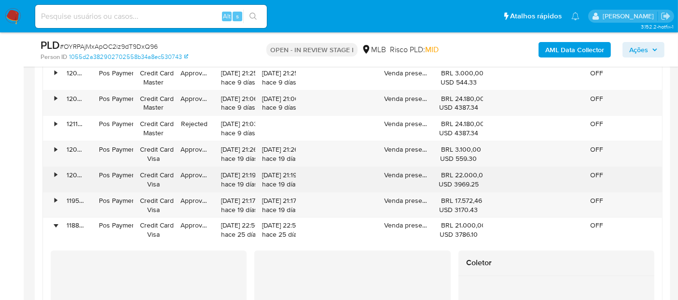
click at [56, 170] on div "•" at bounding box center [56, 174] width 2 height 9
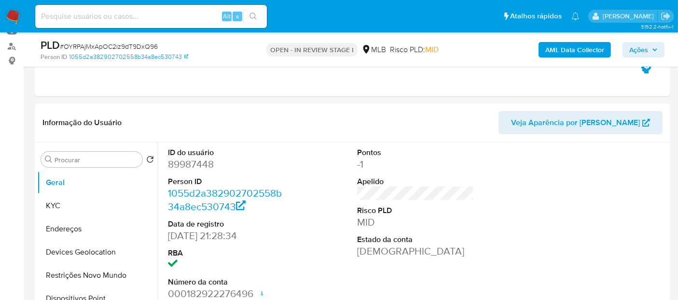
scroll to position [106, 0]
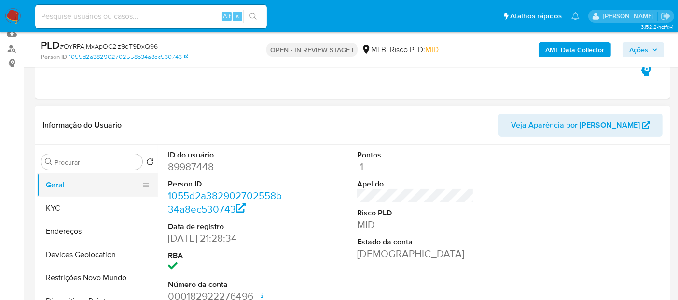
click at [102, 182] on button "Geral" at bounding box center [93, 184] width 113 height 23
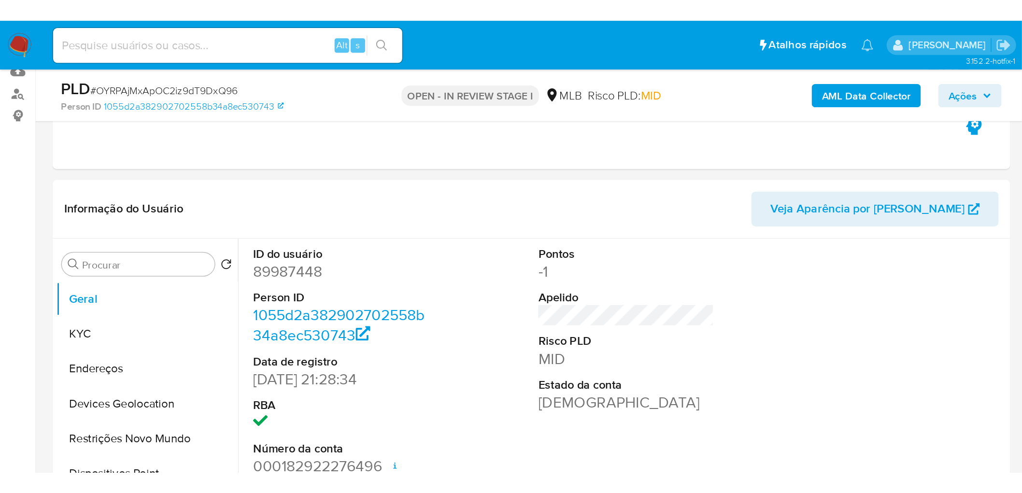
scroll to position [105, 0]
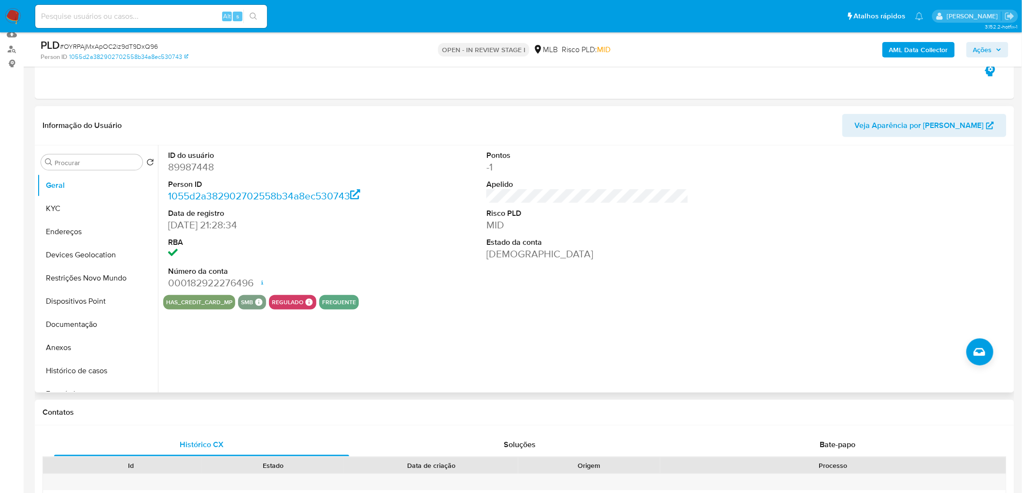
click at [318, 276] on dd "000182922276496 Data de abertura [DATE] 19:41 Status ACTIVE" at bounding box center [269, 283] width 202 height 14
click at [80, 200] on button "KYC" at bounding box center [93, 208] width 113 height 23
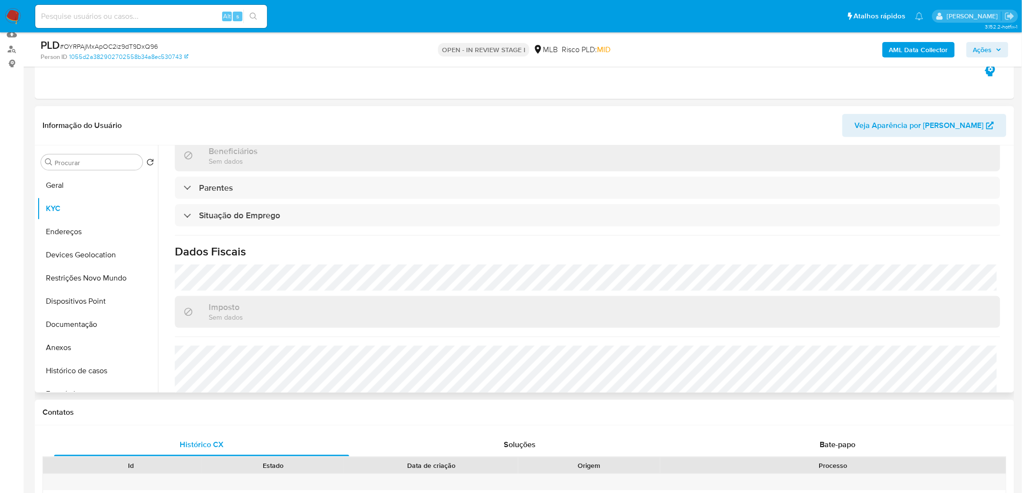
scroll to position [375, 0]
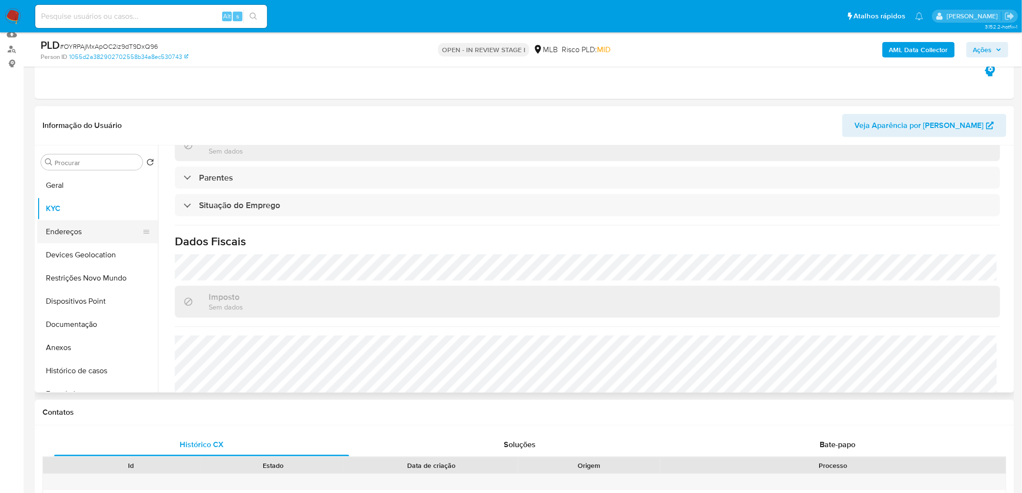
click at [59, 239] on button "Endereços" at bounding box center [93, 231] width 113 height 23
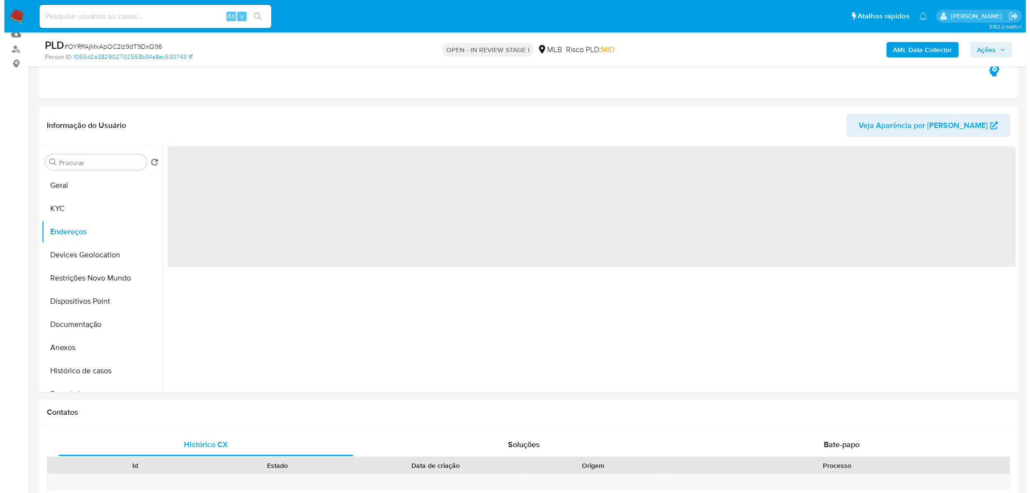
scroll to position [0, 0]
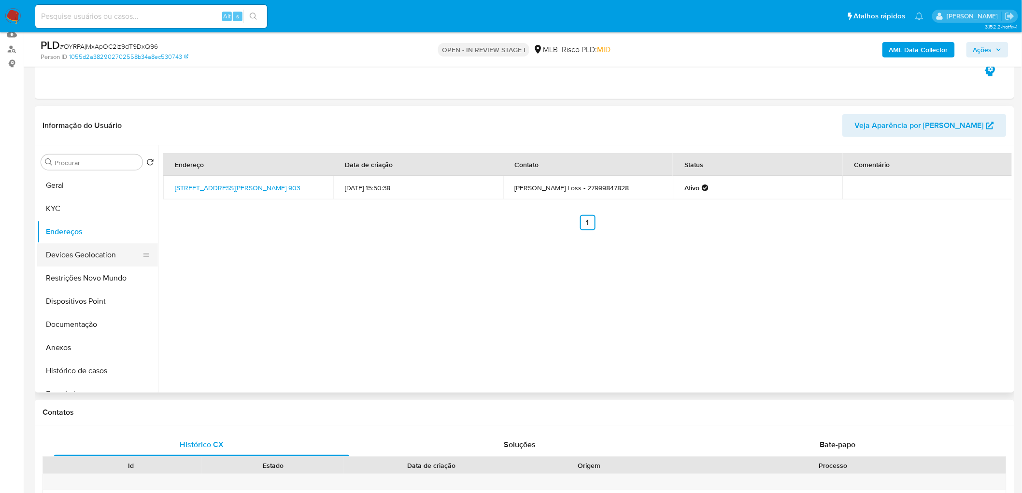
click at [82, 258] on button "Devices Geolocation" at bounding box center [93, 254] width 113 height 23
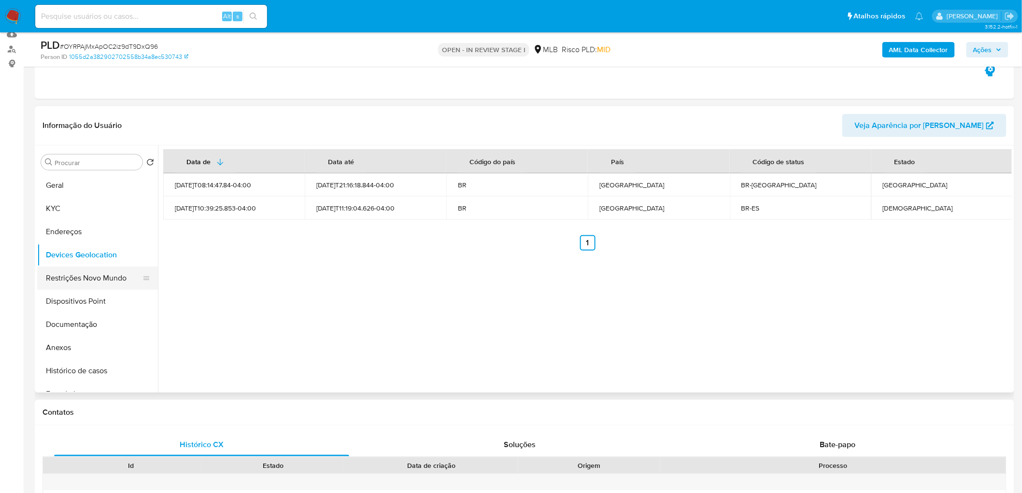
drag, startPoint x: 104, startPoint y: 278, endPoint x: 68, endPoint y: 288, distance: 37.5
click at [104, 278] on button "Restrições Novo Mundo" at bounding box center [93, 277] width 113 height 23
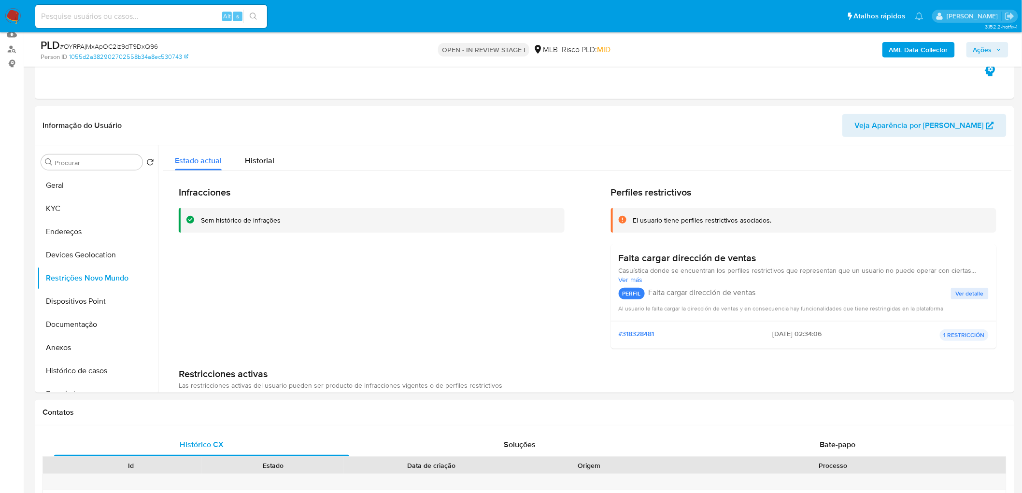
drag, startPoint x: 93, startPoint y: 303, endPoint x: 26, endPoint y: 312, distance: 68.3
click at [93, 299] on button "Dispositivos Point" at bounding box center [97, 301] width 121 height 23
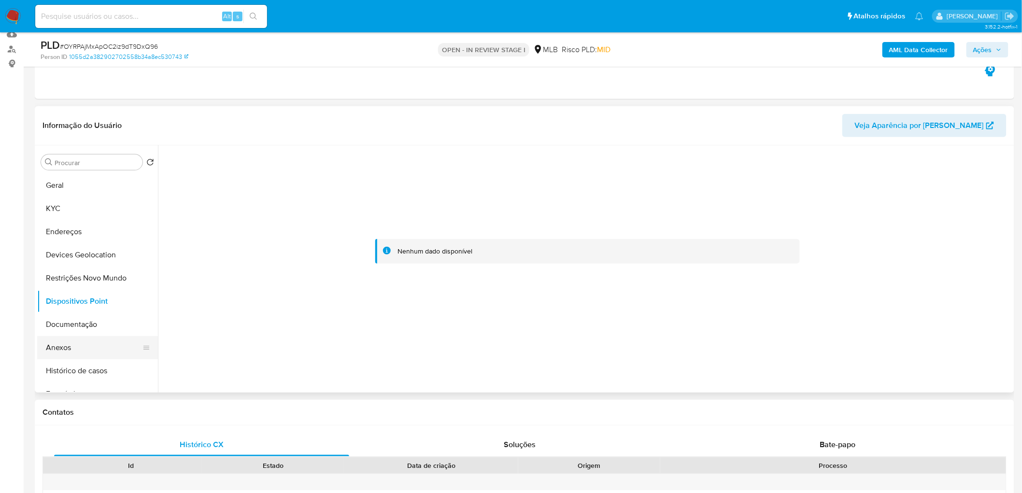
click at [78, 299] on button "Anexos" at bounding box center [93, 347] width 113 height 23
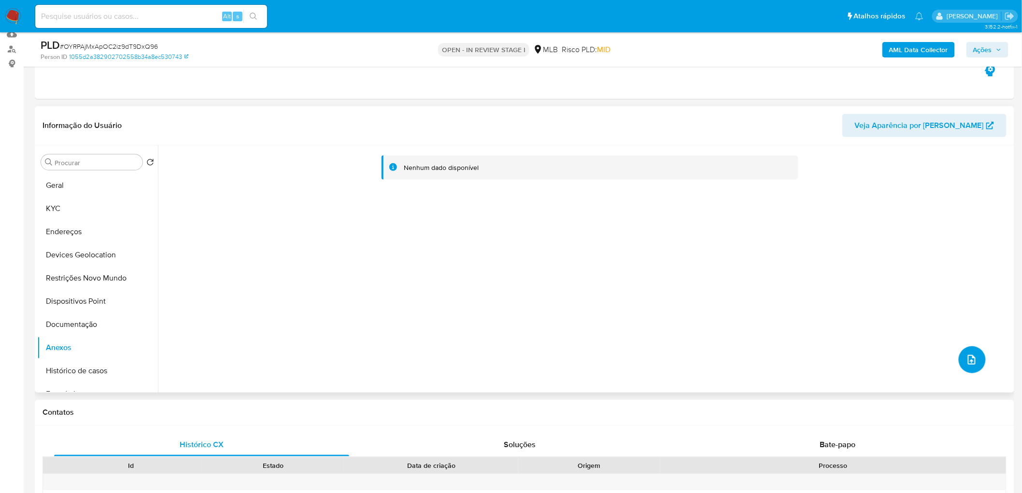
click at [678, 299] on icon "upload-file" at bounding box center [972, 360] width 12 height 12
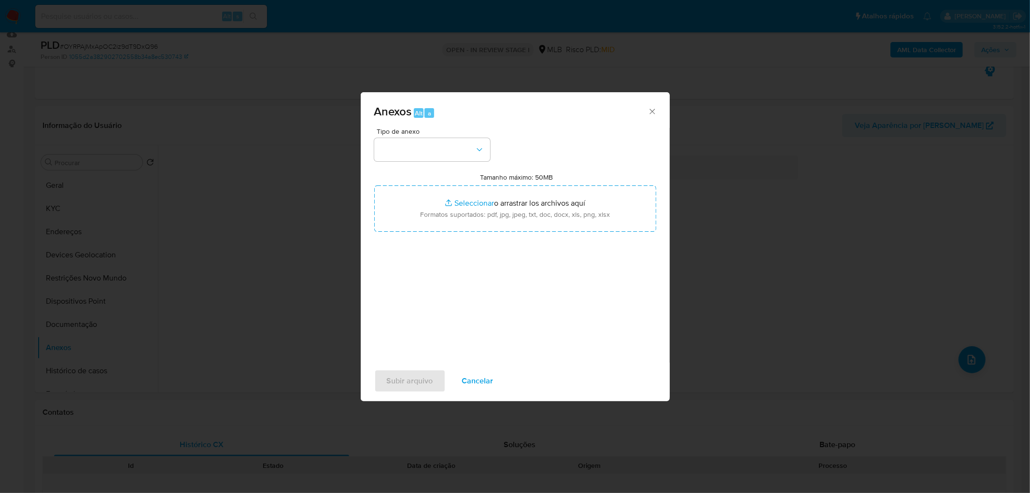
click at [449, 147] on button "button" at bounding box center [432, 149] width 116 height 23
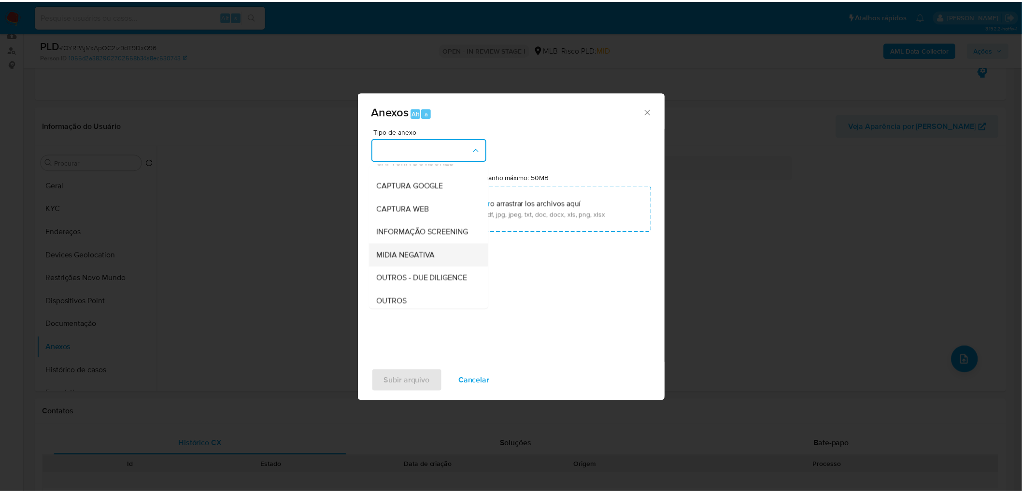
scroll to position [54, 0]
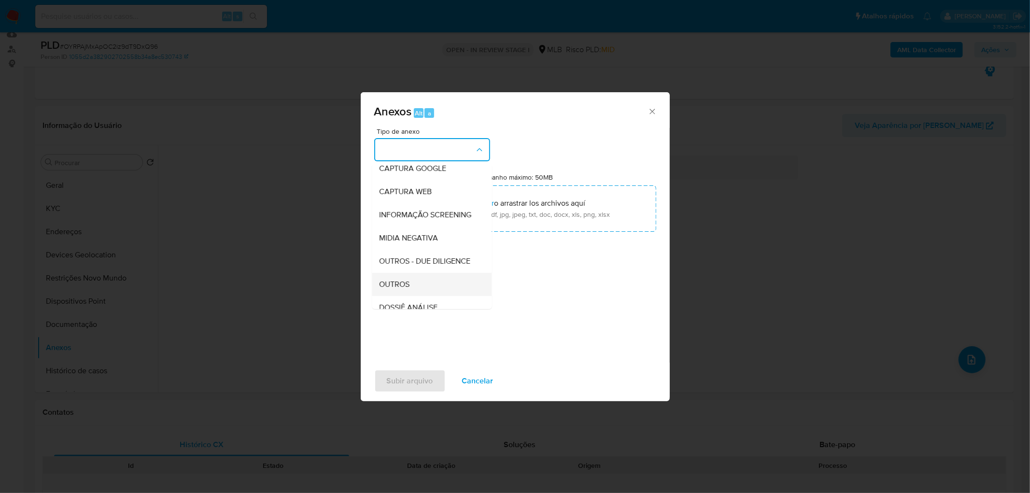
click at [418, 296] on div "OUTROS" at bounding box center [428, 284] width 98 height 23
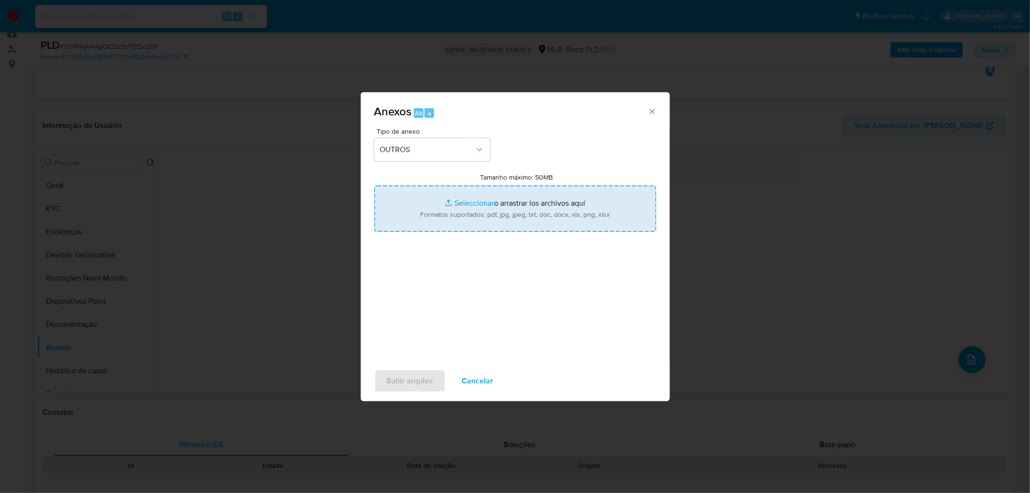
click at [471, 217] on input "Tamanho máximo: 50MB Seleccionar archivos" at bounding box center [515, 208] width 282 height 46
type input "C:\fakepath\Mulan 89987448_2025_08_13_14_10_58 - Resumen TX.pdf"
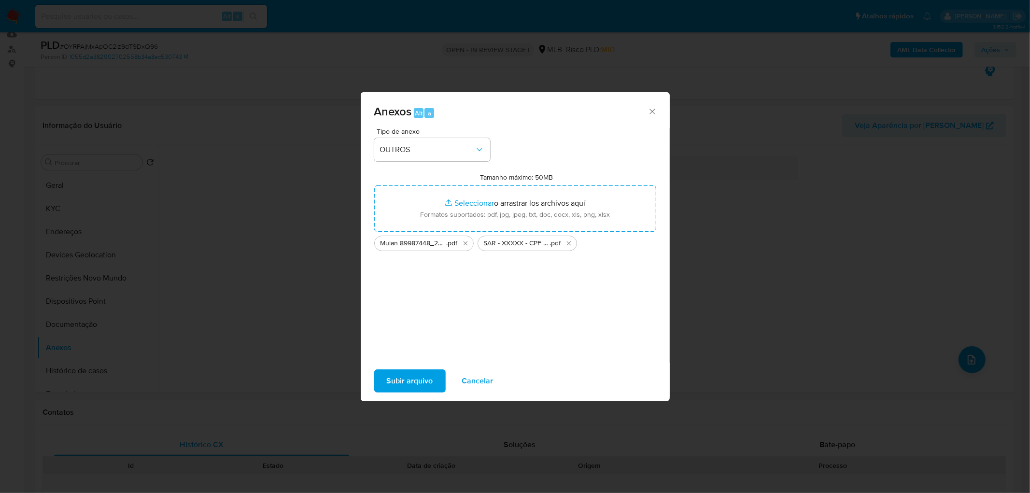
click at [406, 299] on span "Subir arquivo" at bounding box center [410, 380] width 46 height 21
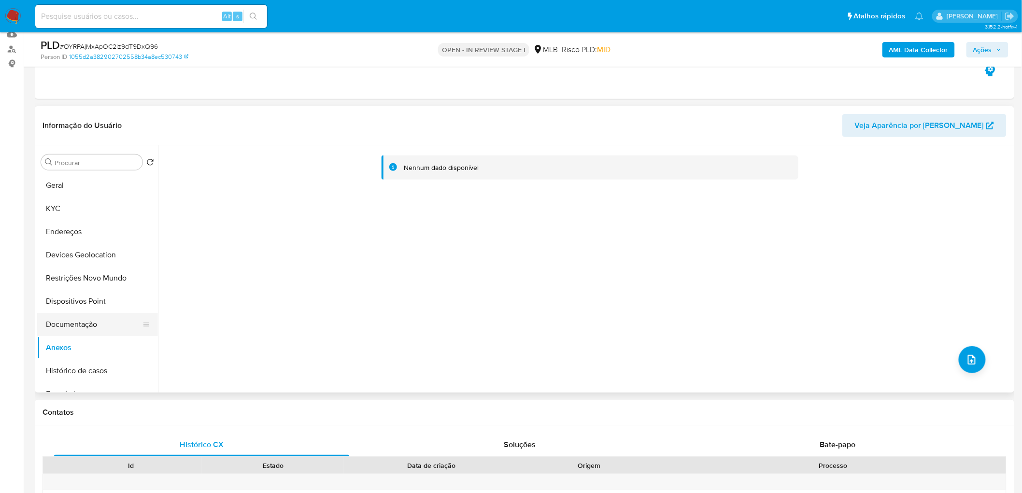
click at [93, 299] on button "Documentação" at bounding box center [93, 324] width 113 height 23
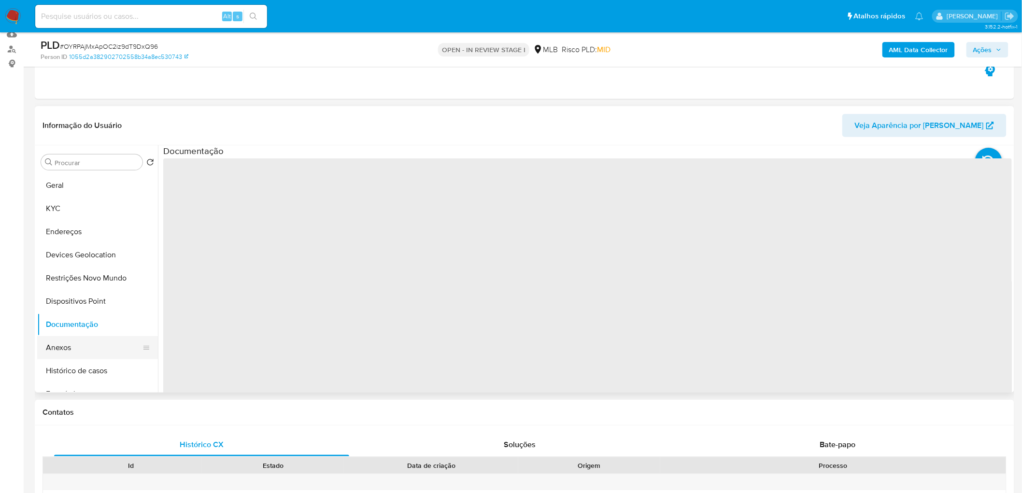
click at [85, 299] on button "Anexos" at bounding box center [93, 347] width 113 height 23
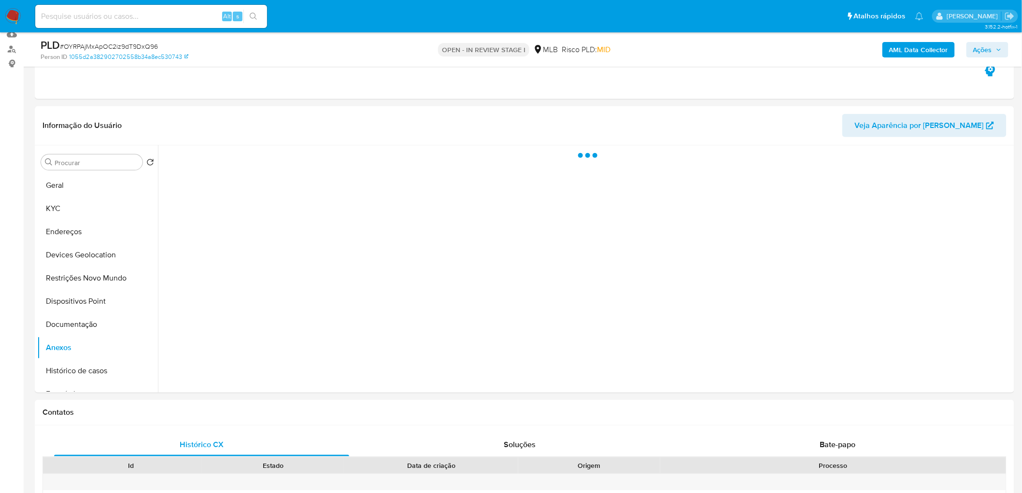
click at [678, 49] on span "Ações" at bounding box center [982, 49] width 19 height 15
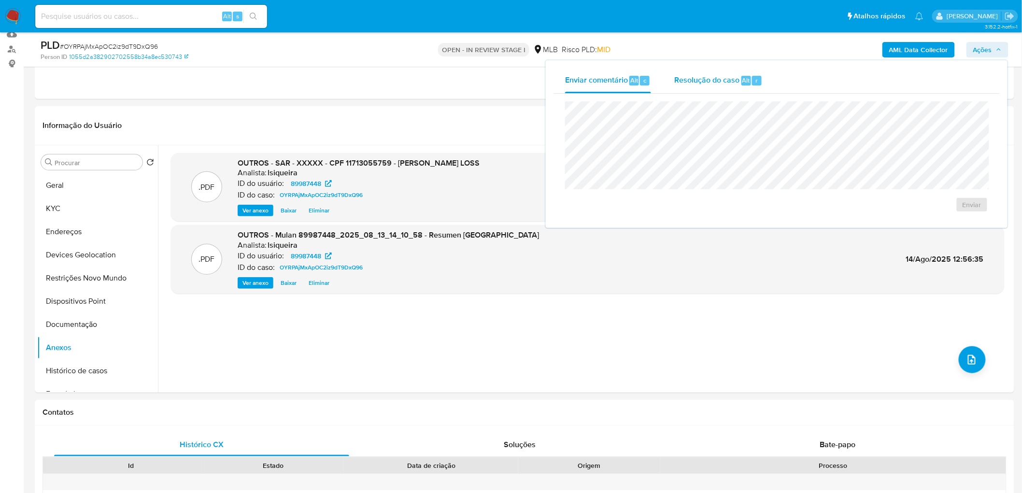
click at [678, 84] on span "Resolução do caso" at bounding box center [706, 79] width 65 height 11
click at [678, 219] on span "ROI Proposal" at bounding box center [948, 220] width 50 height 14
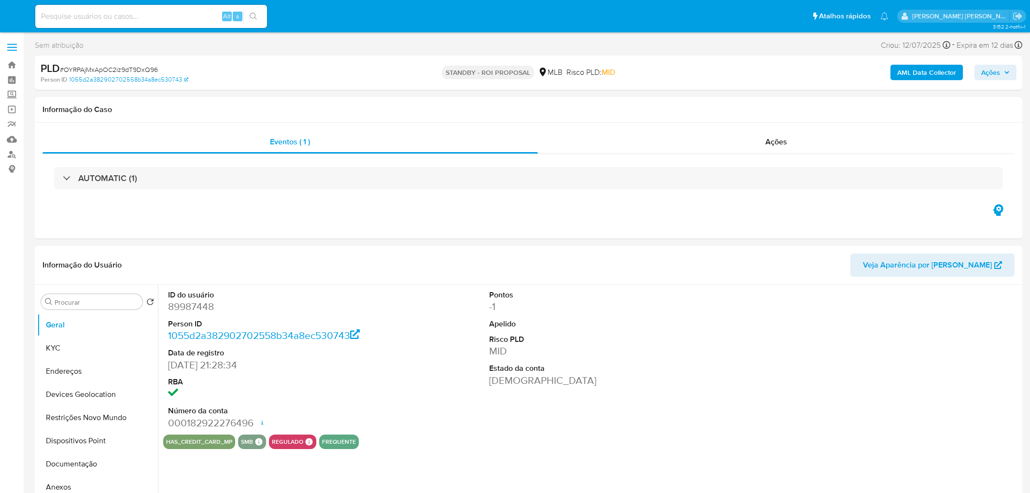
select select "10"
click at [766, 147] on span "Ações" at bounding box center [770, 141] width 22 height 11
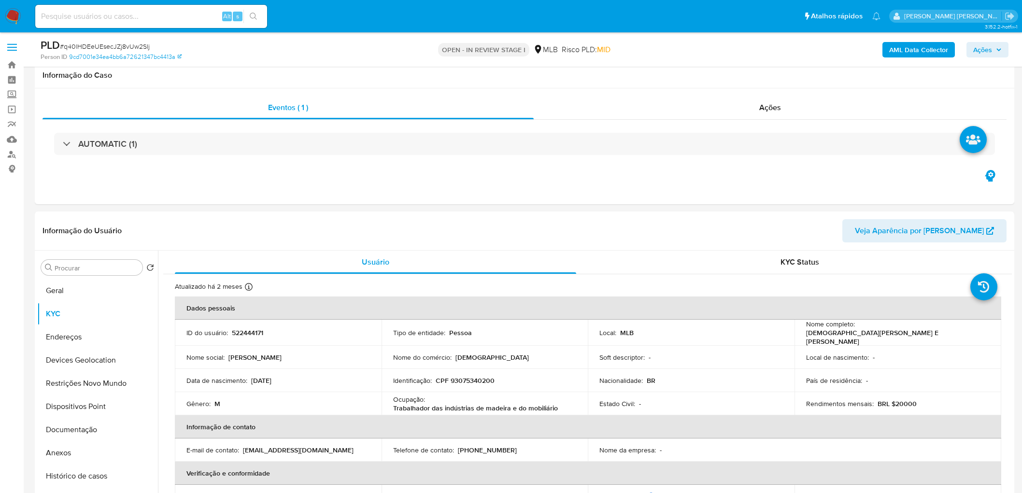
scroll to position [934, 0]
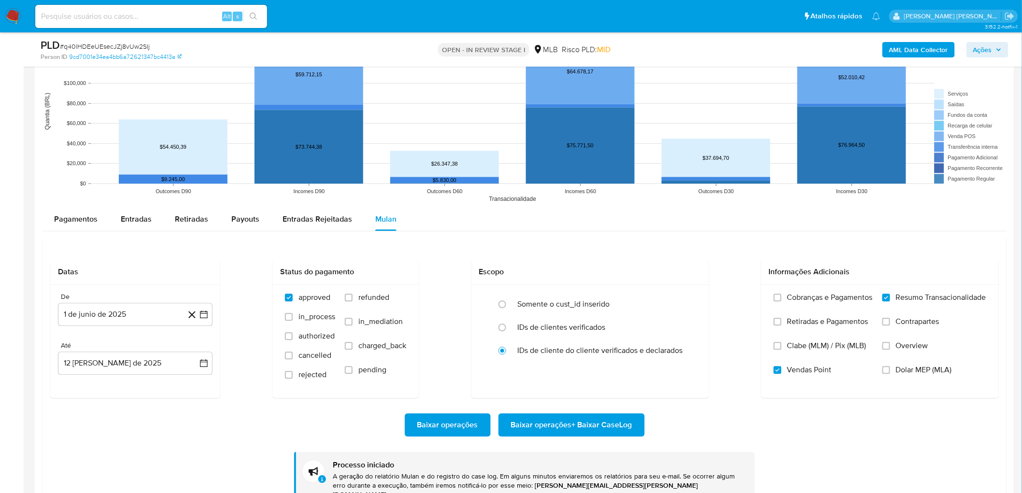
click at [707, 220] on div "Pagamentos Entradas Retiradas Payouts Entradas Rejeitadas Mulan" at bounding box center [524, 219] width 964 height 23
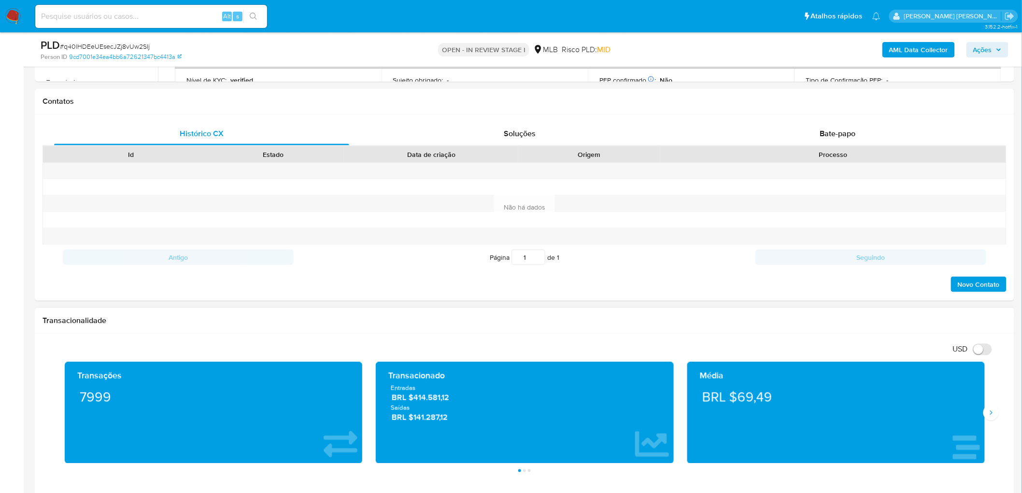
scroll to position [398, 0]
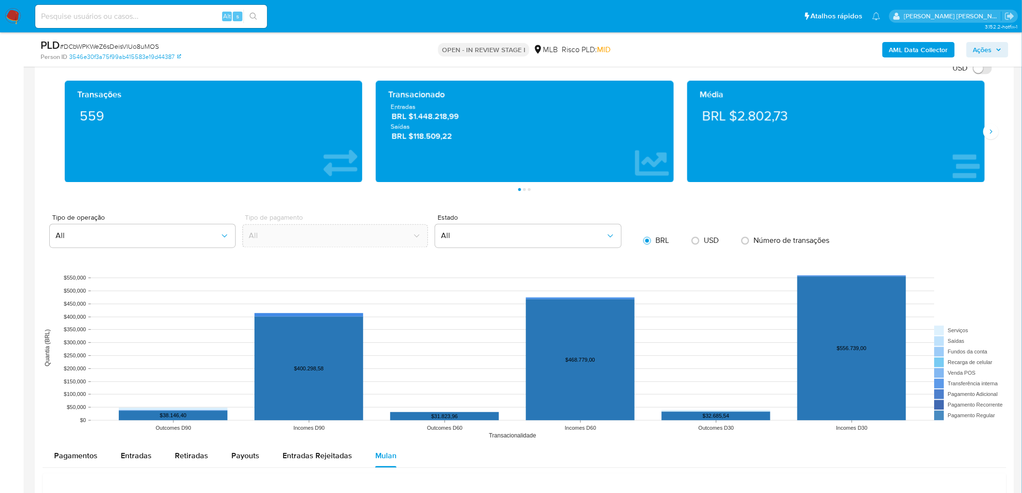
scroll to position [405, 0]
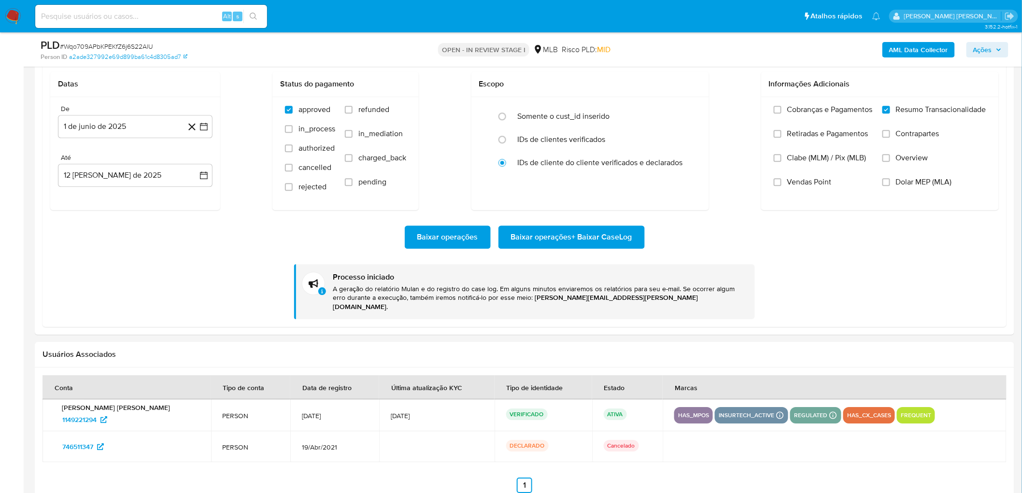
scroll to position [405, 0]
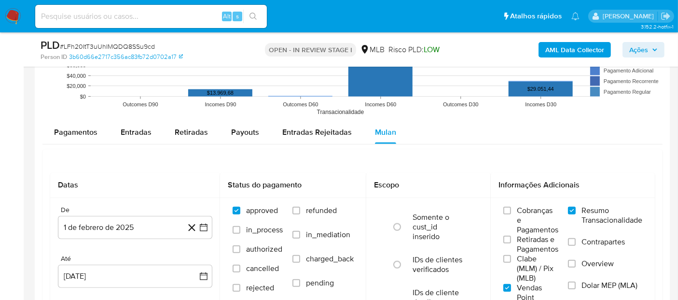
scroll to position [1014, 0]
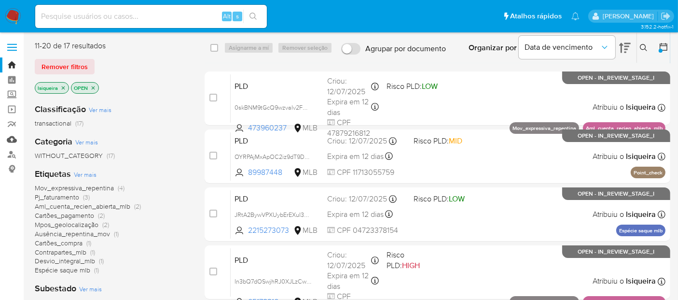
click at [17, 136] on link "Mulan" at bounding box center [57, 139] width 115 height 15
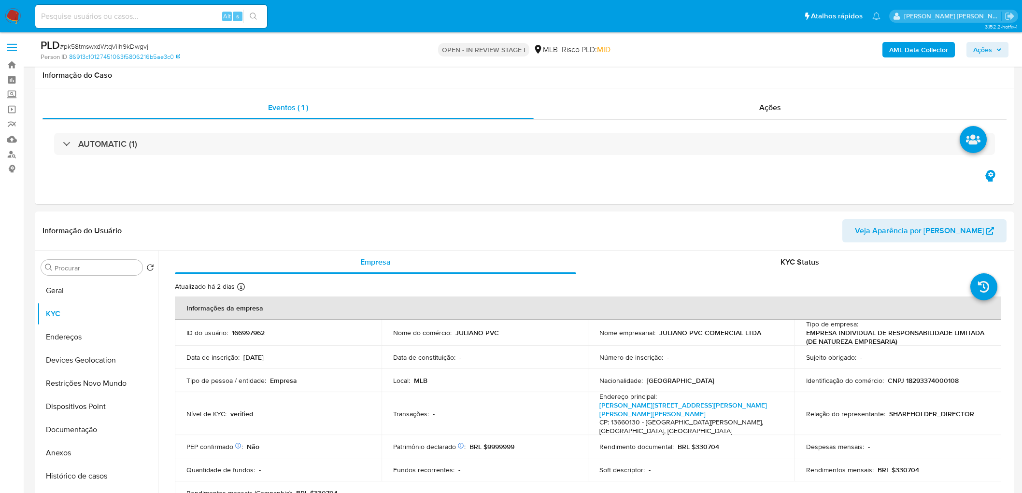
scroll to position [966, 0]
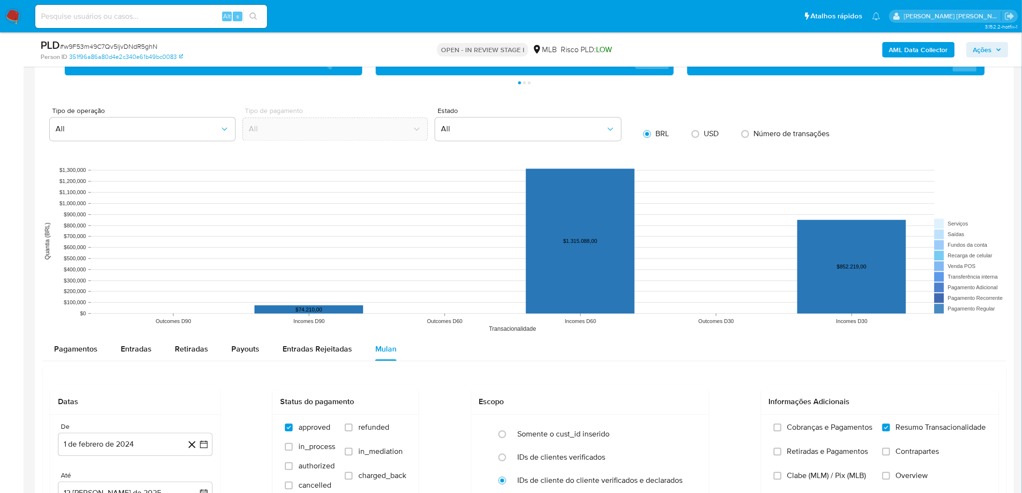
scroll to position [966, 0]
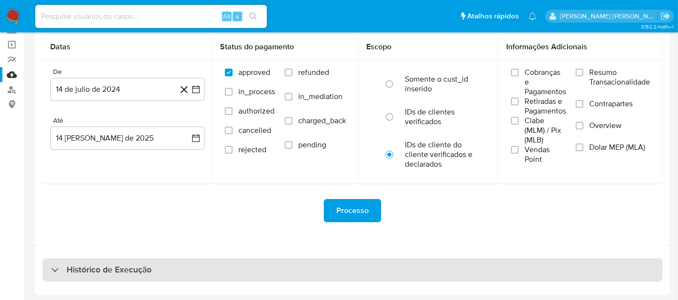
click at [391, 266] on div "Histórico de Execução" at bounding box center [352, 269] width 620 height 23
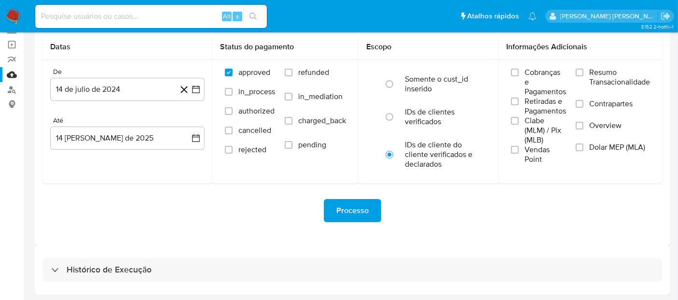
select select "10"
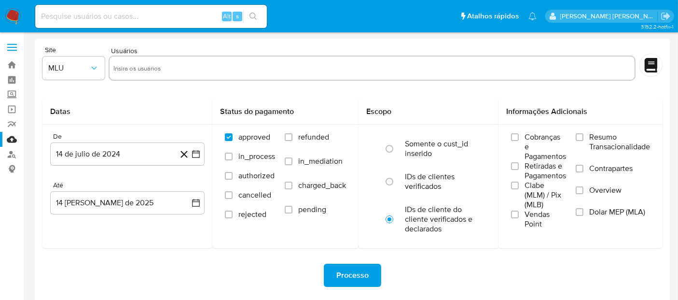
click at [7, 14] on img at bounding box center [13, 16] width 16 height 16
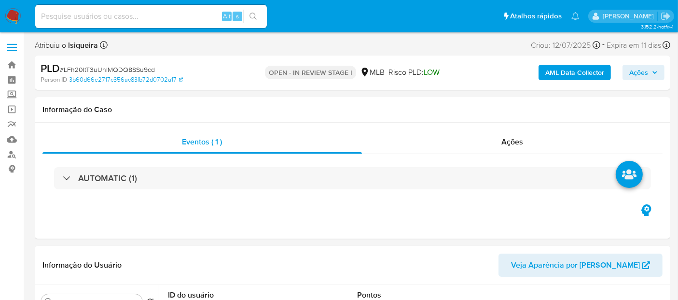
select select "10"
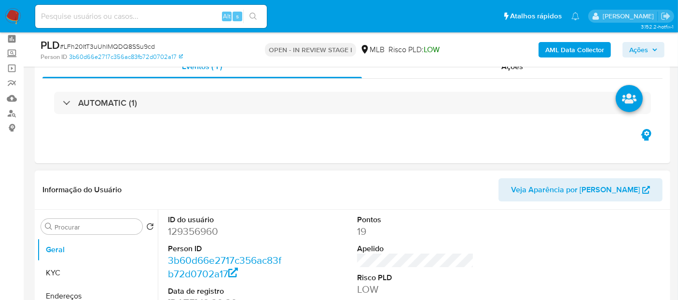
scroll to position [107, 0]
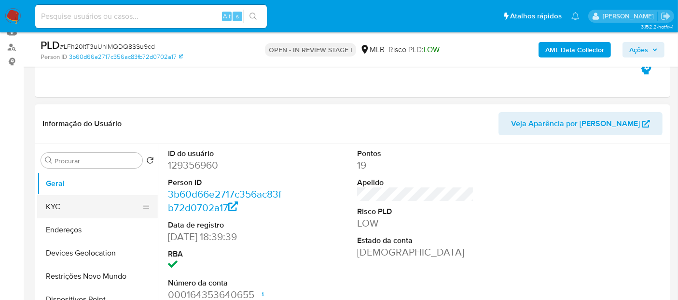
click at [58, 206] on button "KYC" at bounding box center [93, 206] width 113 height 23
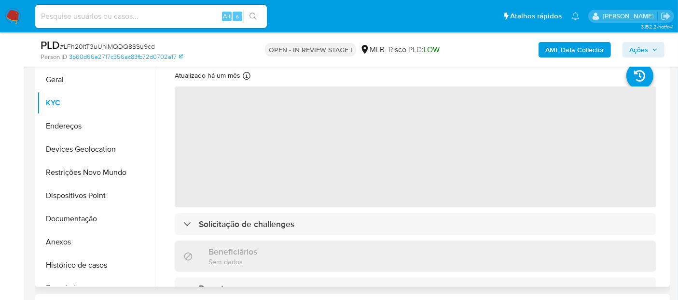
scroll to position [214, 0]
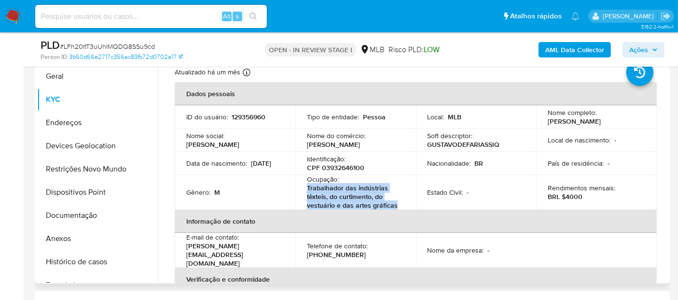
drag, startPoint x: 403, startPoint y: 205, endPoint x: 302, endPoint y: 194, distance: 102.0
click at [302, 194] on td "Ocupação : Trabalhador das indústrias têxteis, do curtimento, do vestuário e da…" at bounding box center [355, 192] width 121 height 35
copy p "Trabalhador das indústrias têxteis, do curtimento, do vestuário e das artes grá…"
click at [65, 71] on button "Geral" at bounding box center [93, 76] width 113 height 23
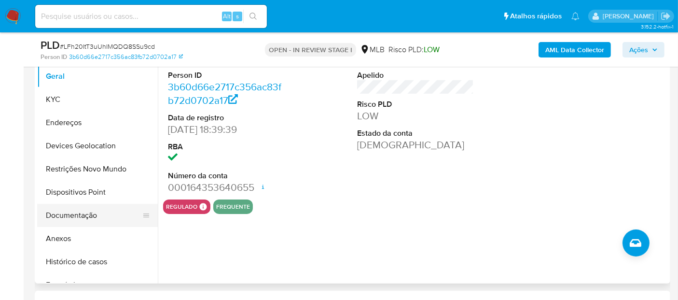
click at [94, 218] on button "Documentação" at bounding box center [93, 215] width 113 height 23
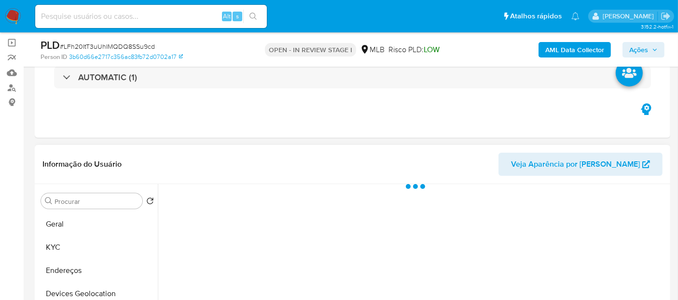
scroll to position [54, 0]
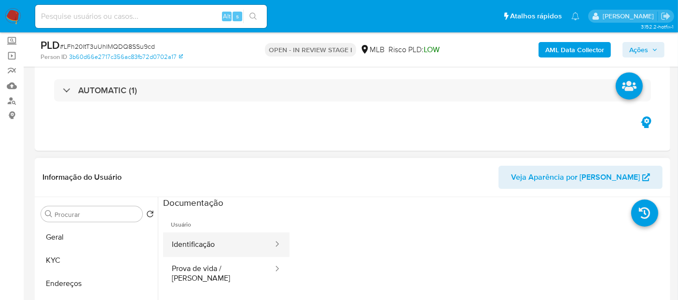
drag, startPoint x: 226, startPoint y: 240, endPoint x: 226, endPoint y: 247, distance: 6.8
click at [226, 242] on button "Identificação" at bounding box center [218, 244] width 111 height 25
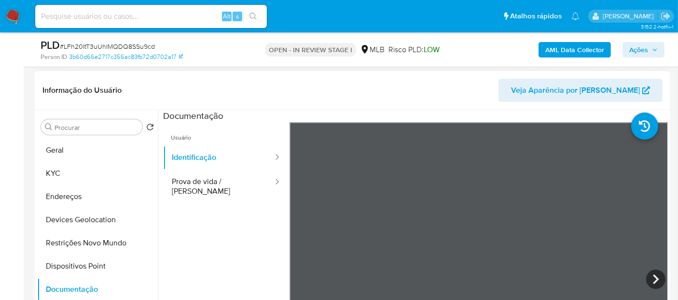
scroll to position [161, 0]
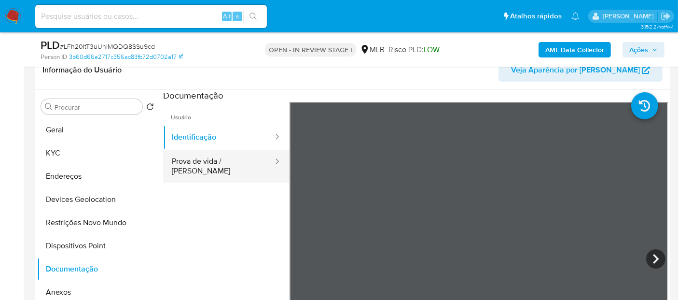
click at [223, 159] on button "Prova de vida / Selfie" at bounding box center [218, 166] width 111 height 33
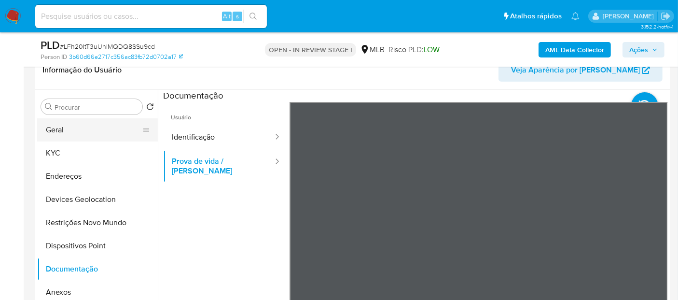
click at [74, 127] on button "Geral" at bounding box center [93, 129] width 113 height 23
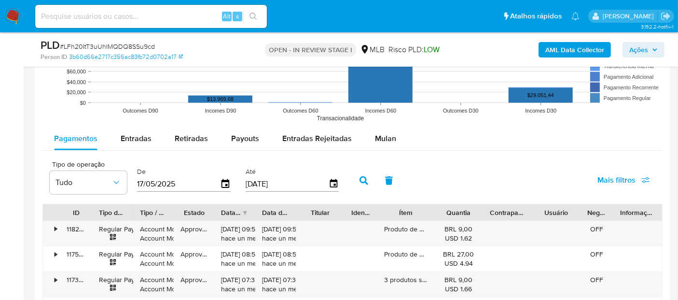
scroll to position [1019, 0]
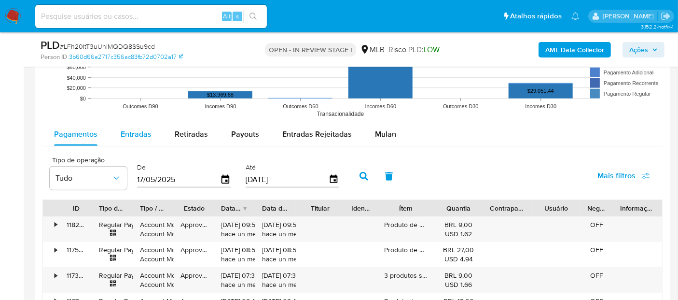
click at [143, 129] on span "Entradas" at bounding box center [136, 133] width 31 height 11
select select "10"
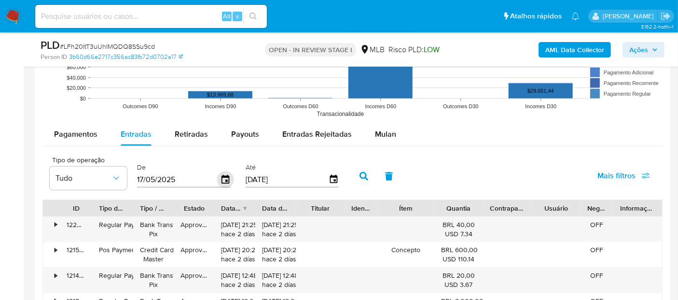
click at [224, 182] on icon "button" at bounding box center [225, 179] width 17 height 17
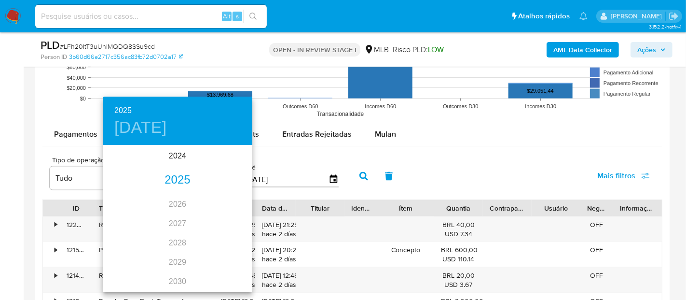
click at [175, 177] on div "2025" at bounding box center [178, 179] width 150 height 19
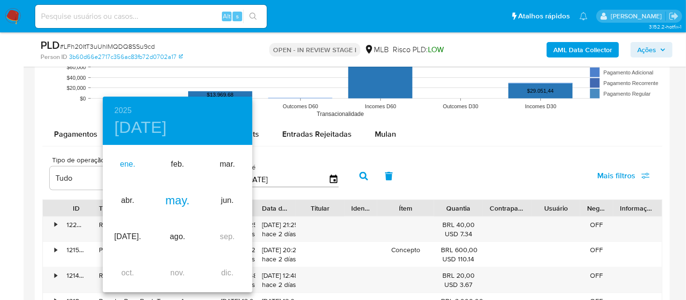
click at [135, 163] on div "ene." at bounding box center [128, 164] width 50 height 36
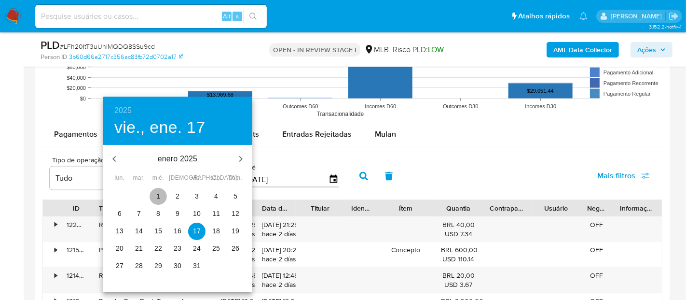
click at [154, 194] on span "1" at bounding box center [158, 196] width 17 height 10
type input "01/01/2025"
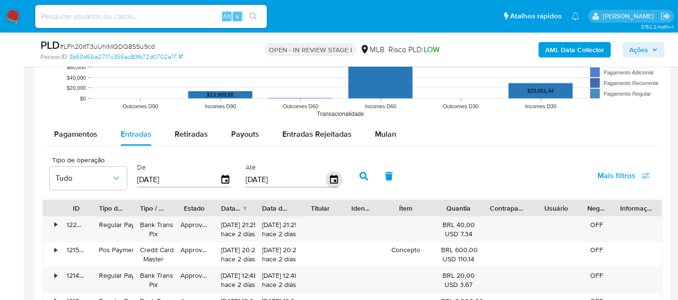
click at [332, 179] on icon "button" at bounding box center [334, 179] width 8 height 9
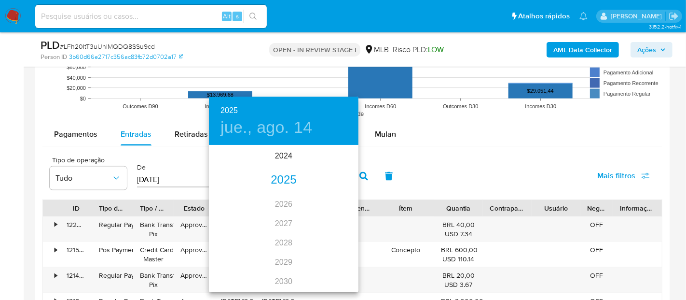
click at [290, 179] on div "2025" at bounding box center [284, 179] width 150 height 19
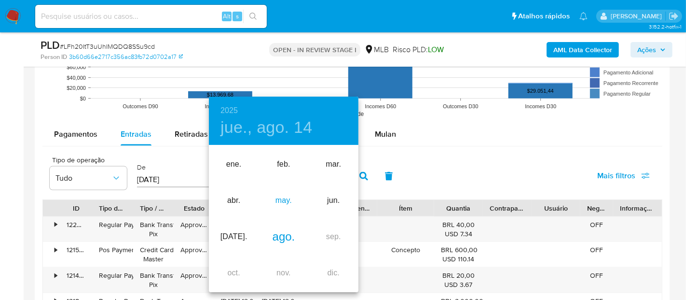
click at [276, 198] on div "may." at bounding box center [284, 200] width 50 height 36
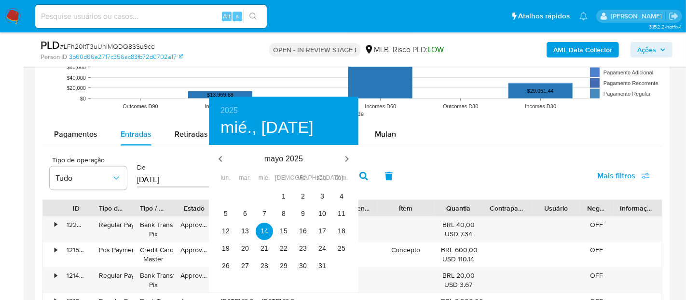
type input "14/05/2025"
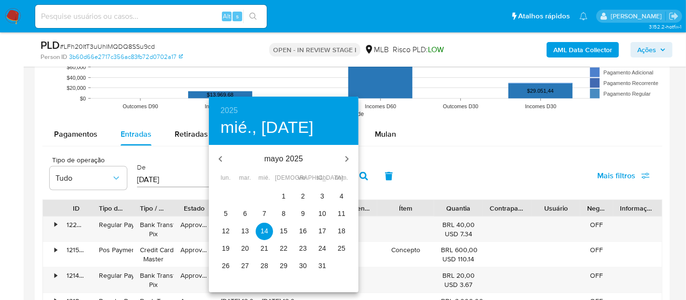
click at [266, 234] on p "14" at bounding box center [265, 231] width 8 height 10
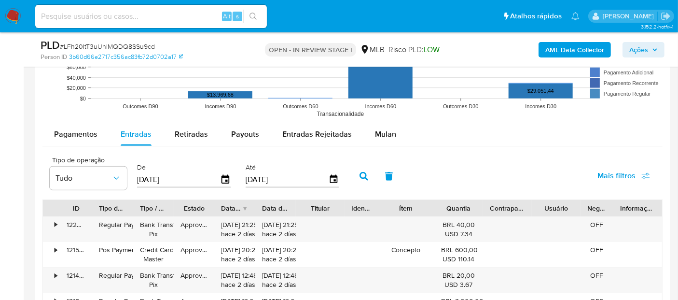
click at [360, 172] on icon "button" at bounding box center [364, 176] width 9 height 9
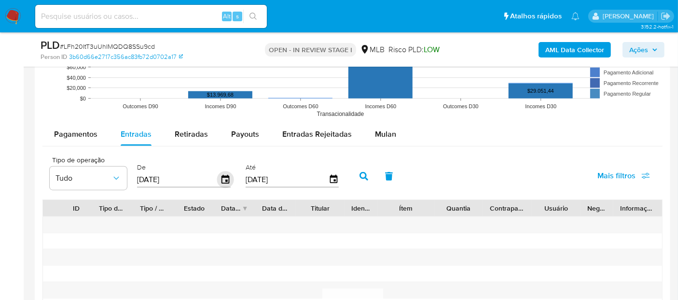
click at [219, 177] on icon "button" at bounding box center [225, 179] width 17 height 17
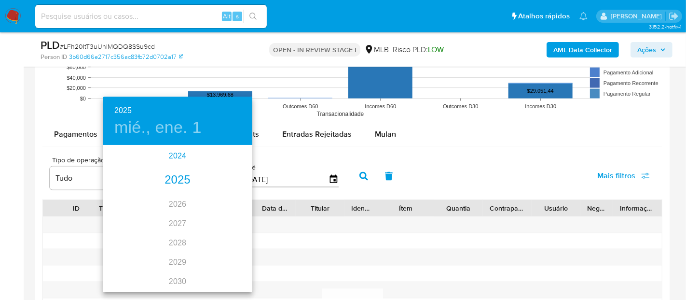
click at [175, 151] on div "2024" at bounding box center [178, 155] width 150 height 19
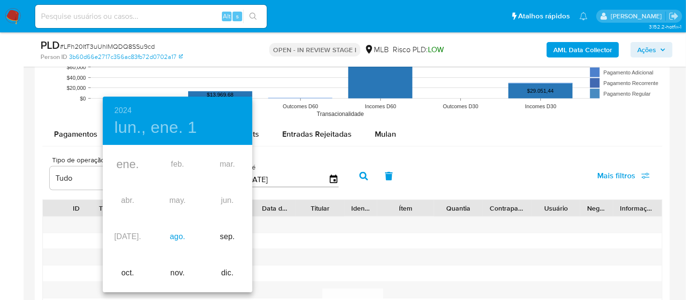
click at [176, 239] on div "ago." at bounding box center [178, 237] width 50 height 36
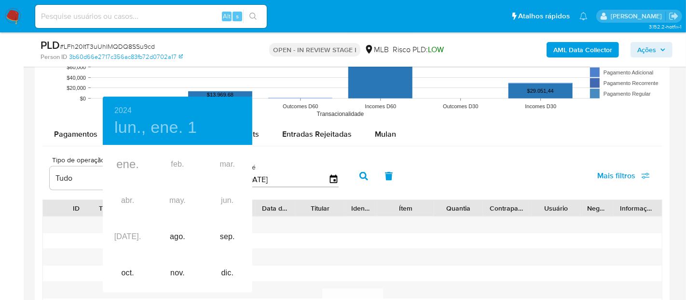
type input "14/08/2024"
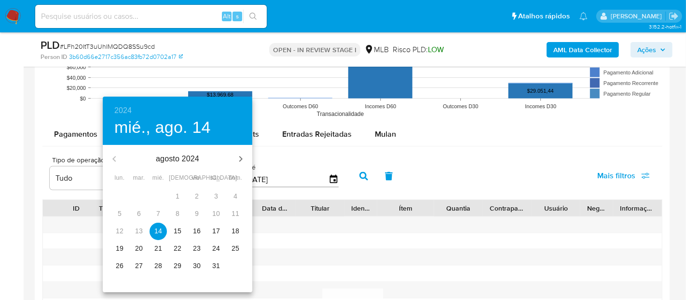
click at [156, 231] on p "14" at bounding box center [158, 231] width 8 height 10
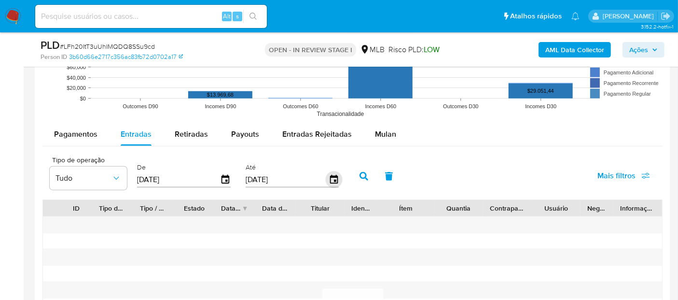
click at [330, 182] on icon "button" at bounding box center [334, 179] width 8 height 9
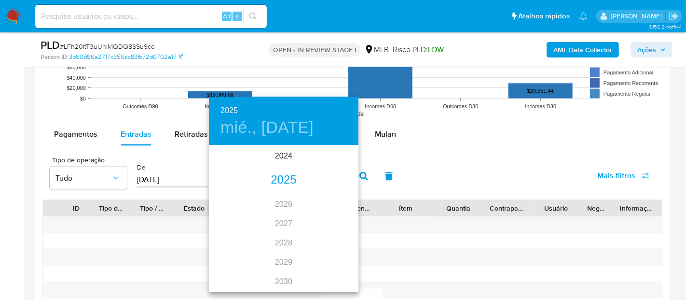
click at [286, 186] on div "2025" at bounding box center [284, 179] width 150 height 19
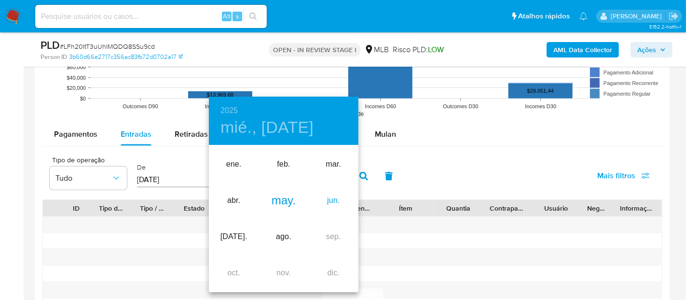
click at [328, 203] on div "jun." at bounding box center [334, 200] width 50 height 36
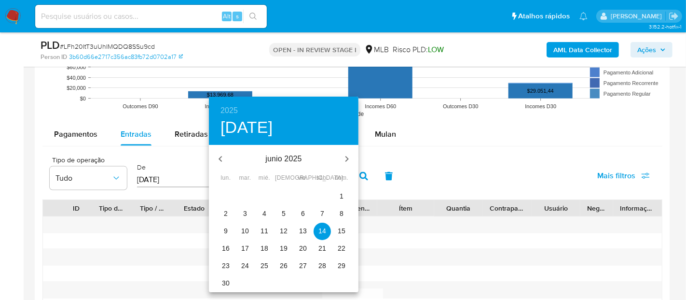
click at [338, 196] on span "1" at bounding box center [341, 196] width 17 height 10
type input "01/06/2025"
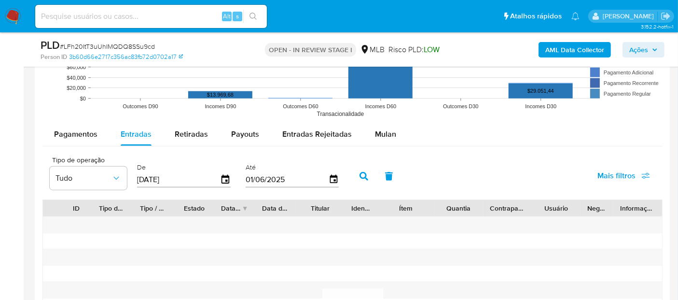
click at [360, 175] on icon "button" at bounding box center [364, 176] width 9 height 9
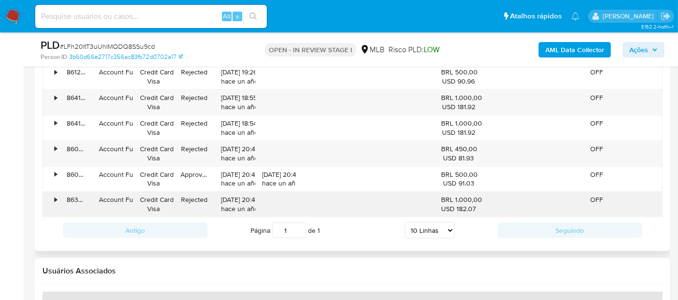
scroll to position [1180, 0]
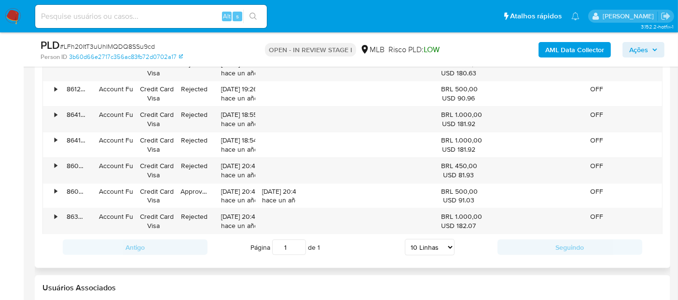
click at [451, 244] on select "5 Linhas 10 Linhas 20 Linhas 25 Linhas 50 Linhas 100 Linhas" at bounding box center [430, 247] width 50 height 16
click at [352, 248] on div "Página 1 de 1 5 Linhas 10 Linhas 20 Linhas 25 Linhas 50 Linhas 100 Linhas" at bounding box center [353, 247] width 290 height 19
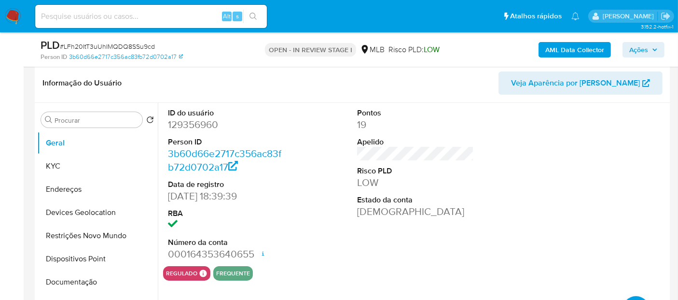
scroll to position [134, 0]
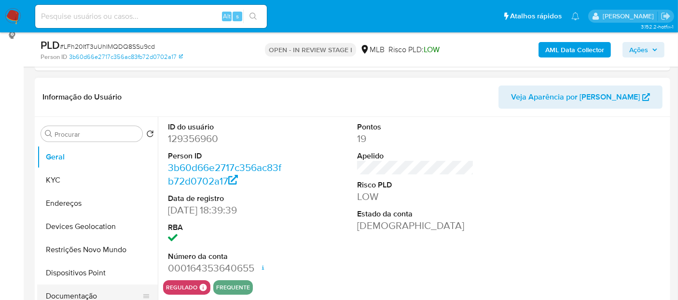
click at [86, 297] on button "Documentação" at bounding box center [93, 295] width 113 height 23
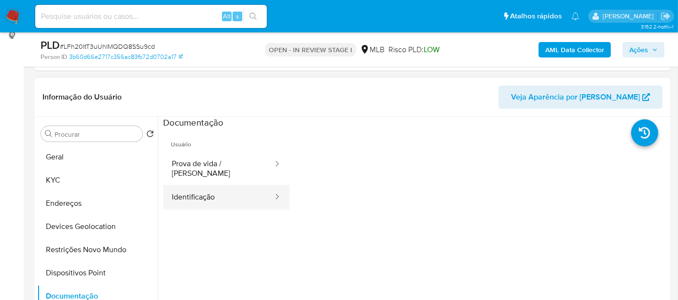
click at [210, 193] on button "Identificação" at bounding box center [218, 197] width 111 height 25
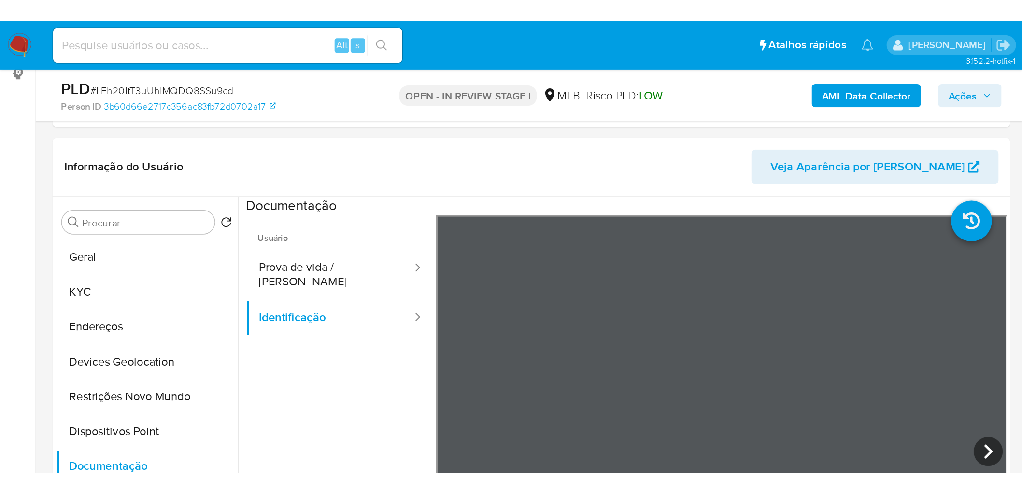
scroll to position [133, 0]
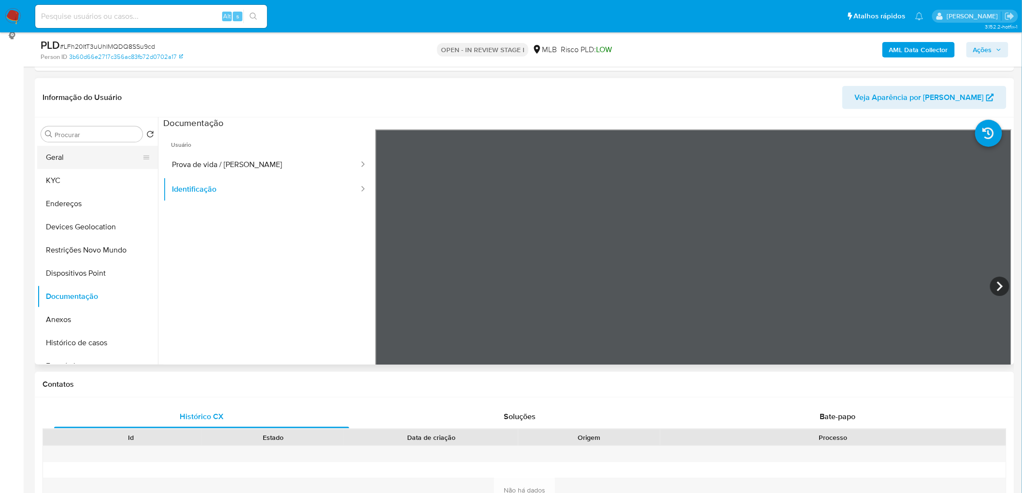
click at [103, 158] on button "Geral" at bounding box center [93, 157] width 113 height 23
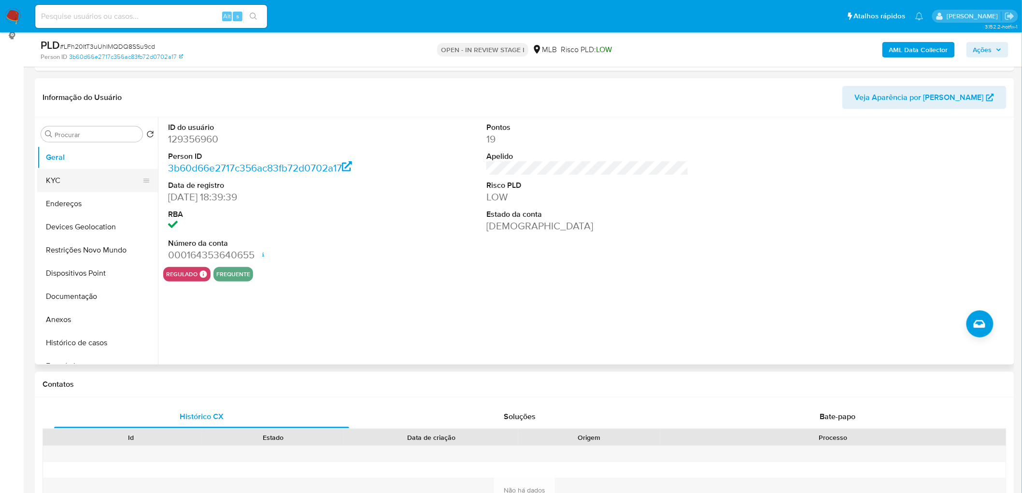
click at [84, 189] on button "KYC" at bounding box center [93, 180] width 113 height 23
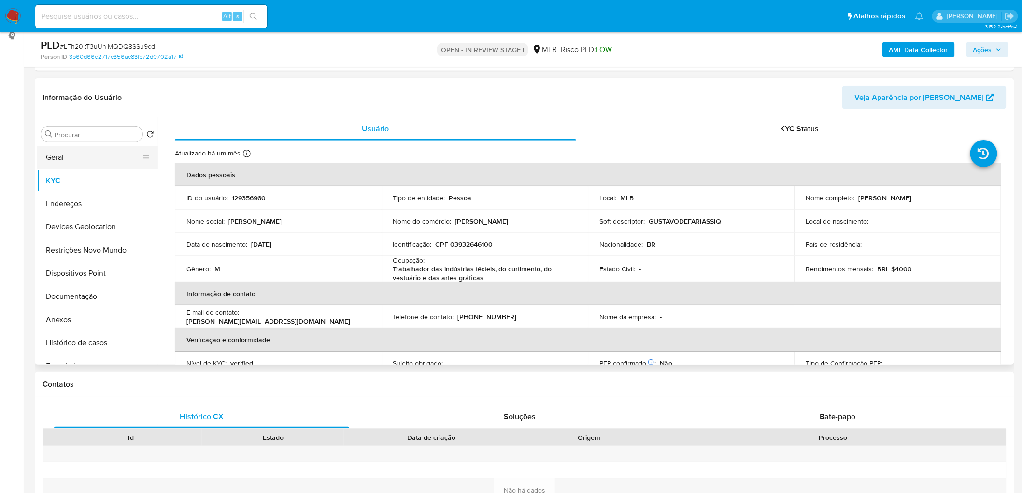
click at [107, 153] on button "Geral" at bounding box center [93, 157] width 113 height 23
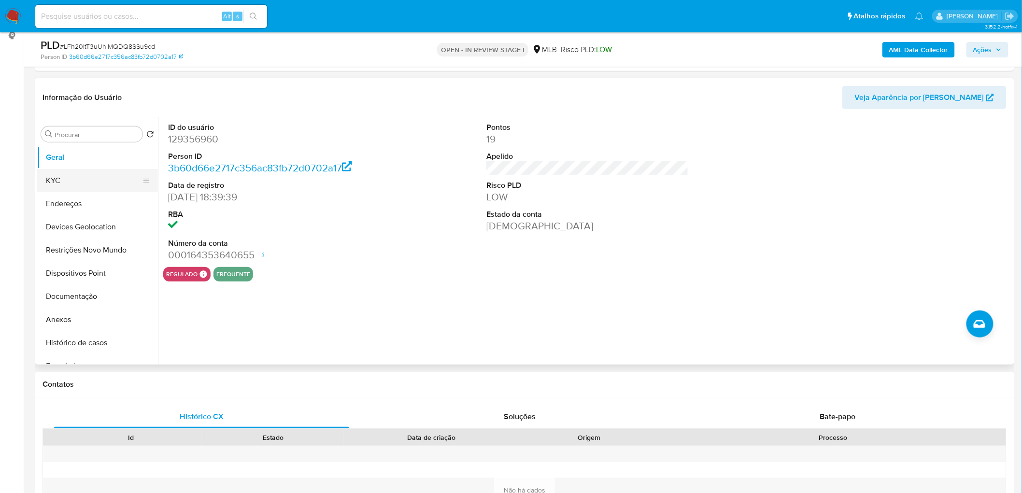
click at [78, 180] on button "KYC" at bounding box center [93, 180] width 113 height 23
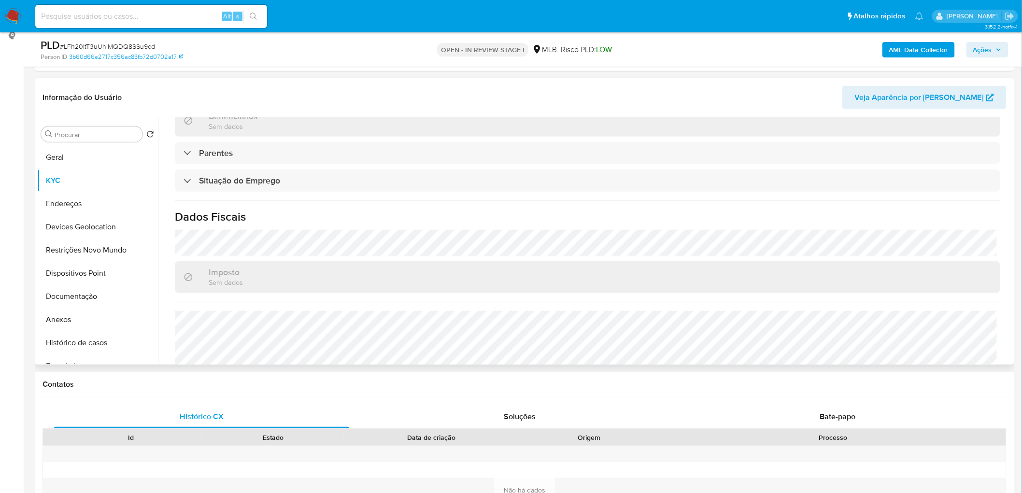
scroll to position [375, 0]
click at [92, 204] on button "Endereços" at bounding box center [93, 203] width 113 height 23
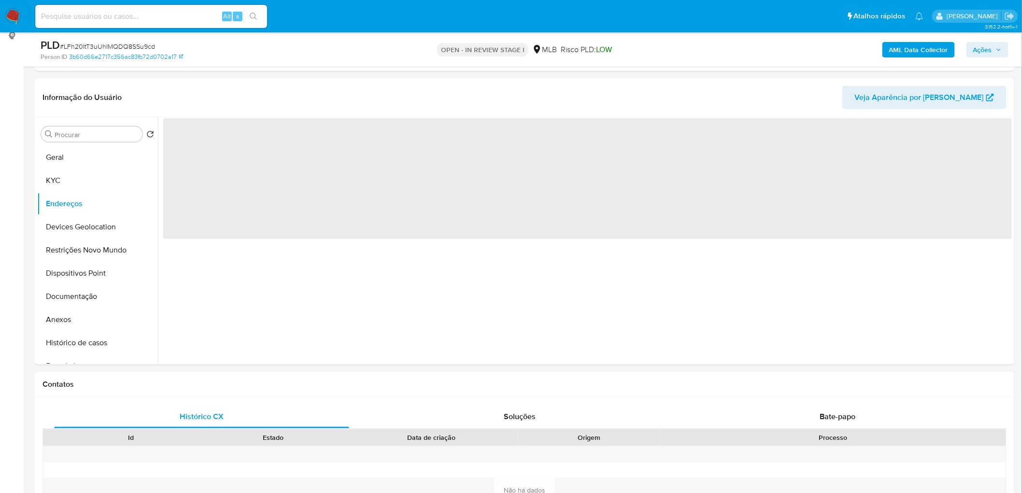
scroll to position [0, 0]
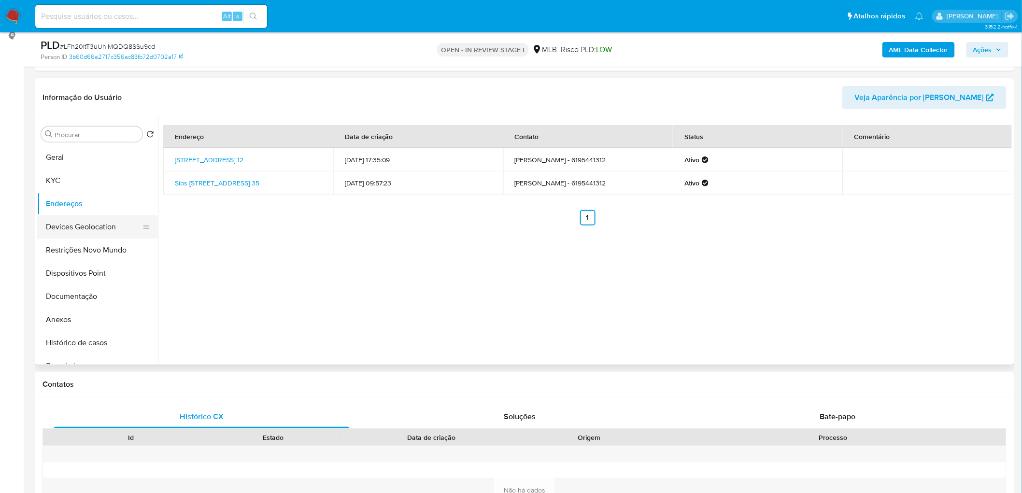
drag, startPoint x: 81, startPoint y: 233, endPoint x: 69, endPoint y: 237, distance: 12.7
click at [81, 233] on button "Devices Geolocation" at bounding box center [93, 226] width 113 height 23
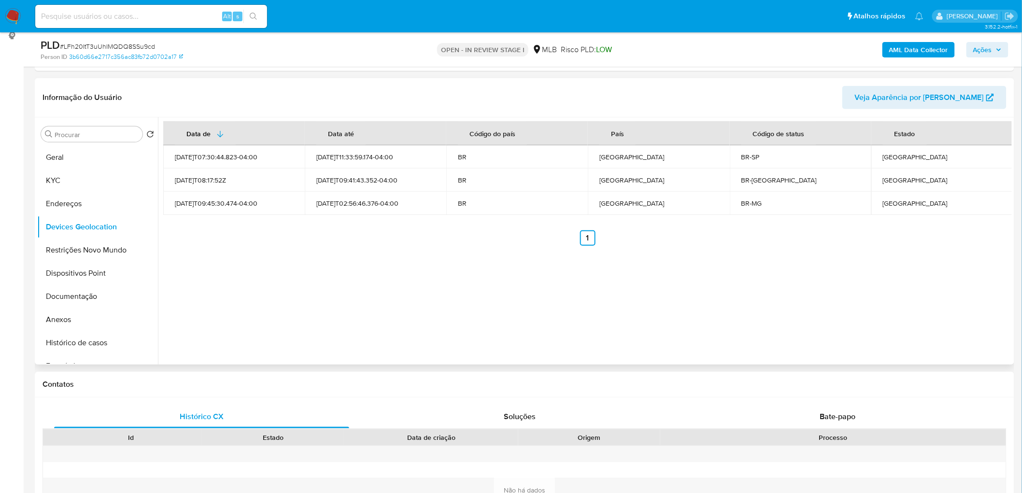
scroll to position [187, 0]
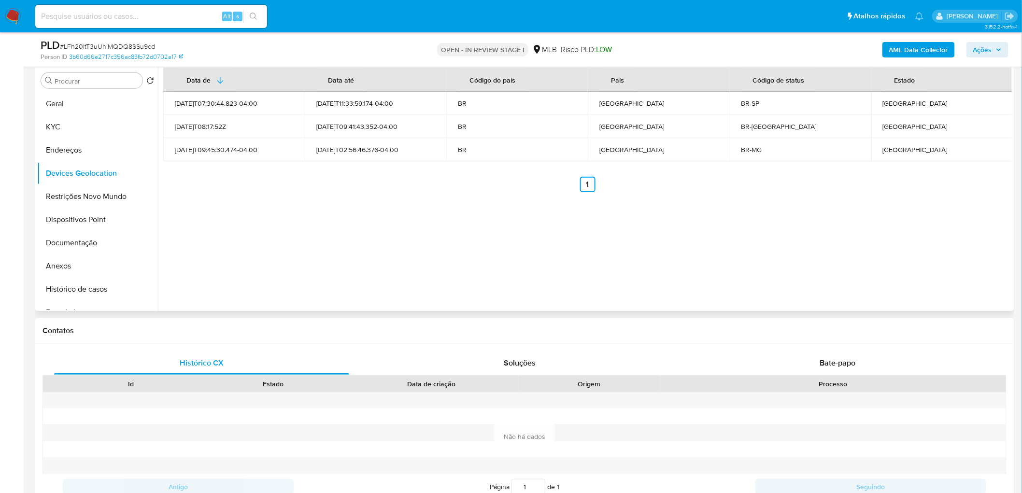
click at [460, 261] on div "Data de Data até Código do país País Código de status Estado 2025-07-20T07:30:4…" at bounding box center [585, 187] width 854 height 247
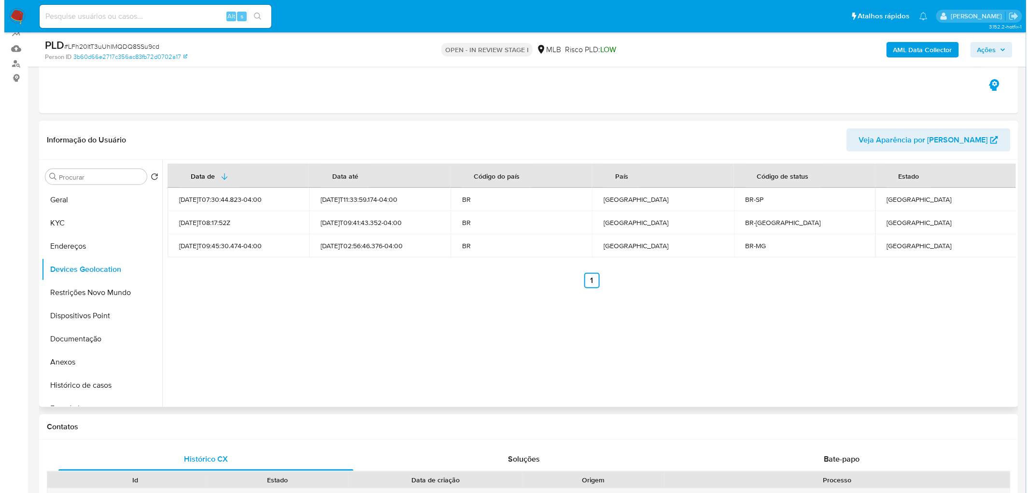
scroll to position [80, 0]
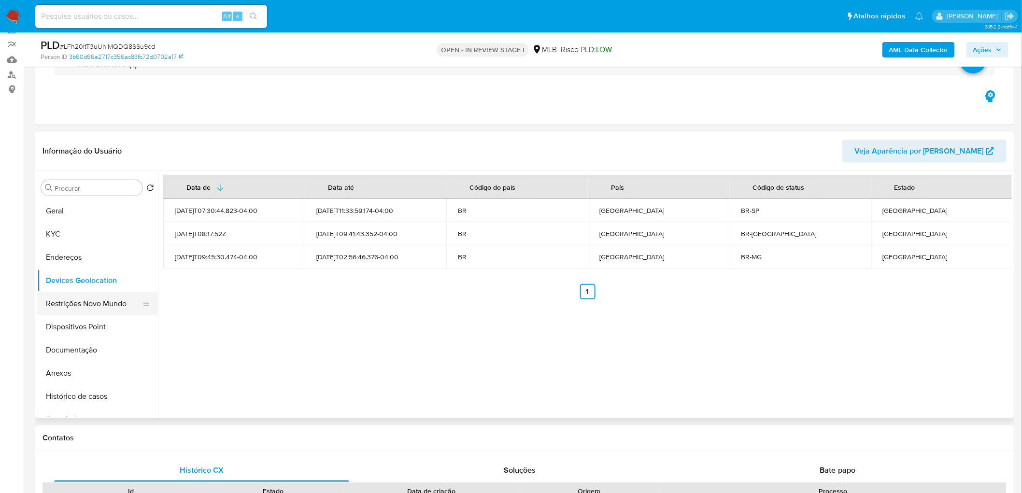
click at [50, 299] on button "Restrições Novo Mundo" at bounding box center [93, 303] width 113 height 23
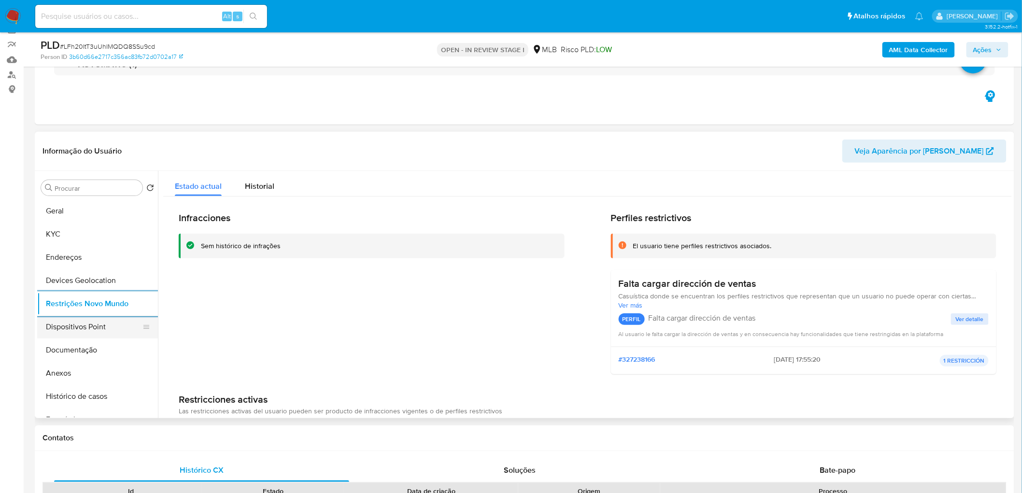
click at [84, 299] on button "Dispositivos Point" at bounding box center [93, 326] width 113 height 23
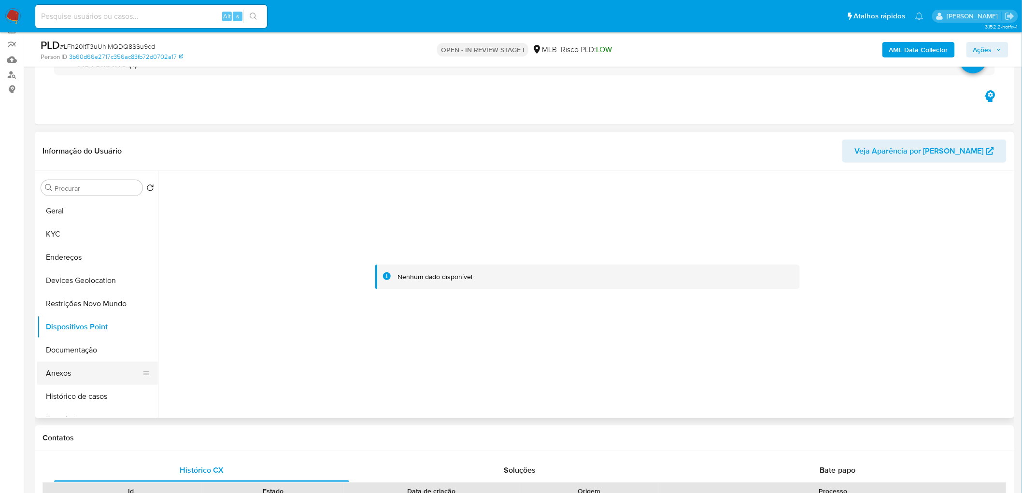
click at [104, 299] on button "Anexos" at bounding box center [93, 373] width 113 height 23
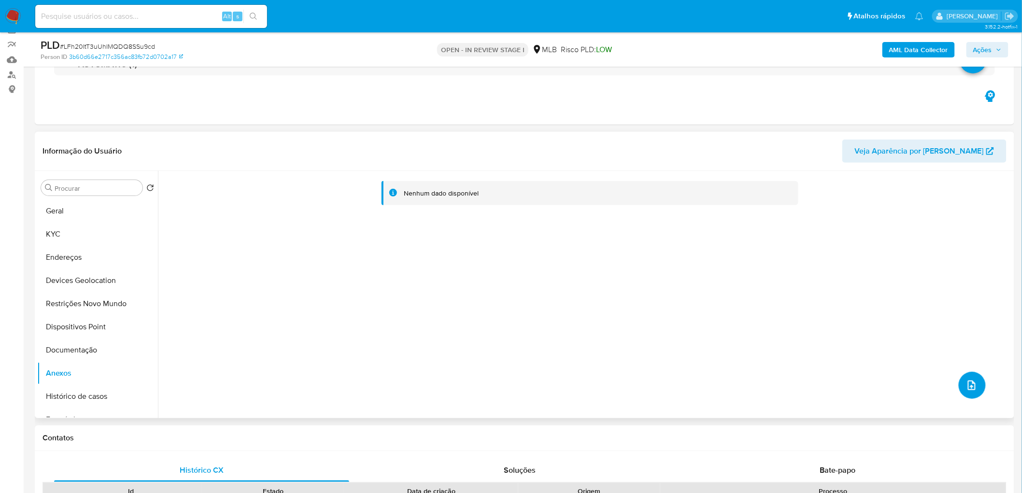
click at [686, 299] on icon "upload-file" at bounding box center [971, 385] width 8 height 10
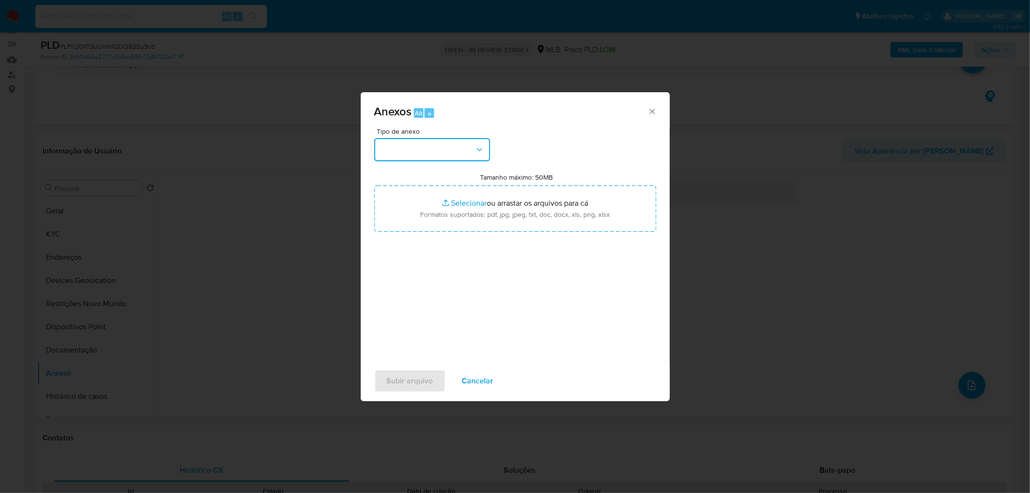
click at [450, 154] on button "button" at bounding box center [432, 149] width 116 height 23
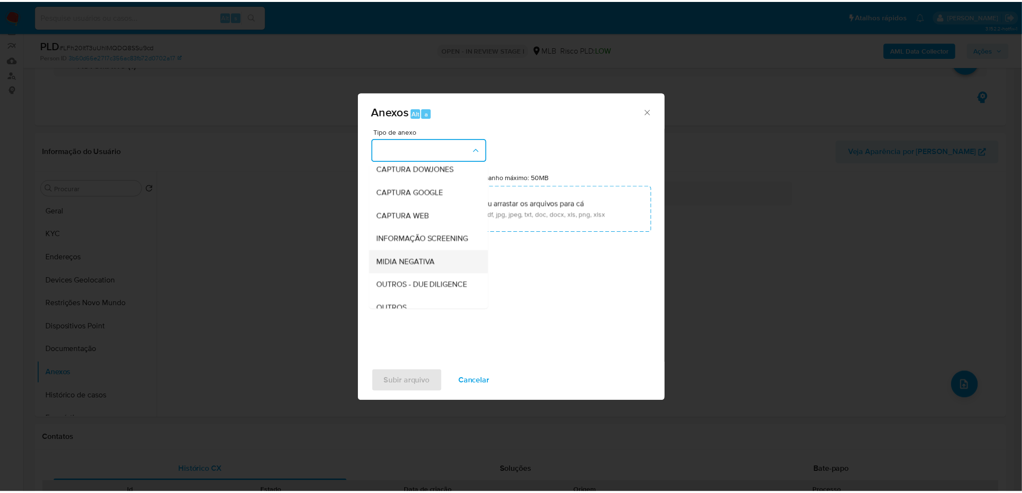
scroll to position [54, 0]
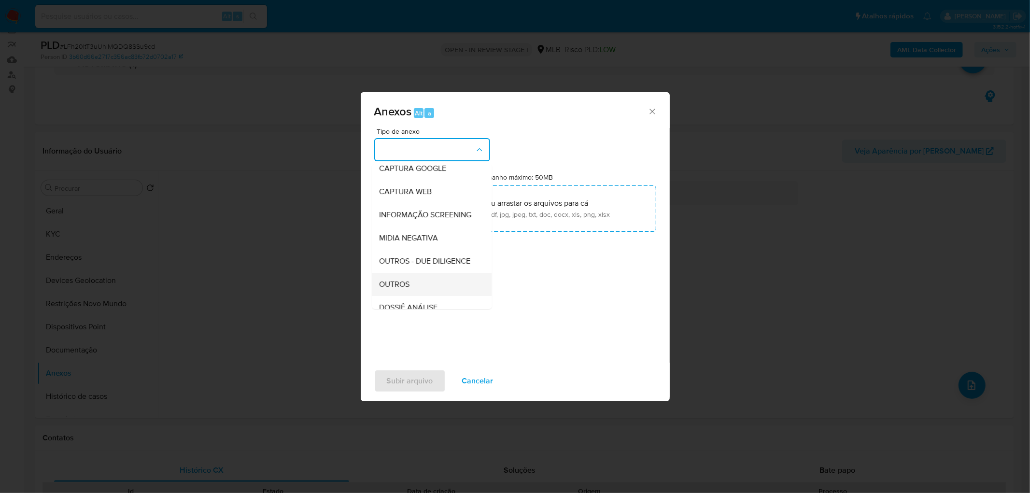
click at [403, 289] on span "OUTROS" at bounding box center [394, 285] width 30 height 10
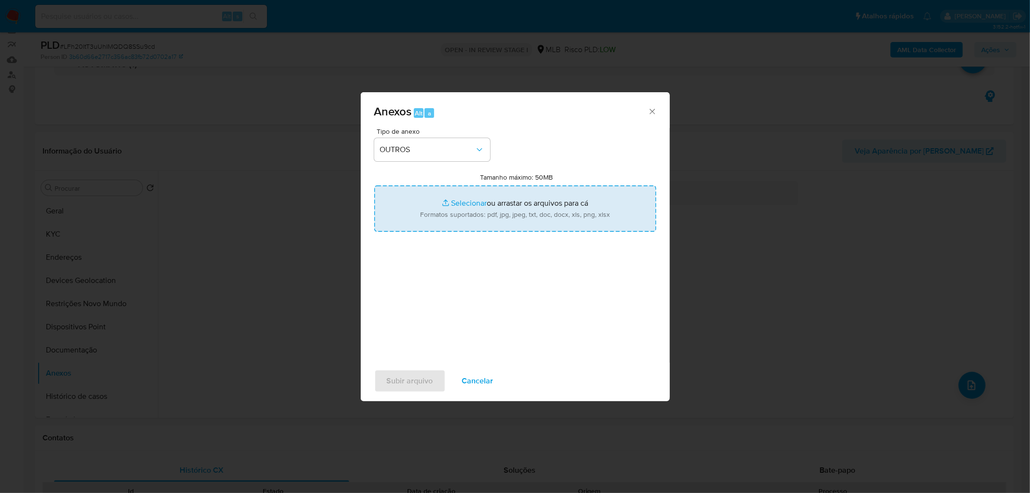
click at [478, 219] on input "Tamanho máximo: 50MB Selecionar arquivos" at bounding box center [515, 208] width 282 height 46
type input "C:\fakepath\Mulan 129356960_2025_08_14_11_44_07 - Resumen TX.pdf"
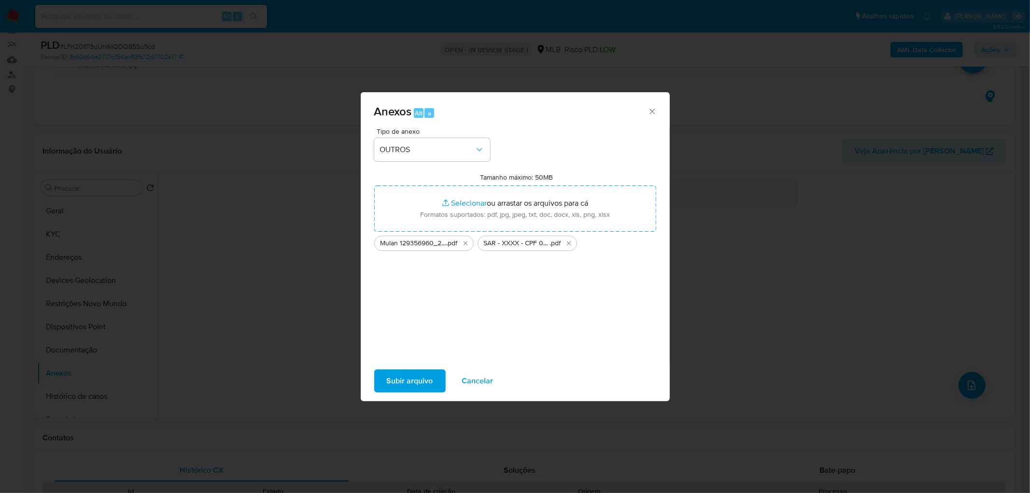
click at [392, 299] on span "Subir arquivo" at bounding box center [410, 380] width 46 height 21
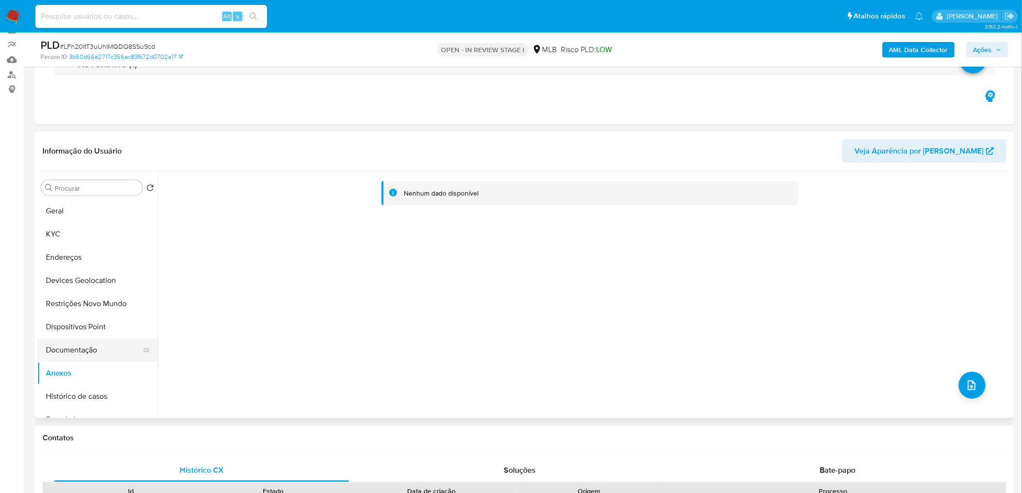
click at [92, 299] on button "Documentação" at bounding box center [93, 349] width 113 height 23
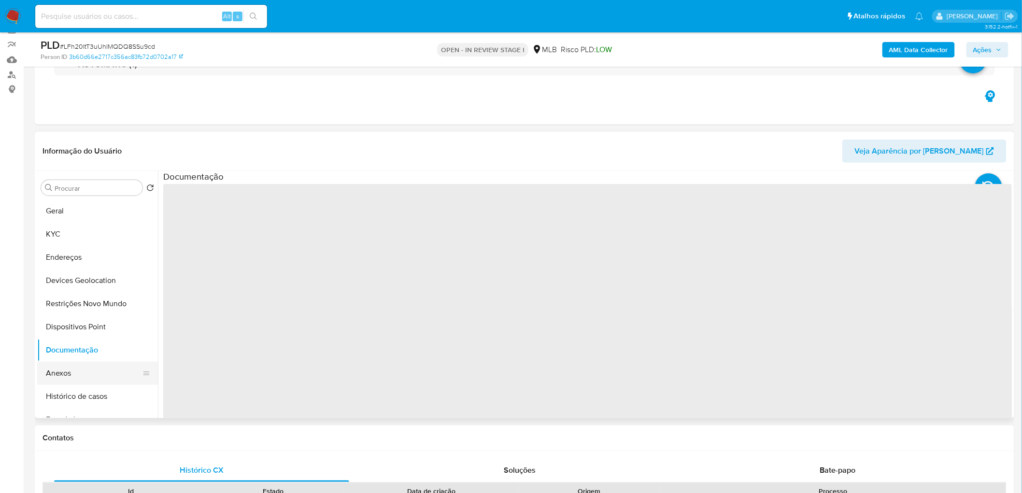
click at [79, 299] on button "Anexos" at bounding box center [93, 373] width 113 height 23
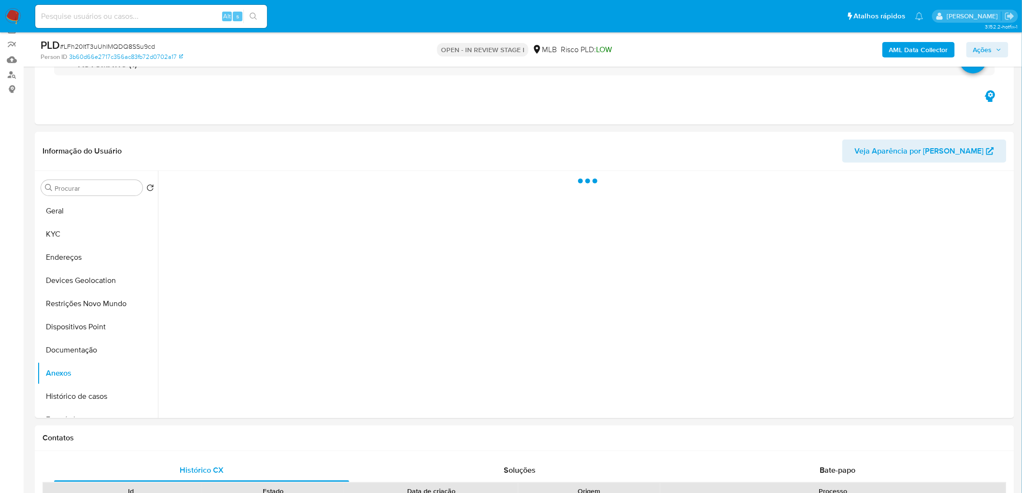
click at [686, 51] on span "Ações" at bounding box center [987, 50] width 28 height 14
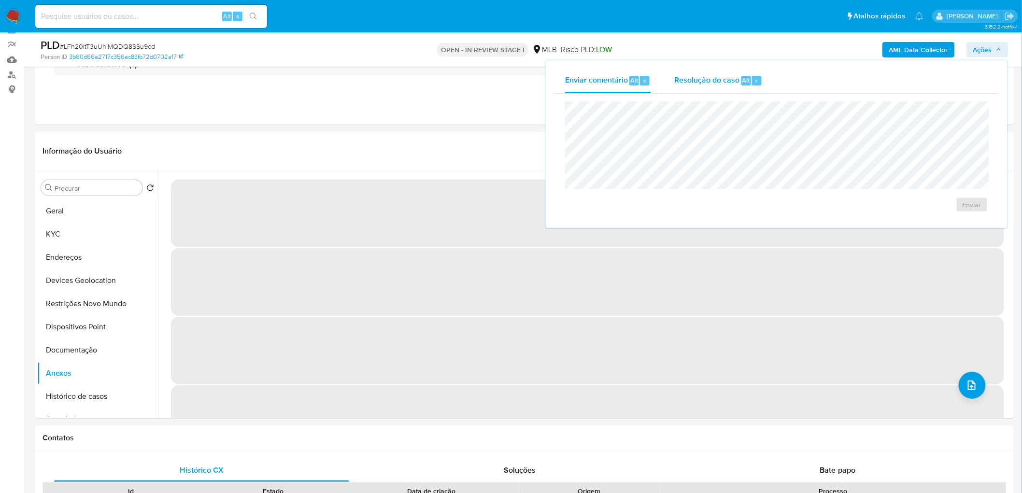
click at [686, 83] on span "Resolução do caso" at bounding box center [706, 79] width 65 height 11
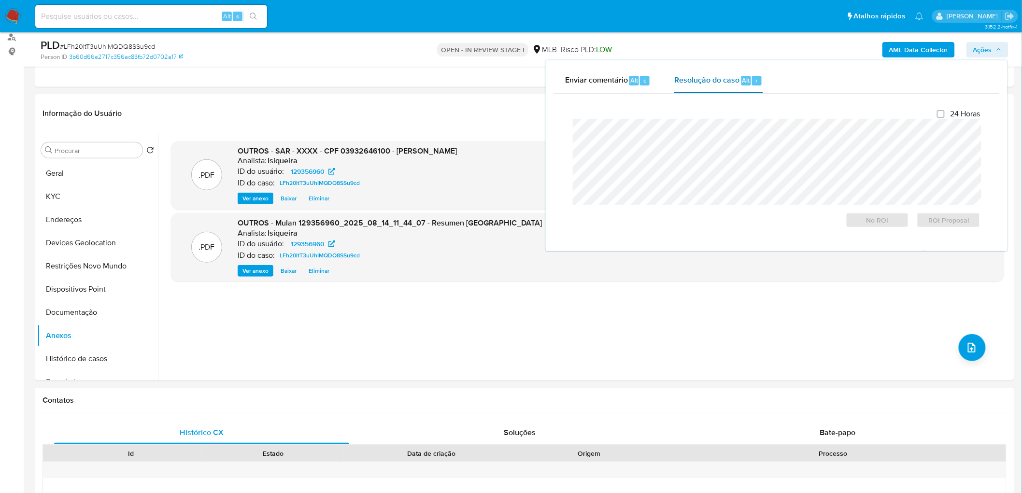
scroll to position [133, 0]
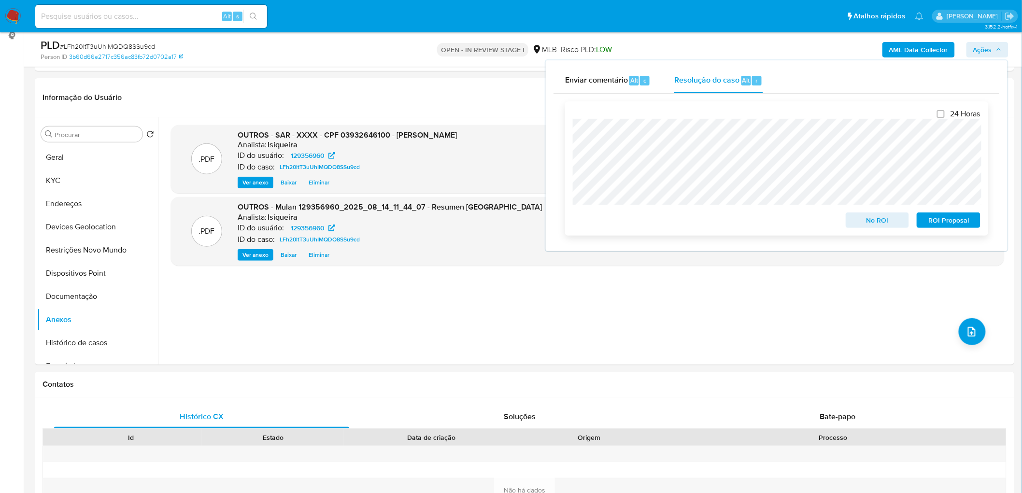
click at [686, 225] on span "ROI Proposal" at bounding box center [948, 220] width 50 height 14
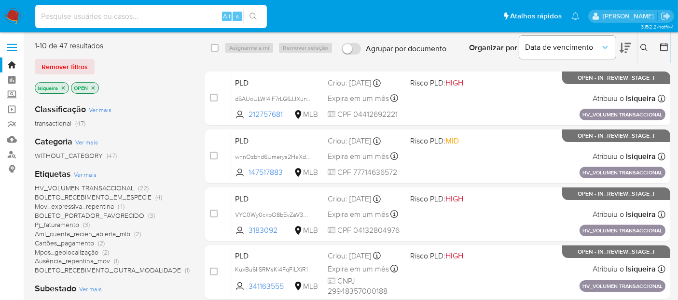
click at [122, 19] on input at bounding box center [151, 16] width 232 height 13
paste input "DfY3kj8NTz5cZ7fbq60ceqPJ"
type input "DfY3kj8NTz5cZ7fbq60ceqPJ"
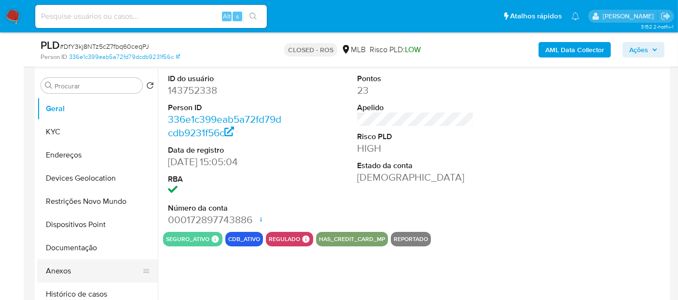
scroll to position [214, 0]
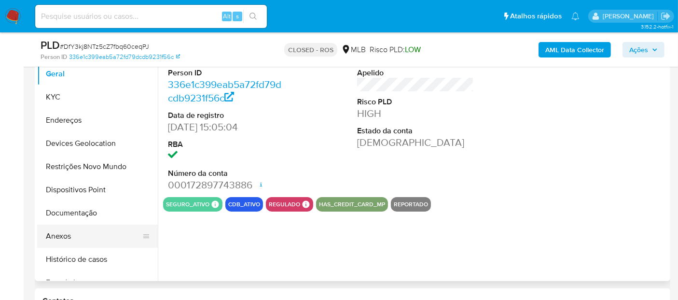
select select "10"
click at [74, 241] on button "Anexos" at bounding box center [93, 235] width 113 height 23
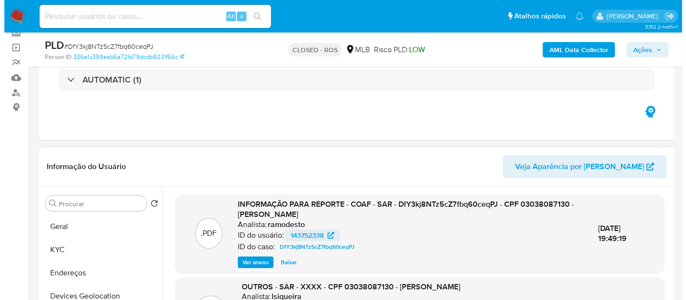
scroll to position [107, 0]
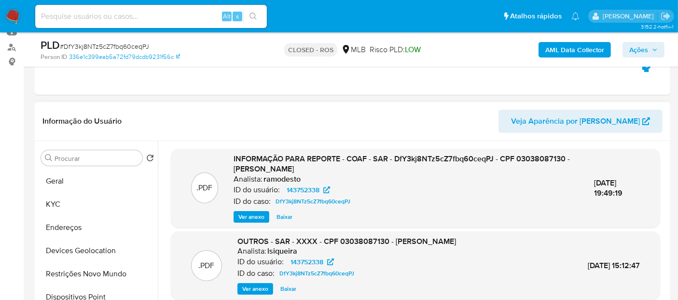
click at [244, 216] on span "Ver anexo" at bounding box center [251, 217] width 26 height 10
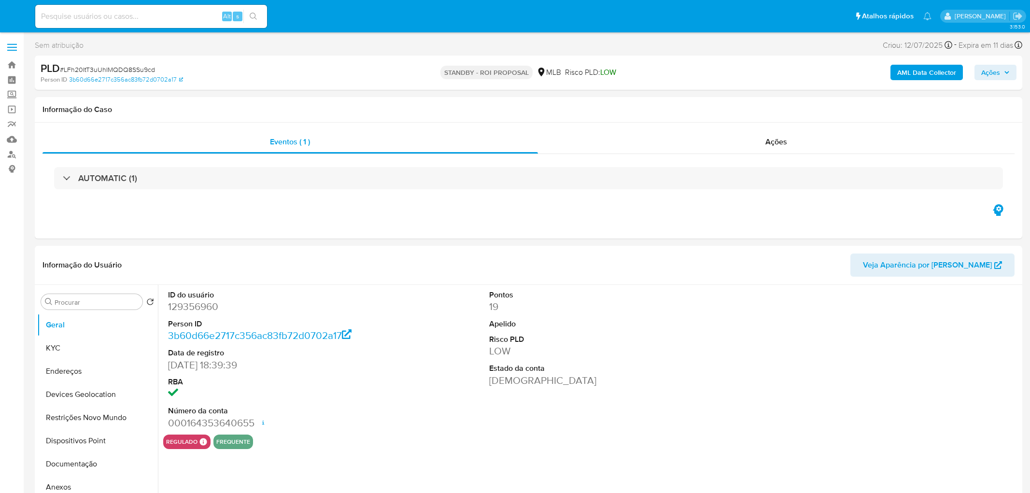
select select "10"
click at [722, 144] on div "Ações" at bounding box center [769, 141] width 473 height 23
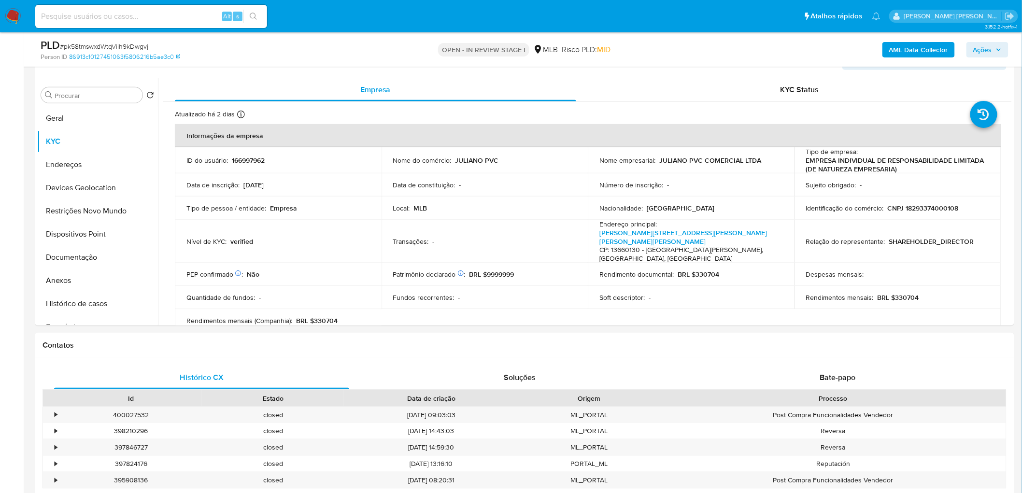
scroll to position [164, 0]
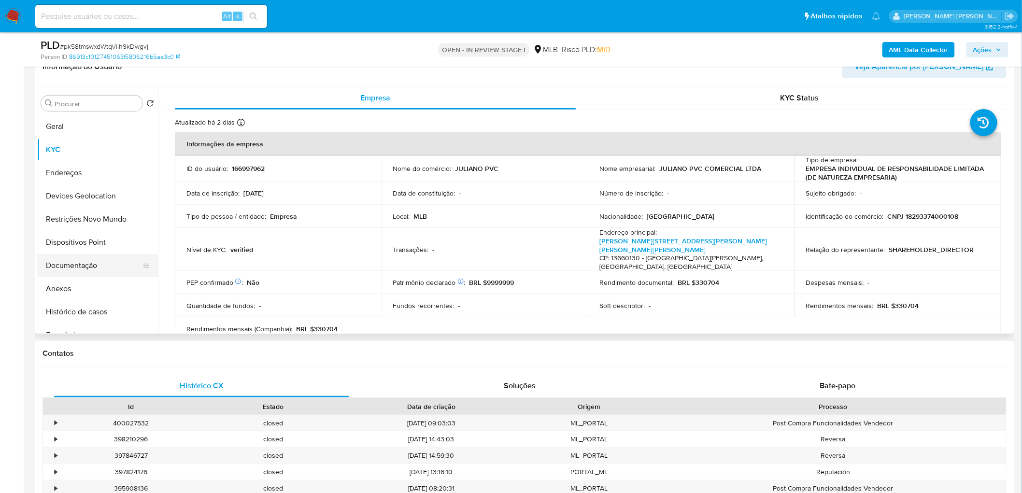
click at [88, 261] on button "Documentação" at bounding box center [93, 265] width 113 height 23
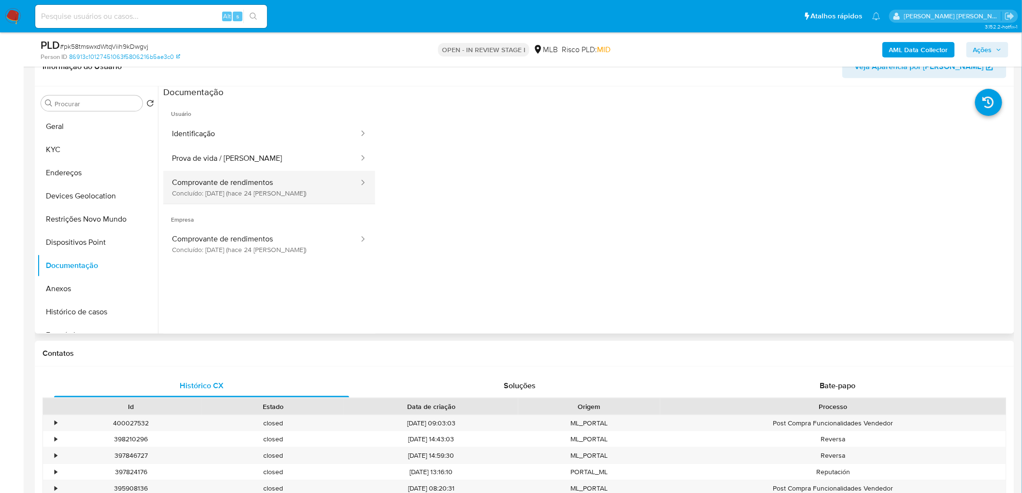
click at [225, 188] on button "Comprovante de rendimentos Concluído: 21/07/2025 (hace 24 días)" at bounding box center [261, 187] width 196 height 33
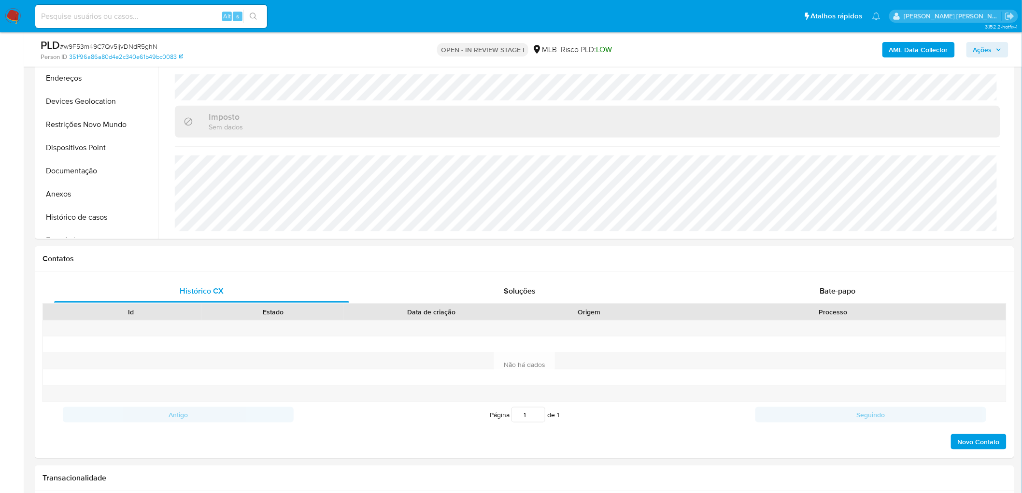
scroll to position [215, 0]
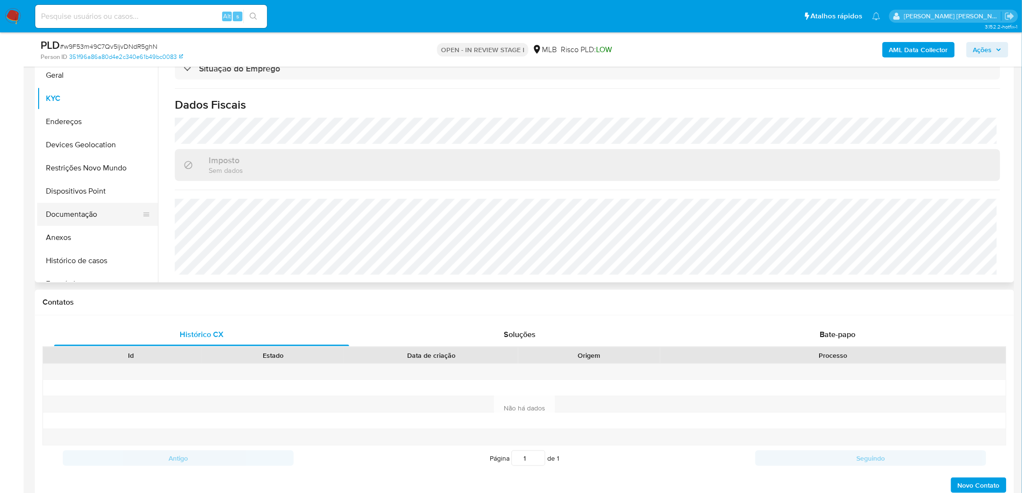
click at [61, 222] on button "Documentação" at bounding box center [93, 214] width 113 height 23
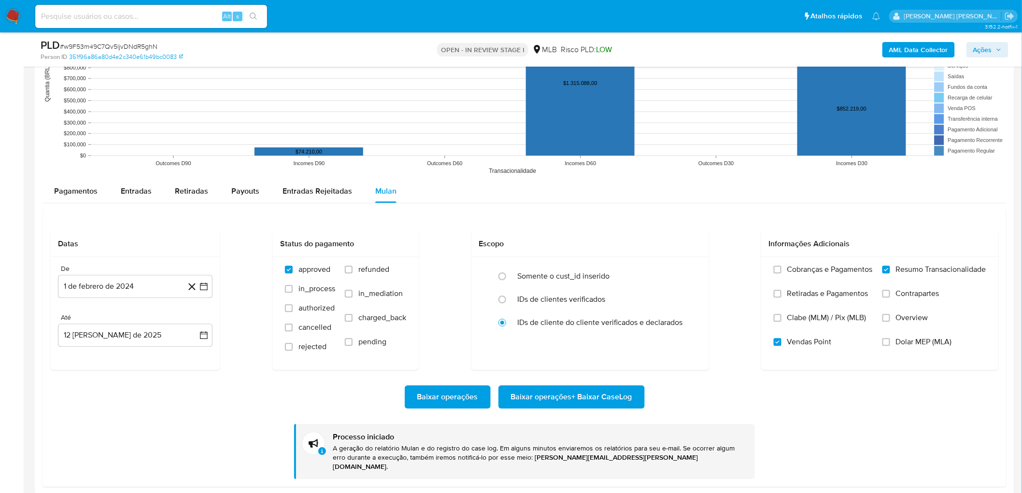
scroll to position [966, 0]
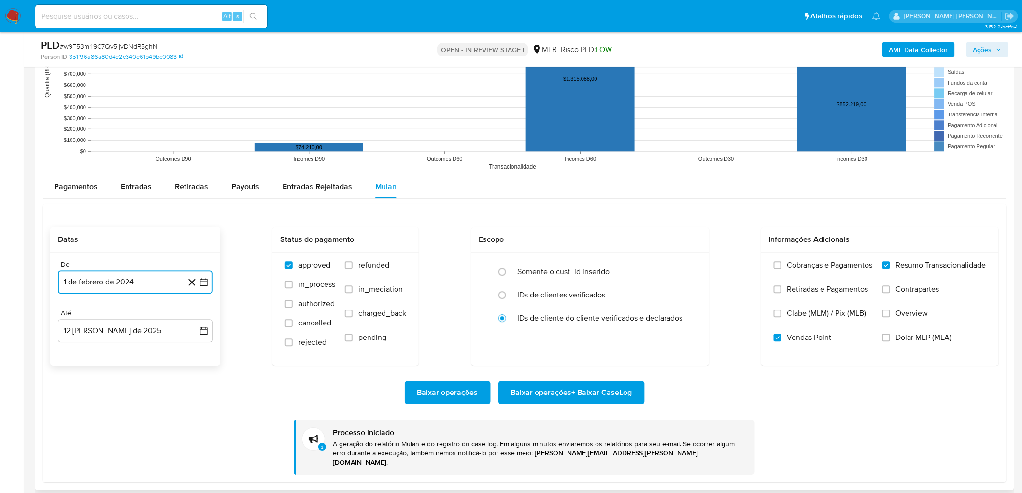
click at [117, 282] on button "1 de febrero de 2024" at bounding box center [135, 281] width 154 height 23
click at [153, 314] on span "febrero 2024" at bounding box center [130, 317] width 46 height 10
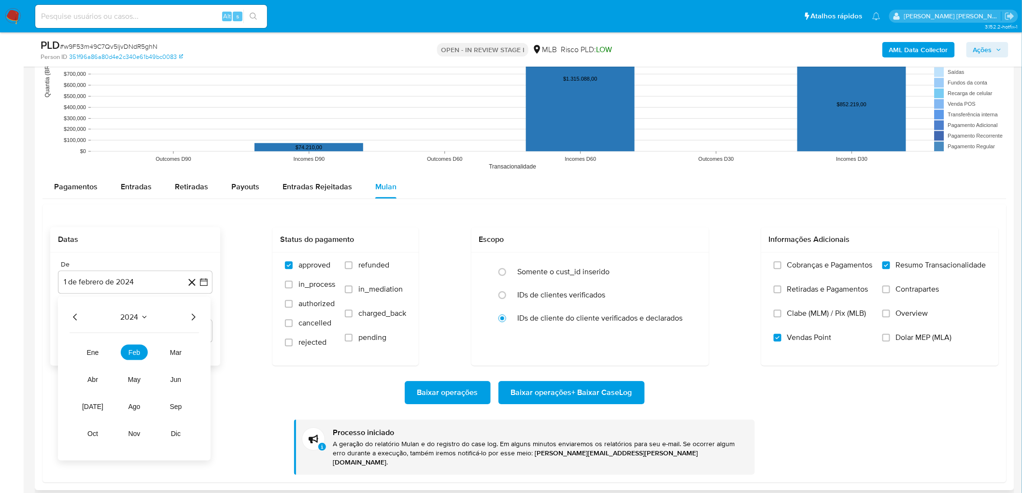
click at [131, 320] on span "2024" at bounding box center [130, 317] width 18 height 10
click at [196, 317] on icon "Mes siguiente" at bounding box center [196, 316] width 4 height 7
click at [146, 317] on span "marzo 2024" at bounding box center [130, 317] width 41 height 10
click at [192, 318] on icon "Año siguiente" at bounding box center [193, 317] width 12 height 12
click at [133, 350] on span "feb" at bounding box center [134, 352] width 12 height 8
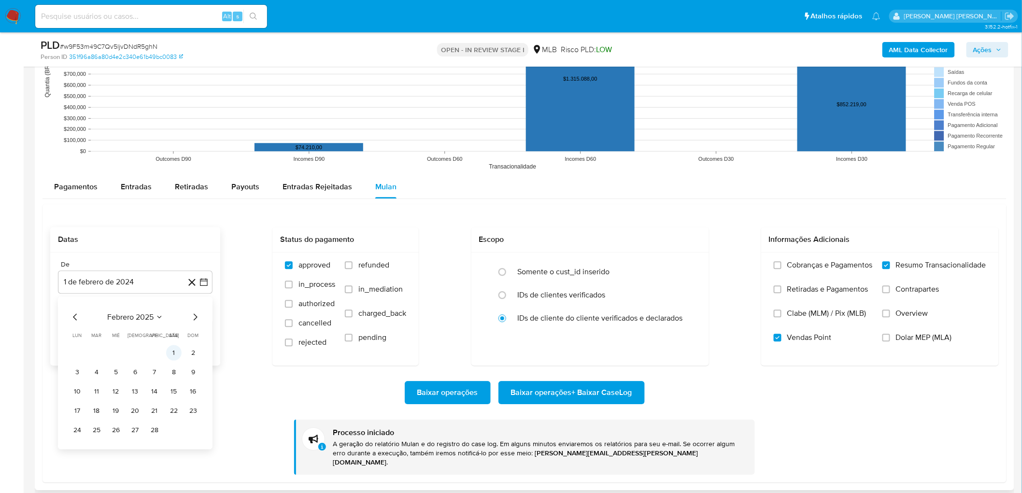
click at [177, 351] on button "1" at bounding box center [173, 352] width 15 height 15
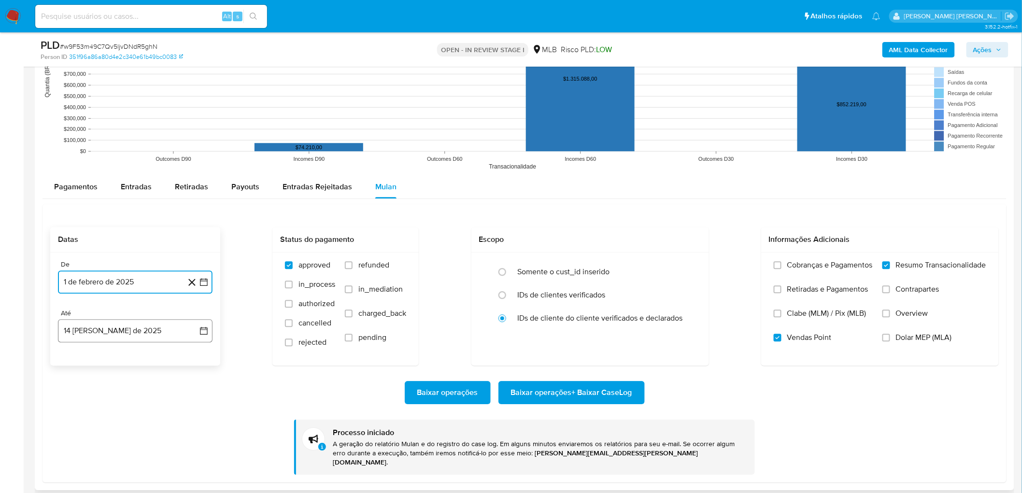
click at [133, 332] on button "14 [PERSON_NAME] de 2025" at bounding box center [135, 330] width 154 height 23
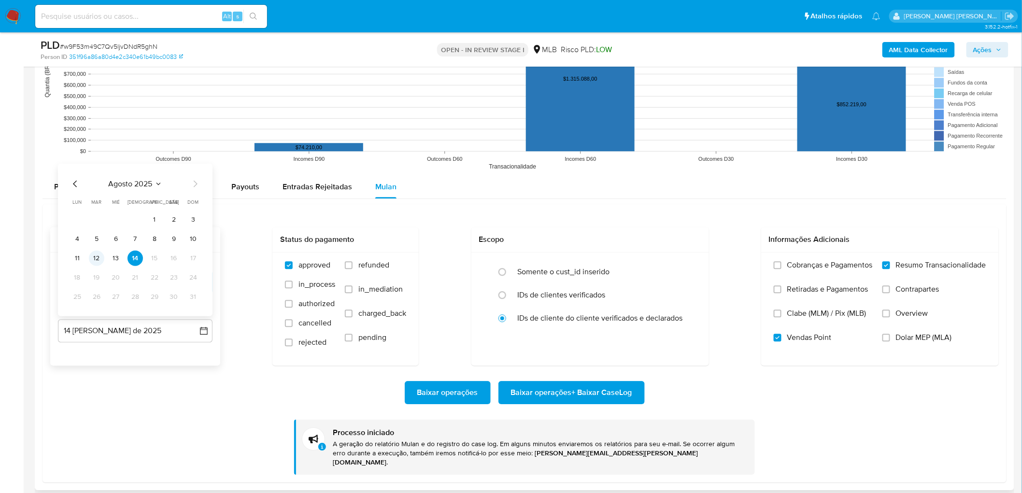
click at [97, 257] on button "12" at bounding box center [96, 257] width 15 height 15
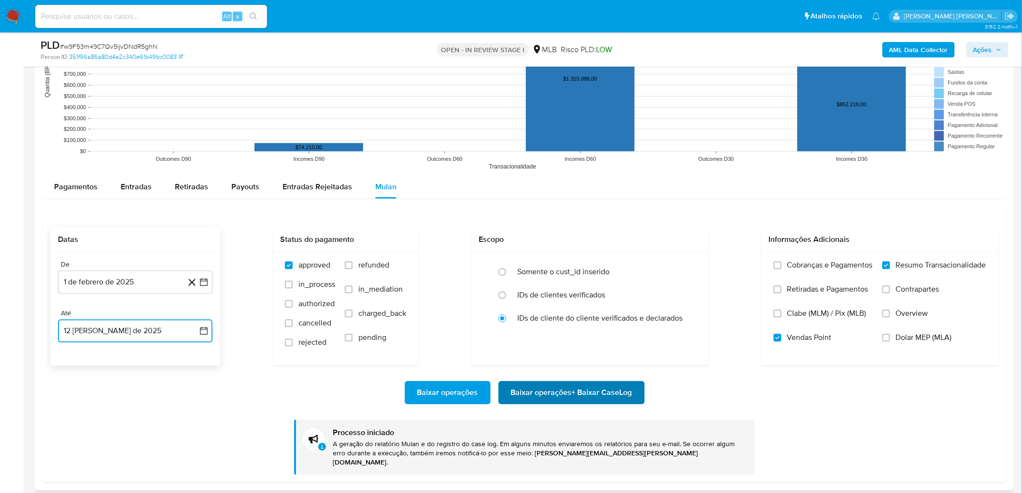
click at [538, 393] on span "Baixar operações + Baixar CaseLog" at bounding box center [571, 392] width 121 height 21
